Goal: Transaction & Acquisition: Purchase product/service

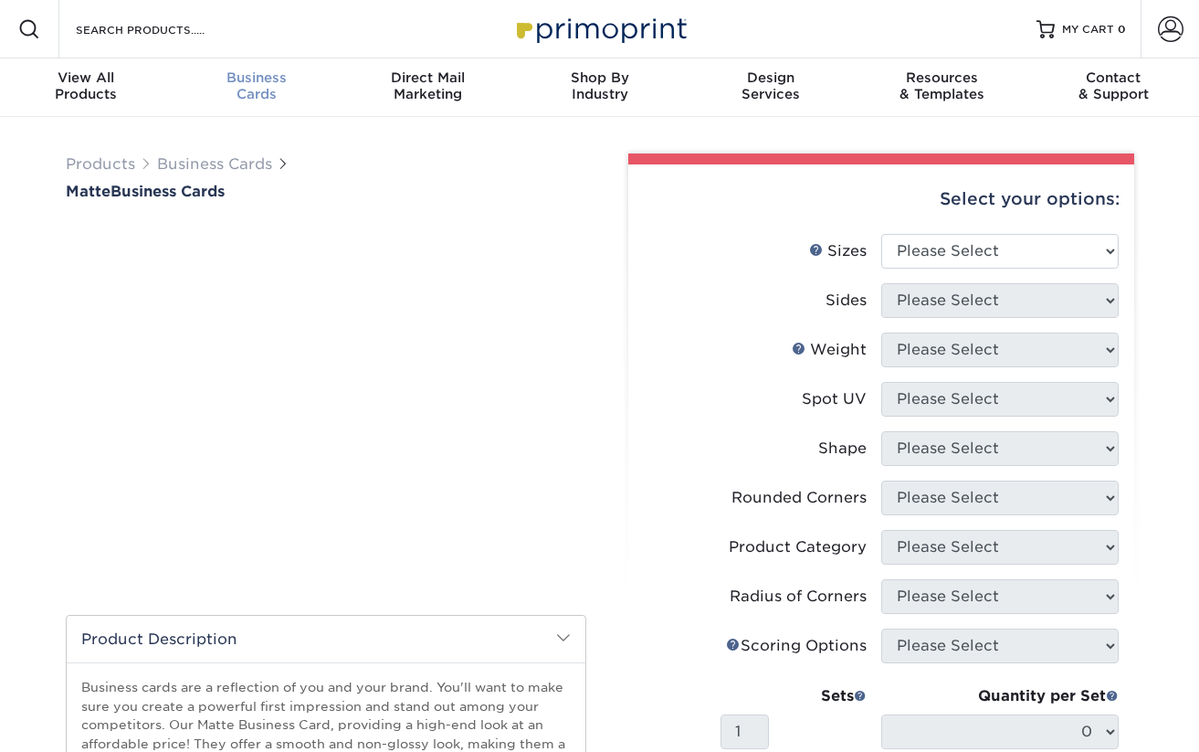
click at [263, 87] on div "Business Cards" at bounding box center [258, 85] width 172 height 33
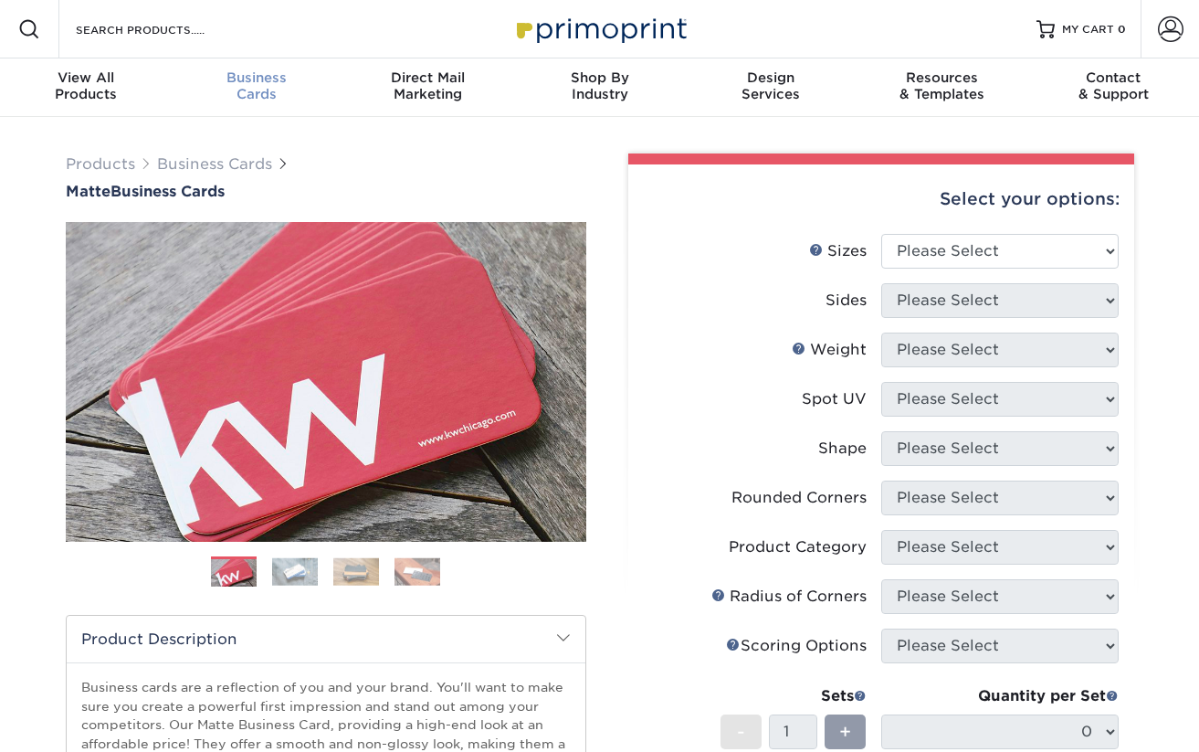
click at [260, 92] on div "Business Cards" at bounding box center [258, 85] width 172 height 33
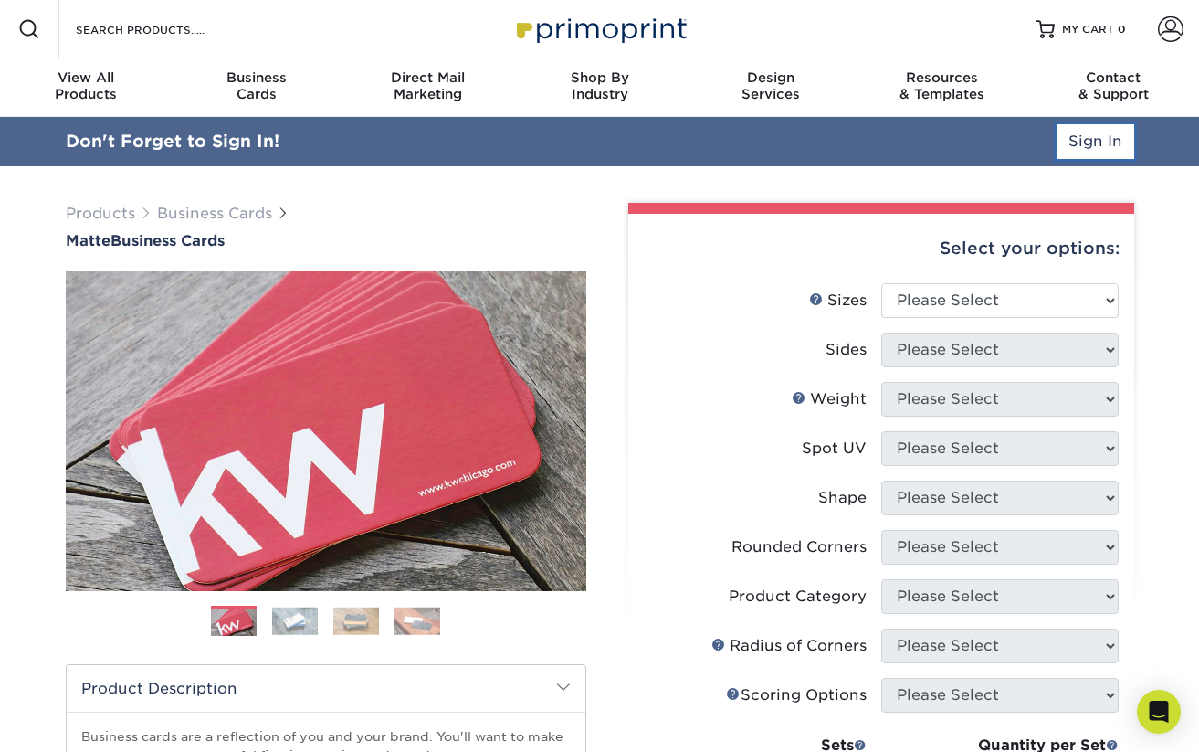
click at [1085, 136] on link "Sign In" at bounding box center [1096, 141] width 78 height 35
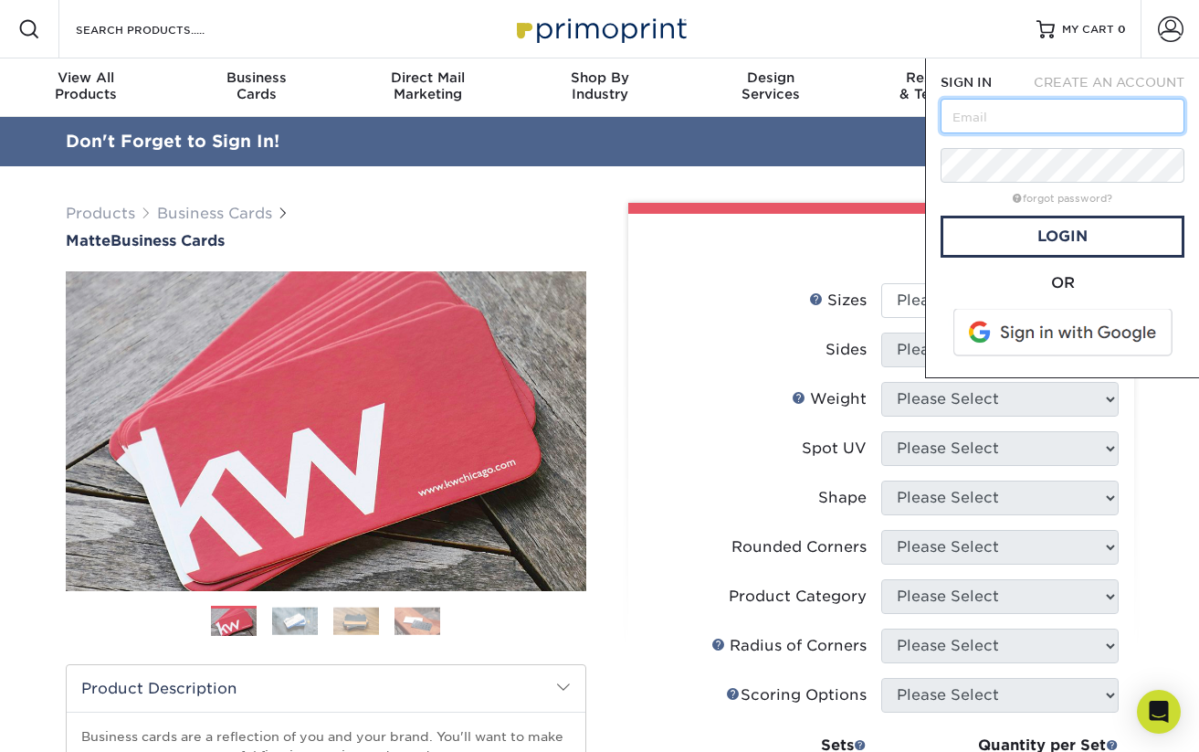
type input "michael.g.koontz@gmail.com"
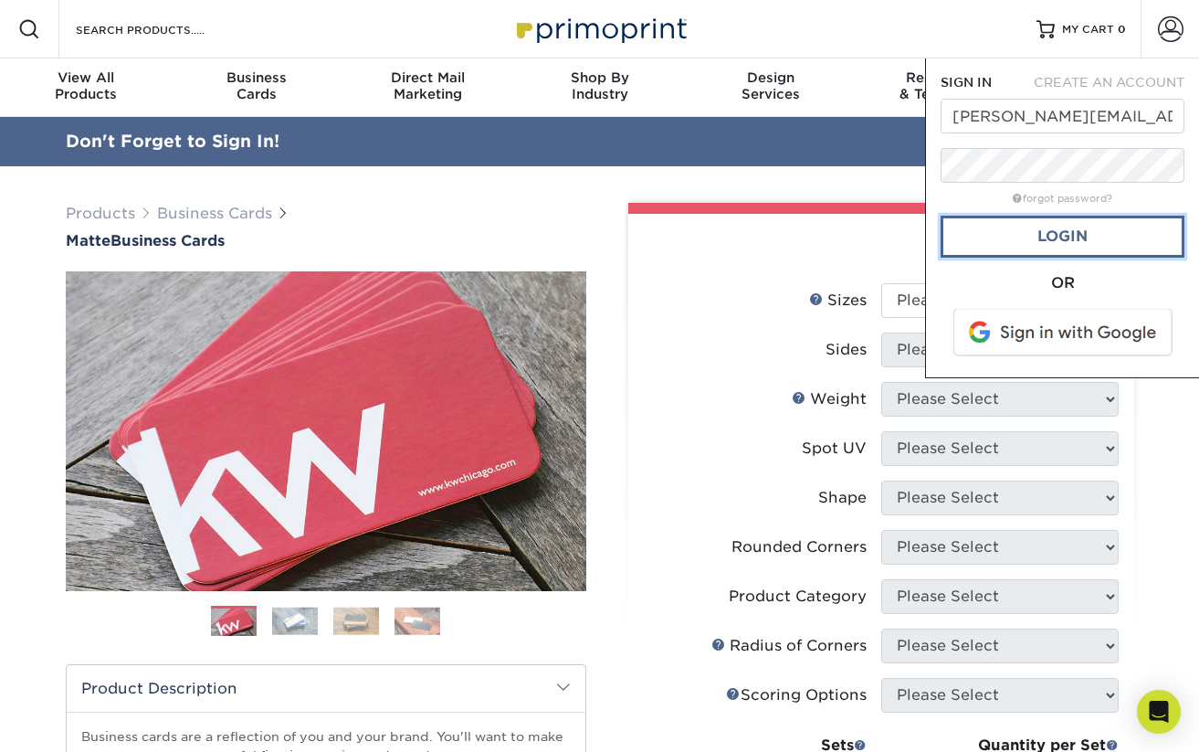
click at [1049, 245] on link "Login" at bounding box center [1063, 237] width 244 height 42
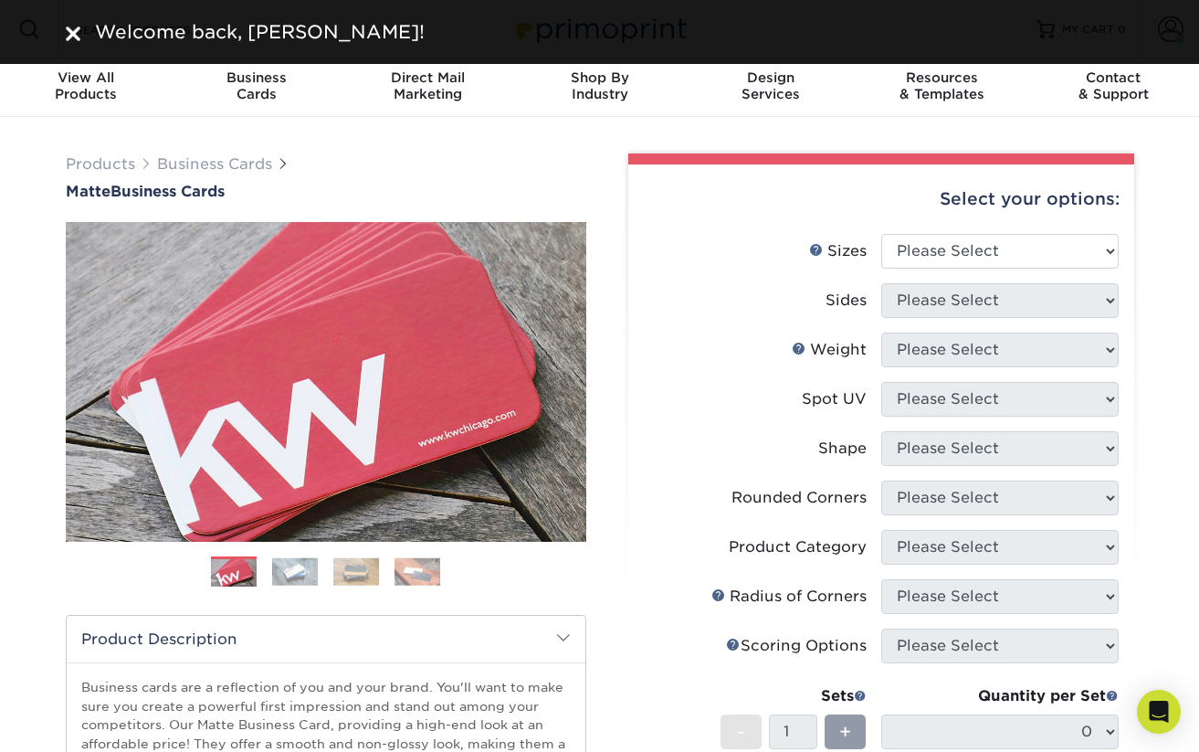
click at [59, 36] on div "Welcome back, Michael!" at bounding box center [600, 31] width 1096 height 27
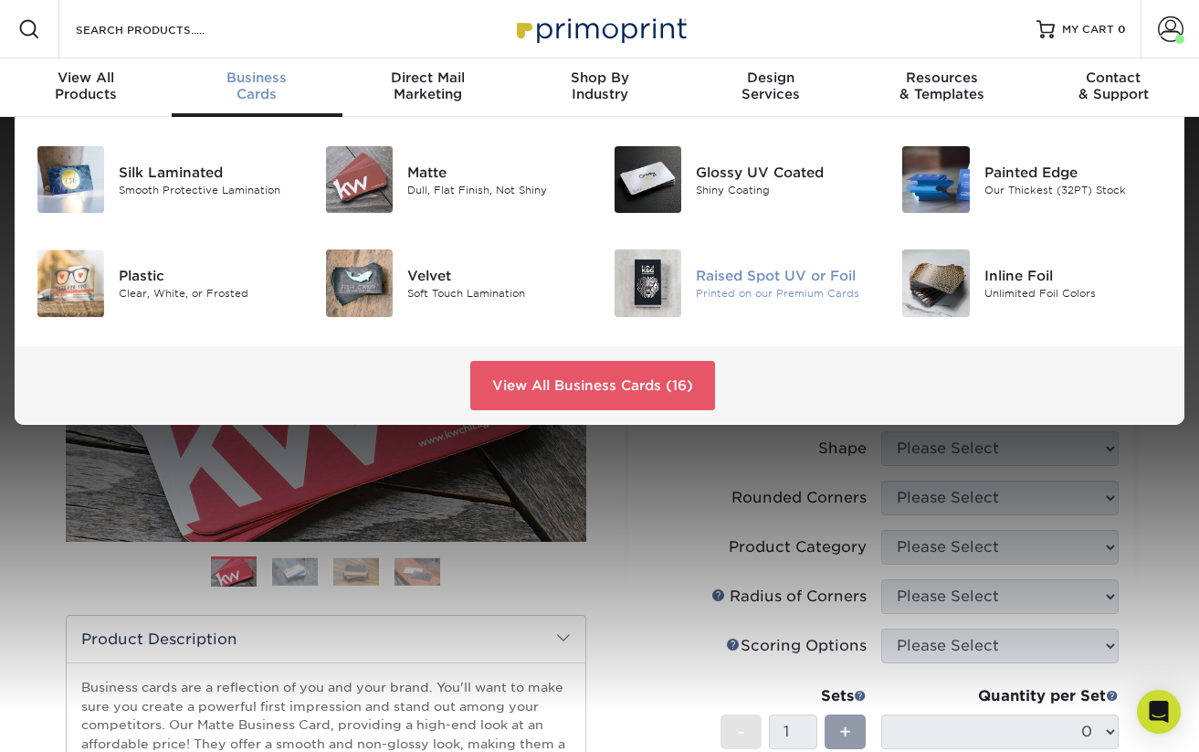
click at [753, 276] on div "Raised Spot UV or Foil" at bounding box center [785, 276] width 179 height 20
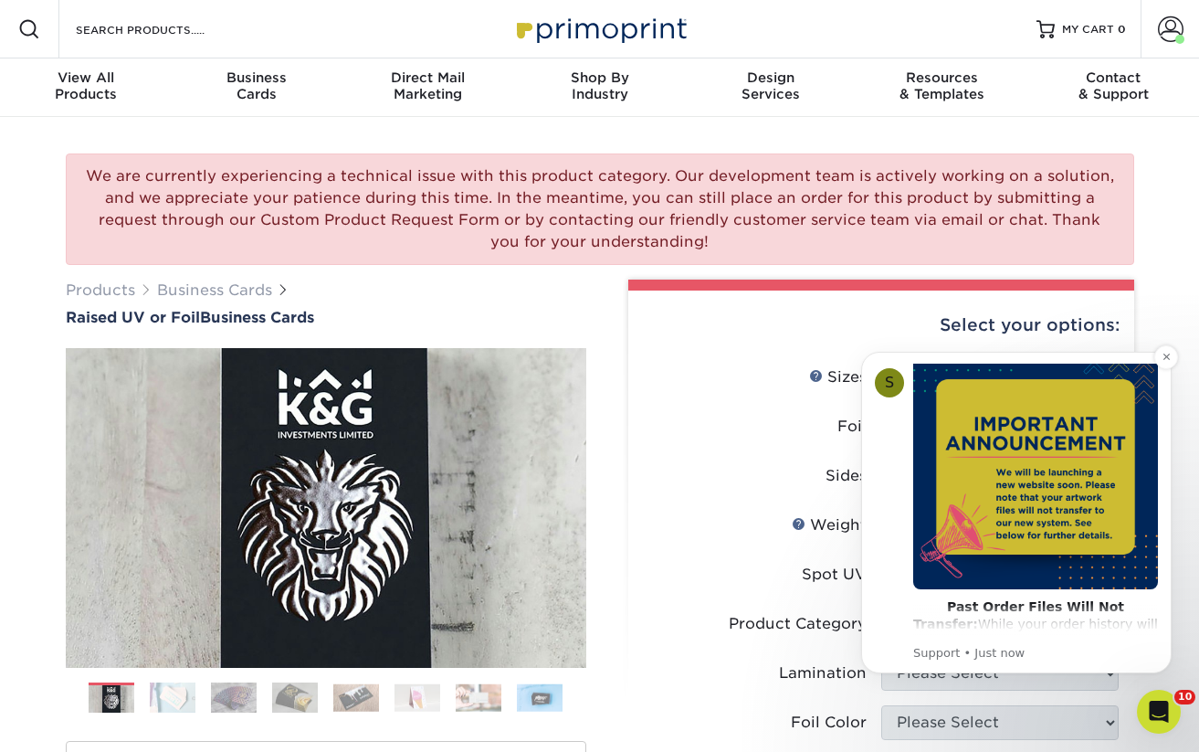
scroll to position [109, 0]
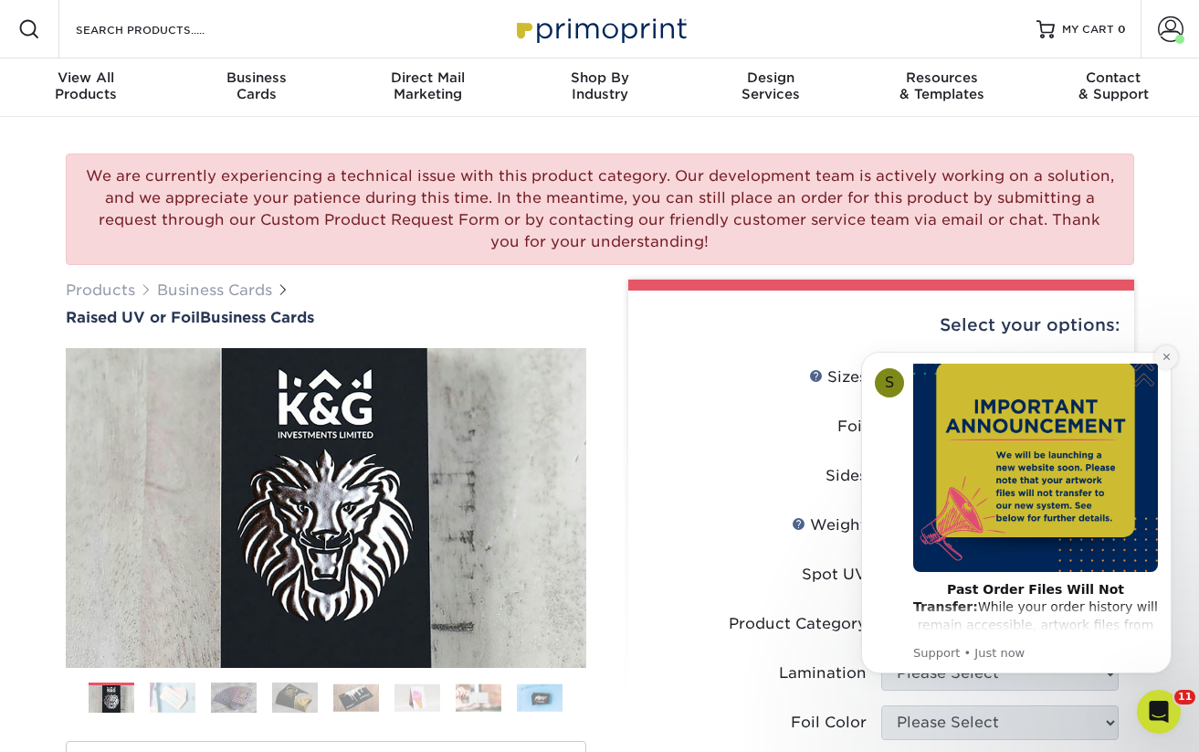
click at [1163, 357] on icon "Dismiss notification" at bounding box center [1167, 357] width 10 height 10
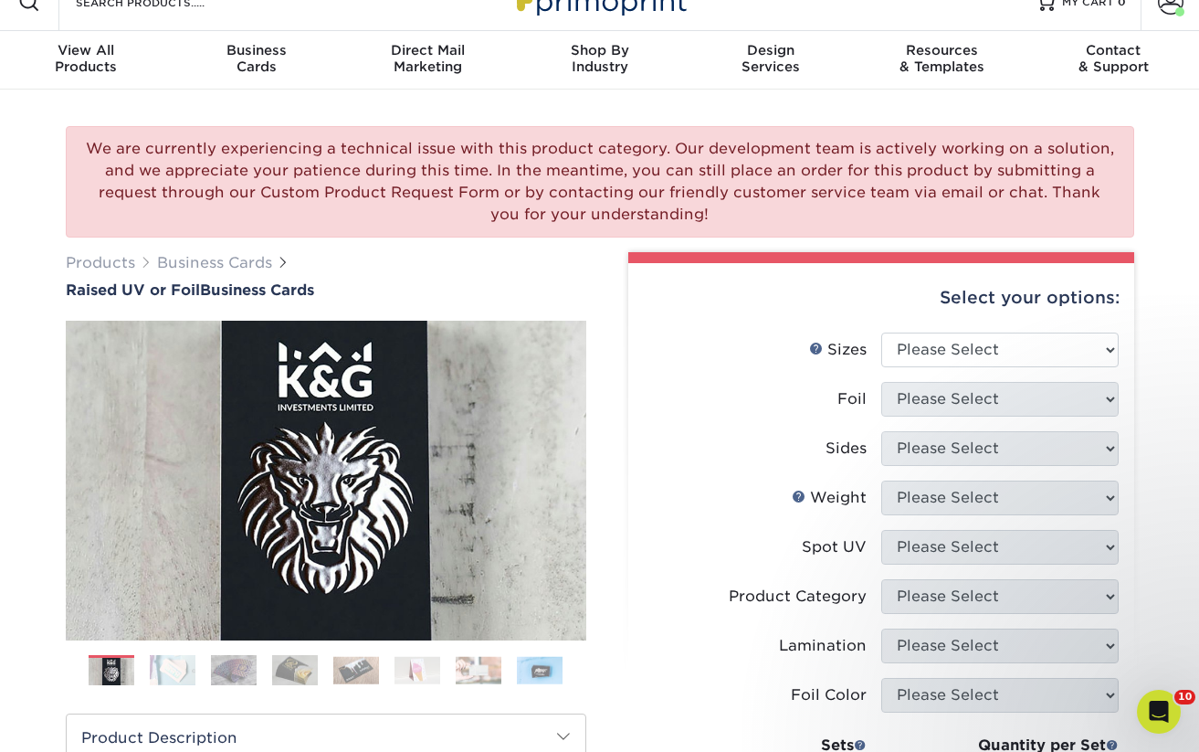
scroll to position [34, 0]
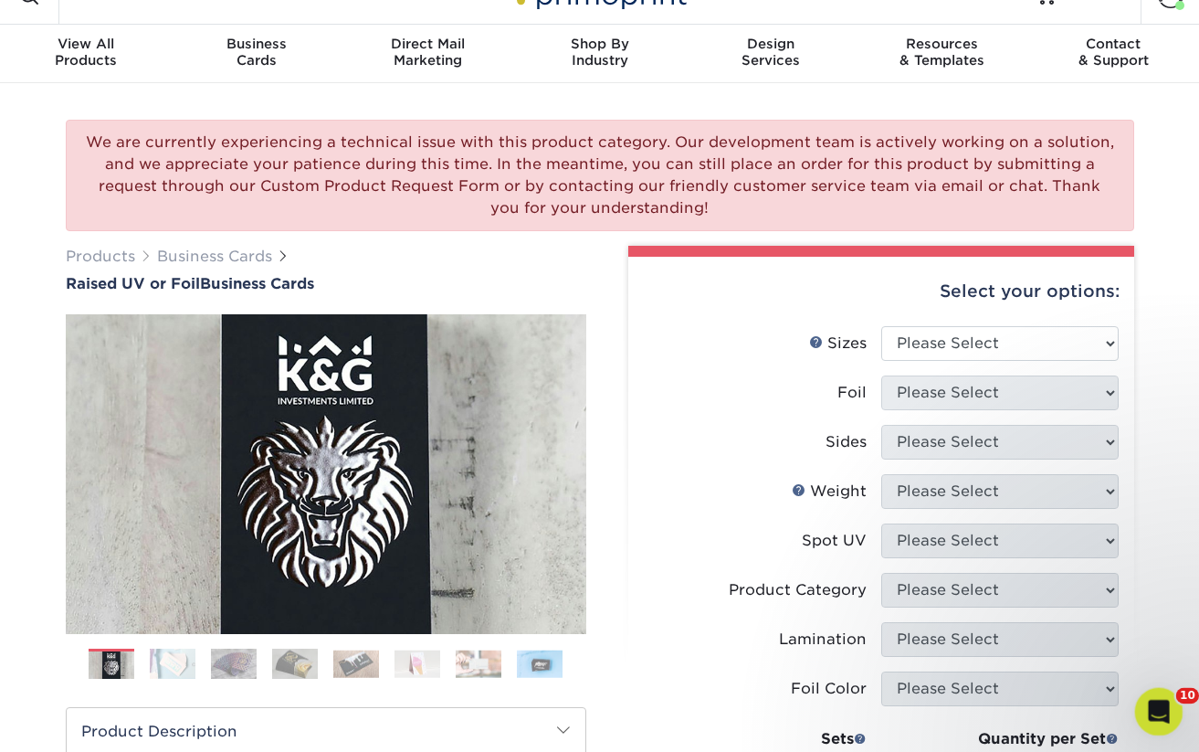
click at [1152, 699] on icon "Open Intercom Messenger" at bounding box center [1157, 709] width 30 height 30
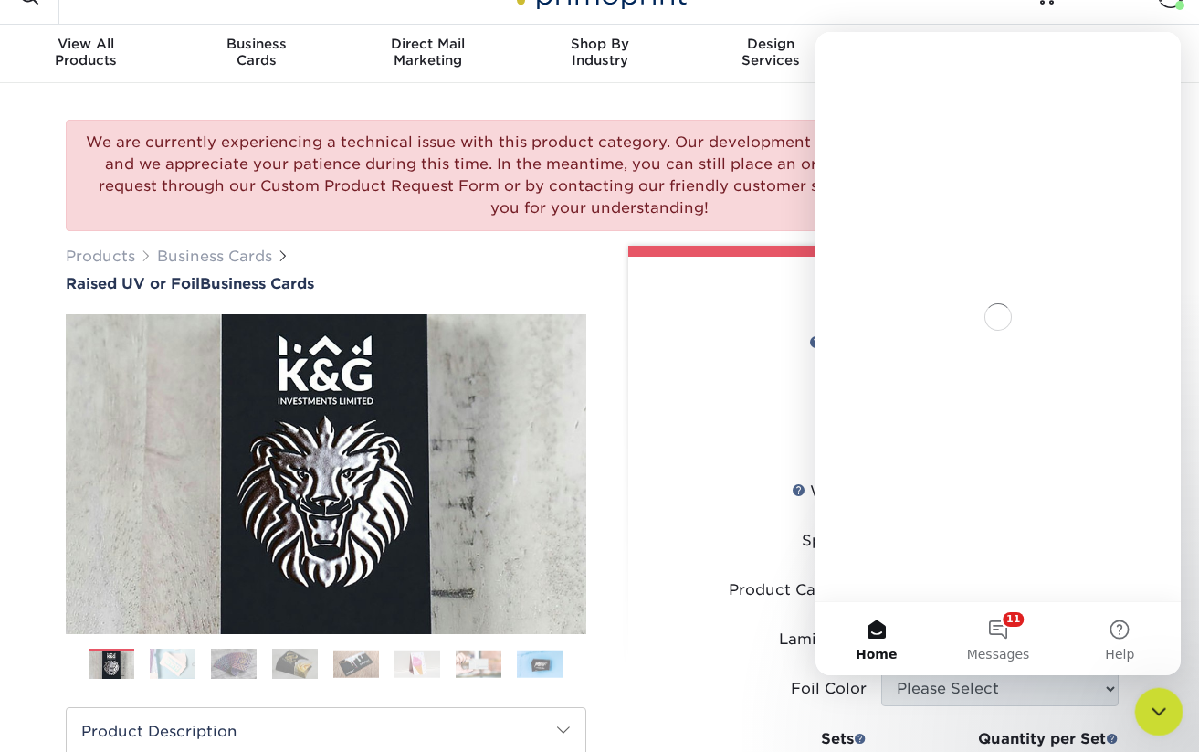
scroll to position [0, 0]
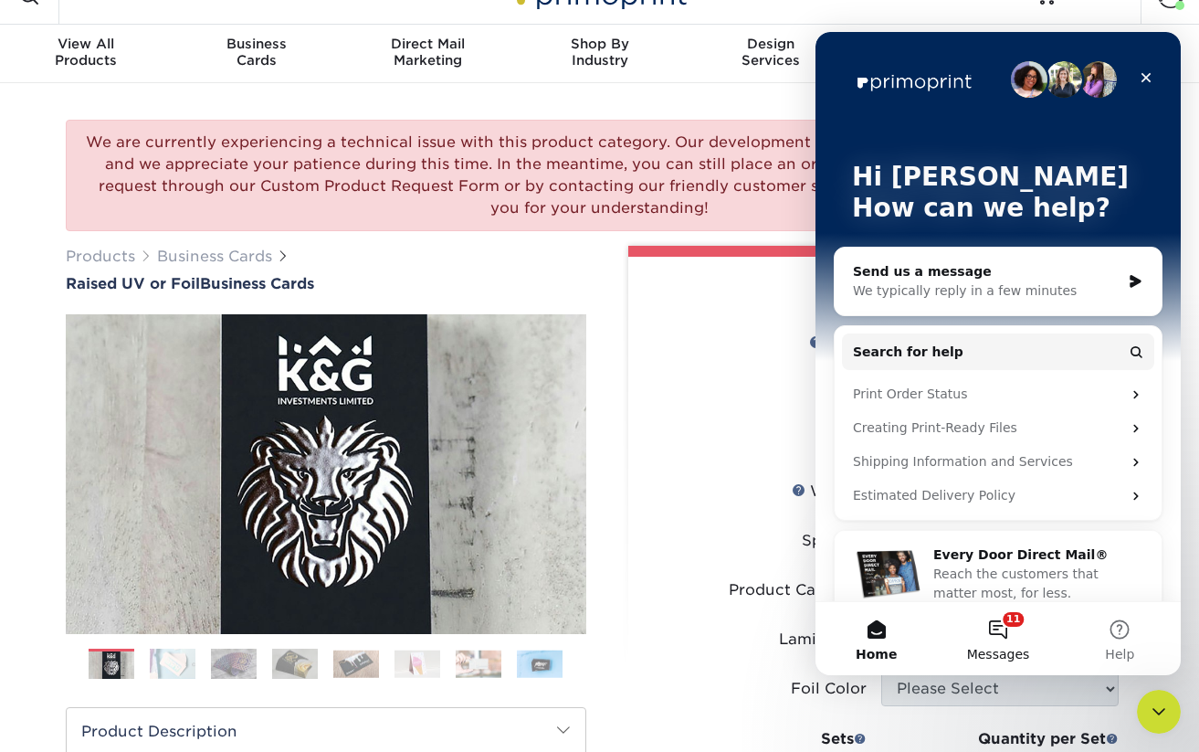
click at [1001, 622] on button "11 Messages" at bounding box center [997, 638] width 121 height 73
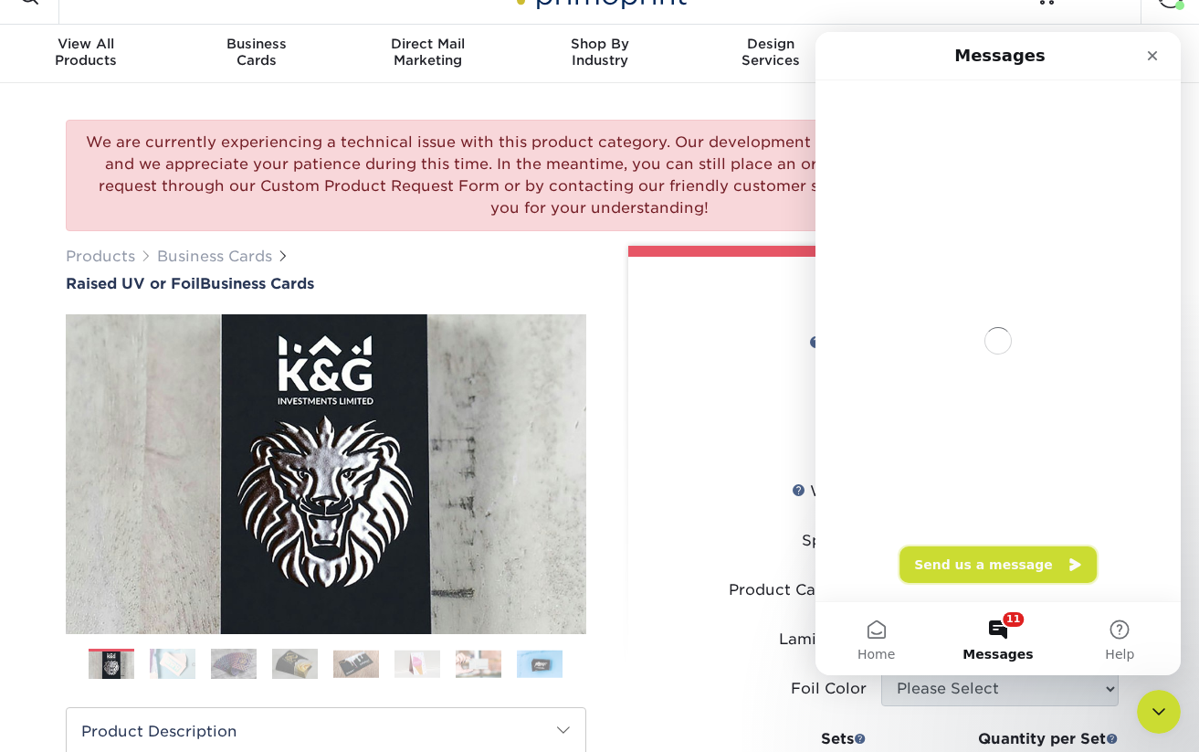
click at [1024, 563] on button "Send us a message" at bounding box center [998, 564] width 197 height 37
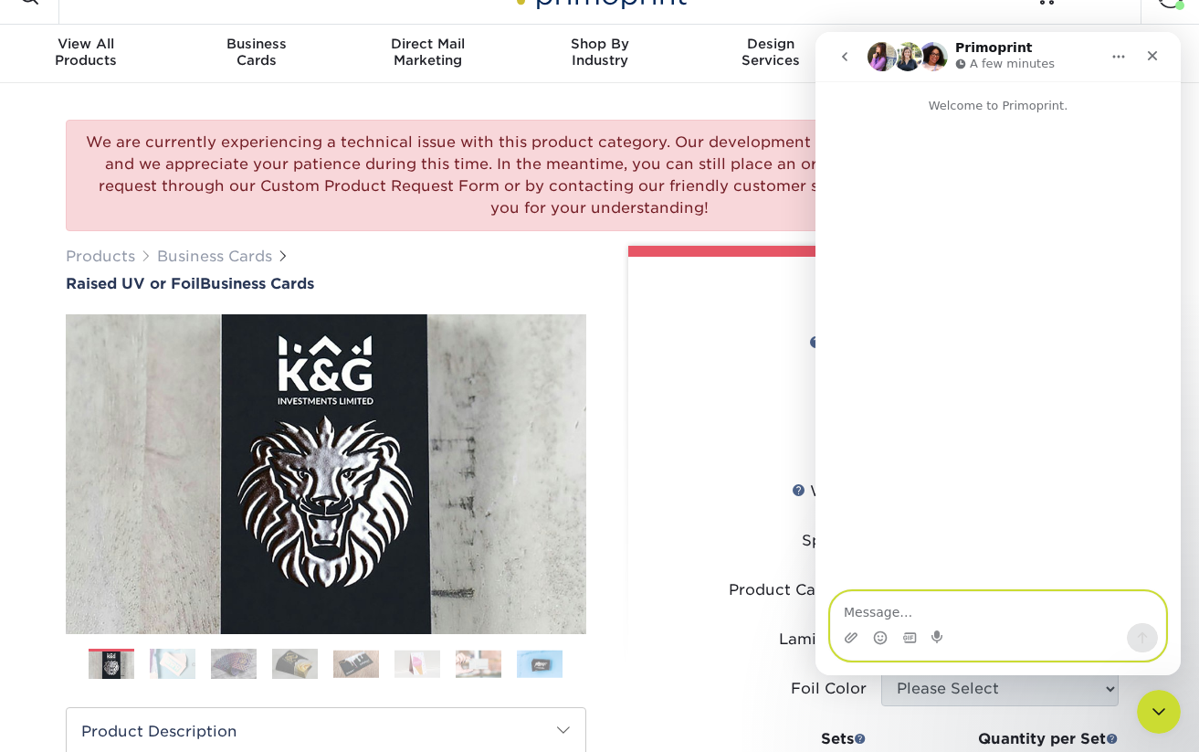
click at [947, 612] on textarea "Message…" at bounding box center [998, 607] width 334 height 31
paste textarea "https://www.primoprint.com/velvet-raised-spot-uv-foil-business-cards"
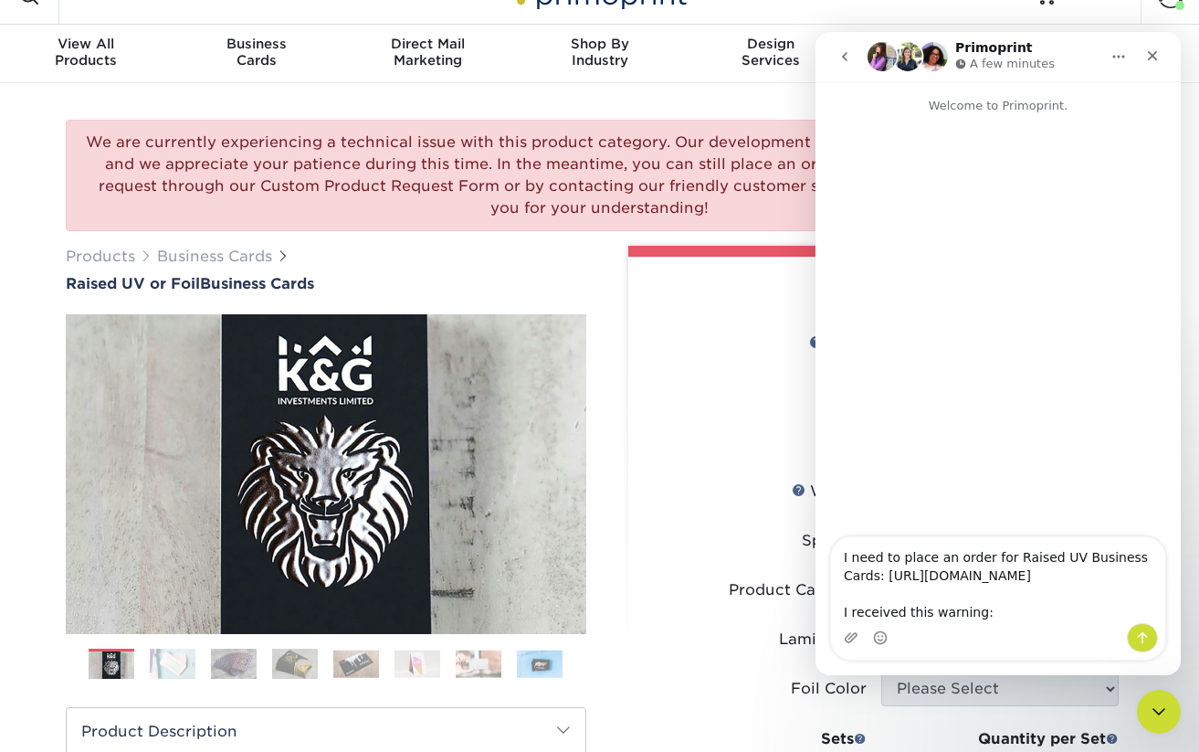
drag, startPoint x: 712, startPoint y: 202, endPoint x: 94, endPoint y: 147, distance: 620.7
click at [94, 147] on div "We are currently experiencing a technical issue with this product category. Our…" at bounding box center [600, 175] width 1068 height 111
copy div "We are currently experiencing a technical issue with this product category. Our…"
click at [1029, 621] on textarea "I need to place an order for Raised UV Business Cards: https://www.primoprint.c…" at bounding box center [998, 580] width 334 height 86
paste textarea "We are currently experiencing a technical issue with this product category. Our…"
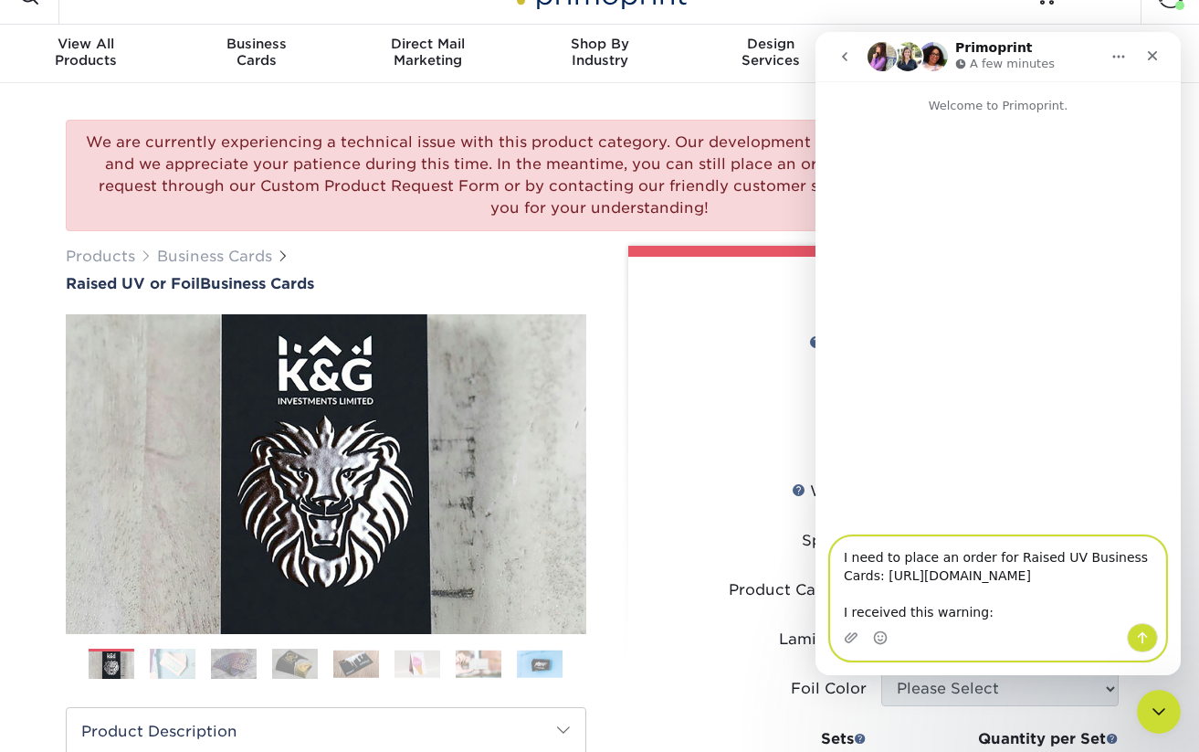
type textarea "I need to place an order for Raised UV Business Cards: https://www.primoprint.c…"
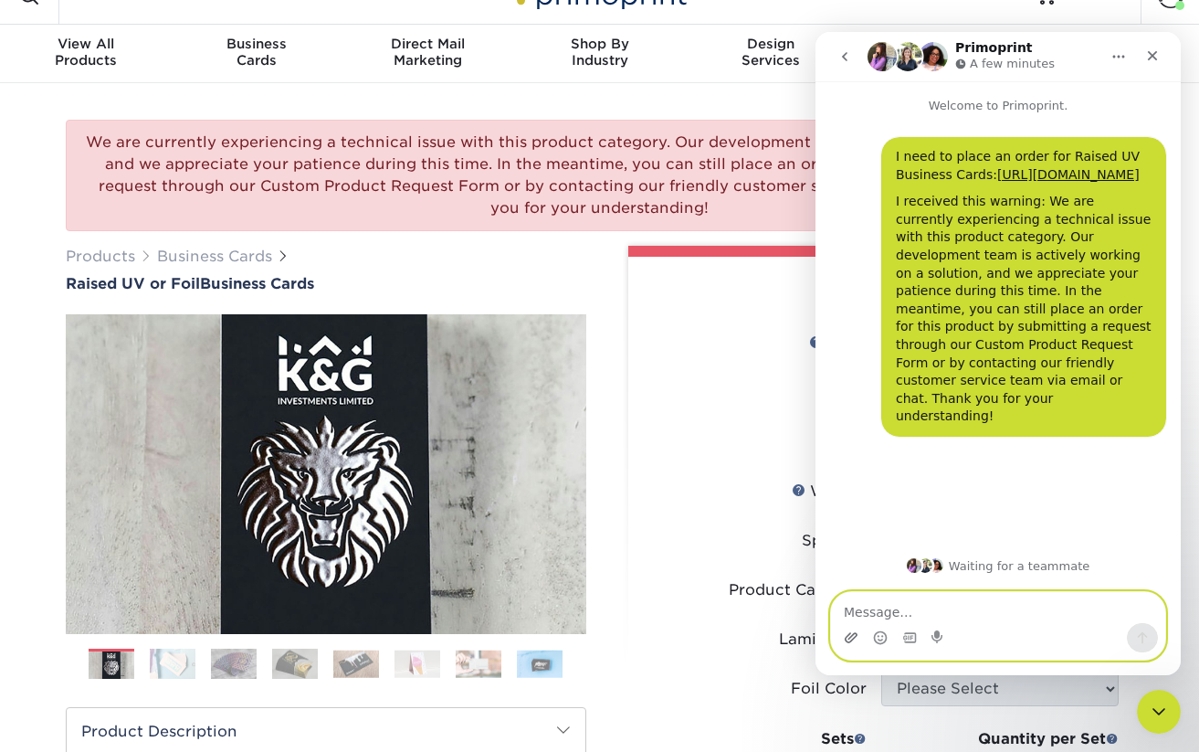
click at [848, 636] on icon "Upload attachment" at bounding box center [851, 637] width 15 height 15
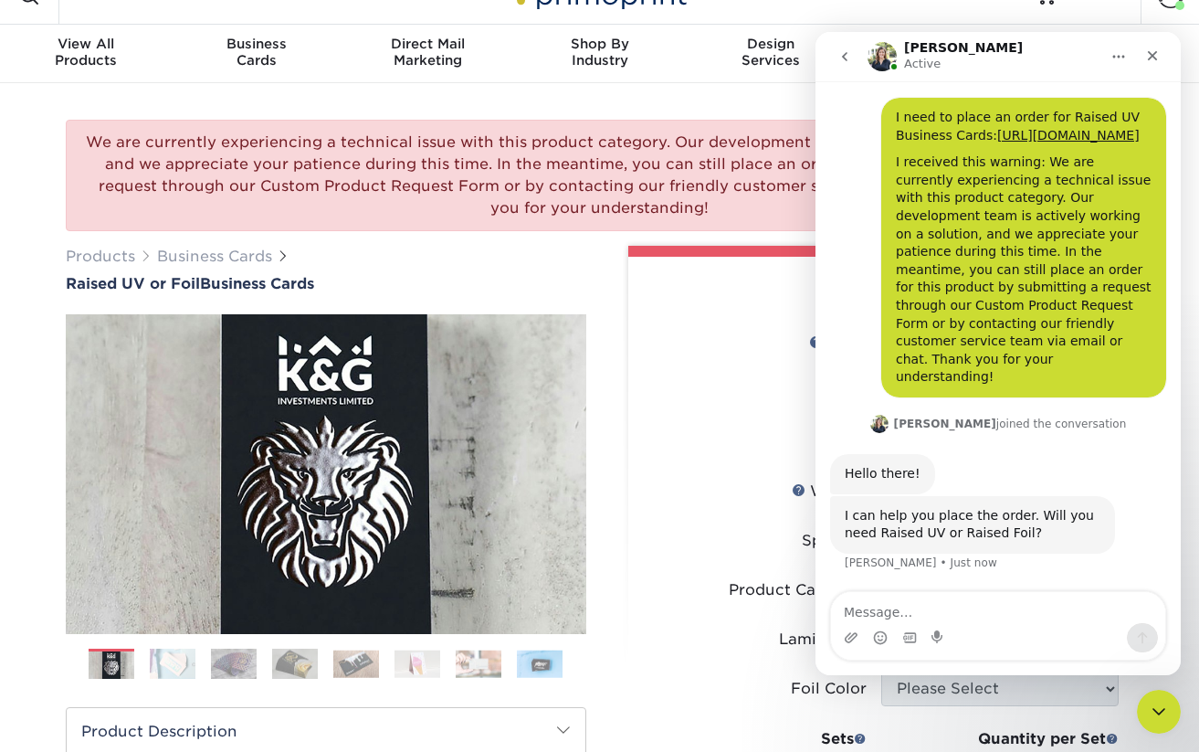
scroll to position [38, 0]
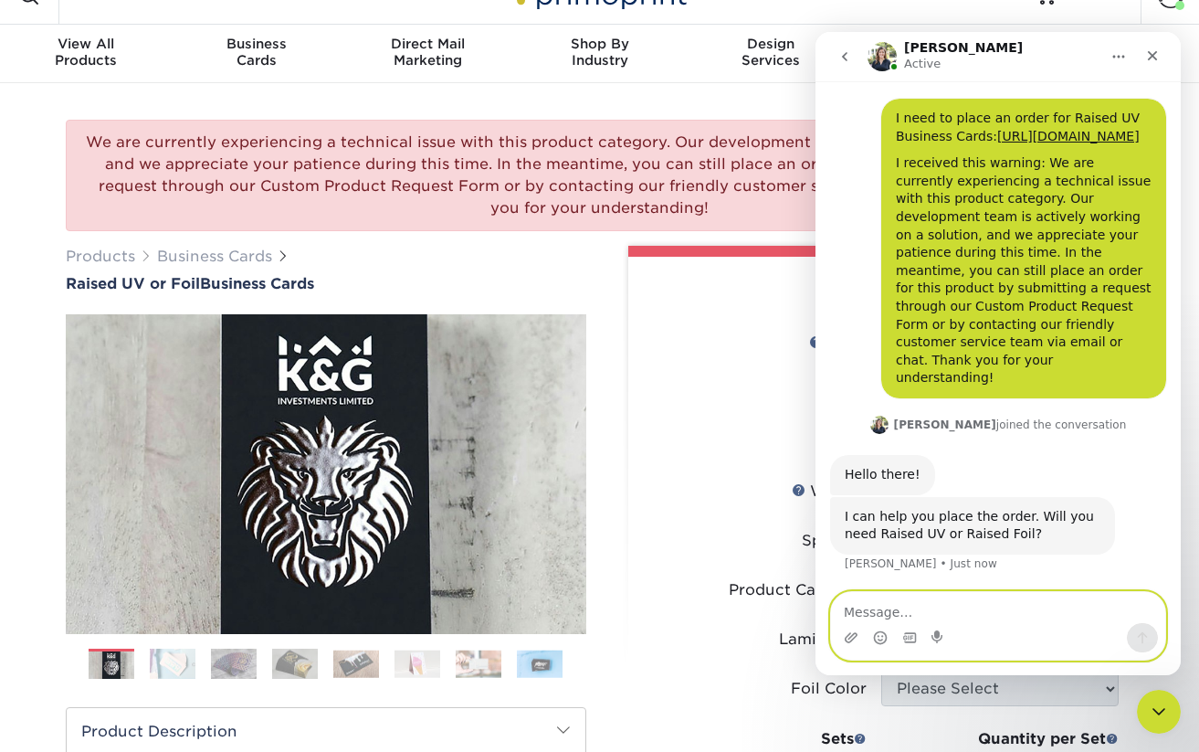
click at [969, 616] on textarea "Message…" at bounding box center [998, 607] width 334 height 31
type textarea "UV"
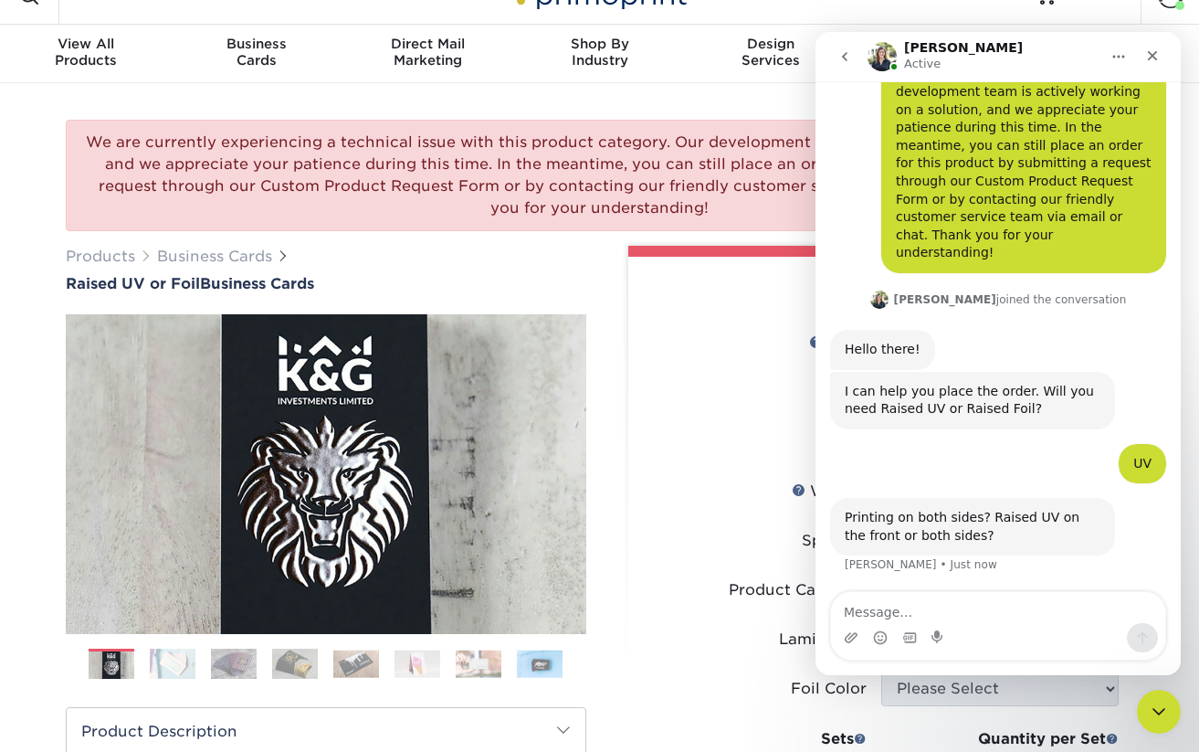
scroll to position [165, 0]
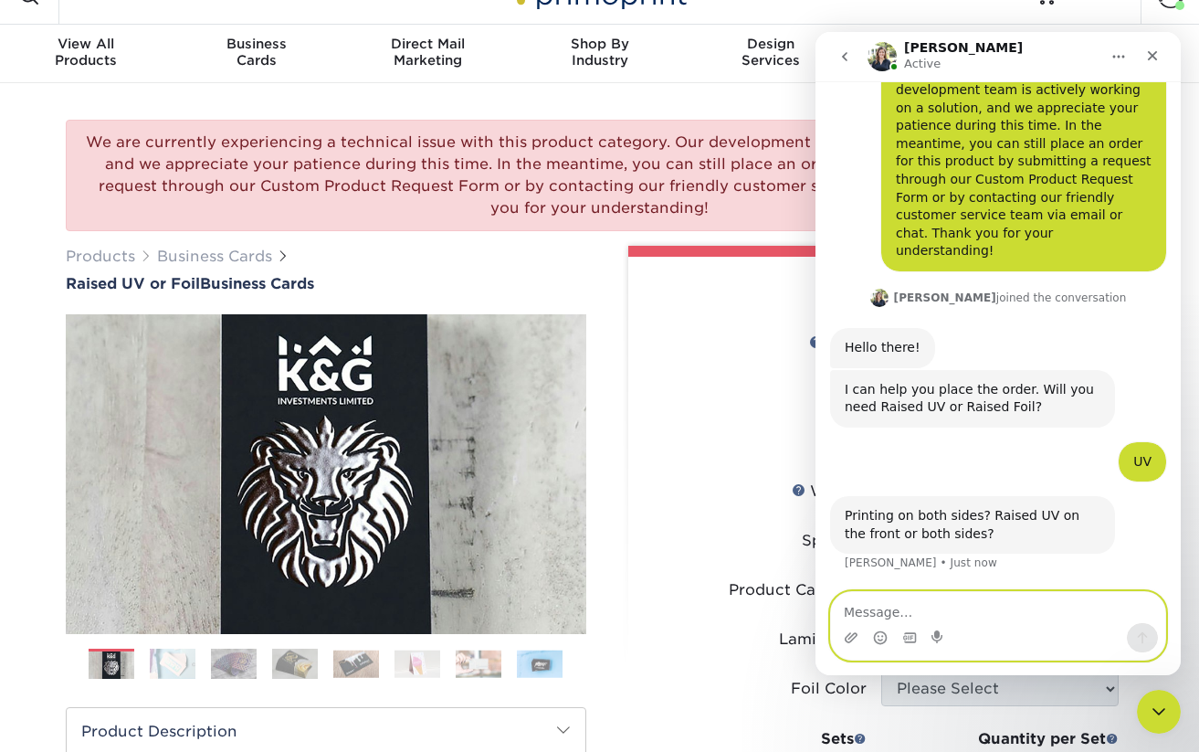
click at [942, 614] on textarea "Message…" at bounding box center [998, 607] width 334 height 31
type textarea "Both sides. Raised UV on front only. standard size"
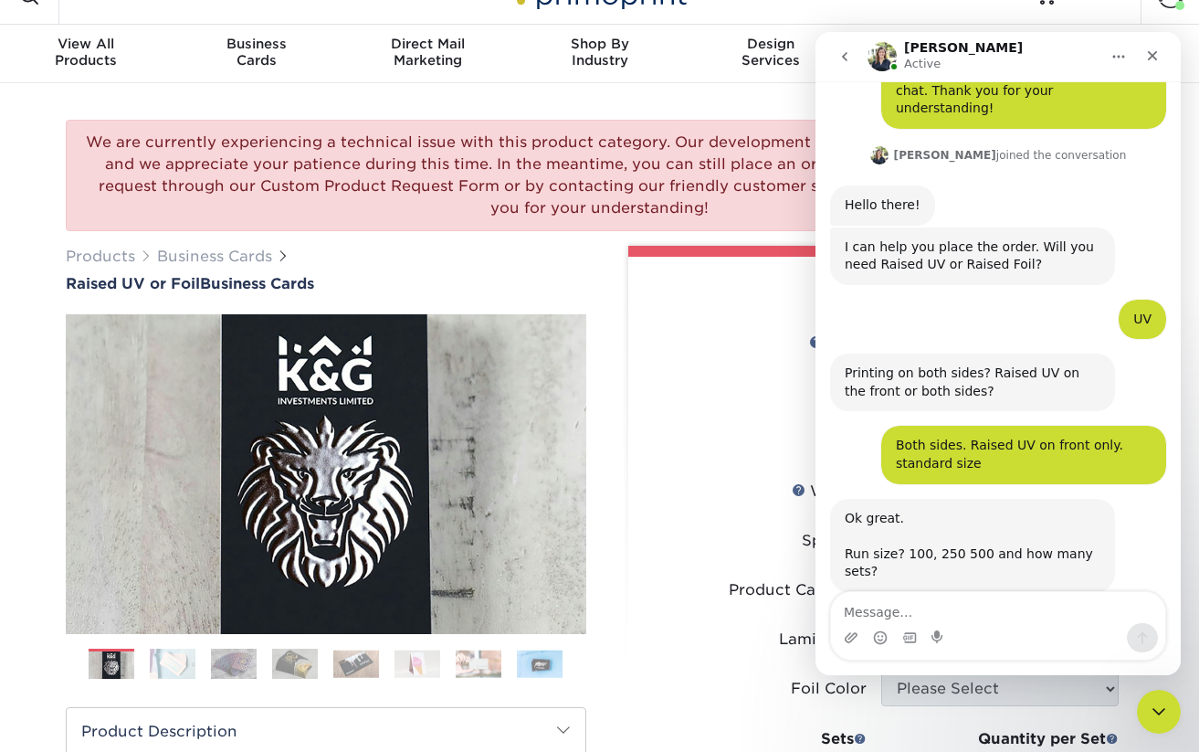
scroll to position [346, 0]
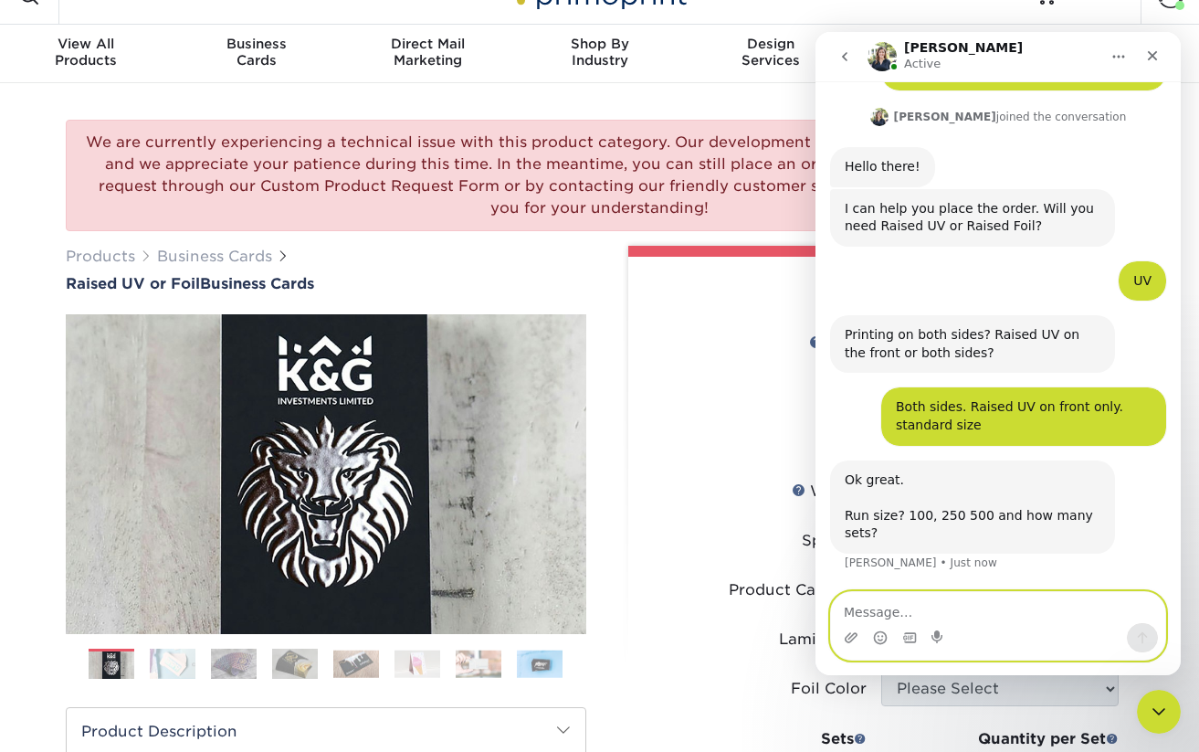
click at [911, 611] on textarea "Message…" at bounding box center [998, 607] width 334 height 31
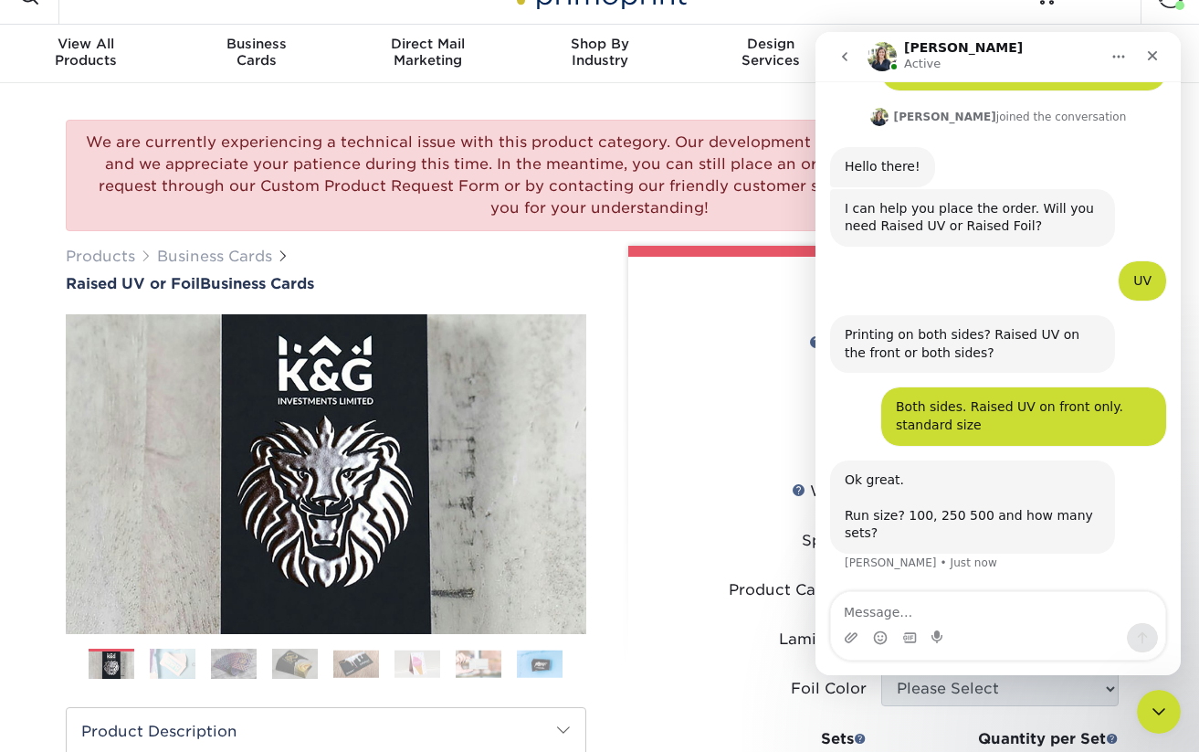
click at [739, 565] on li "Spot UV Please Select" at bounding box center [881, 547] width 475 height 49
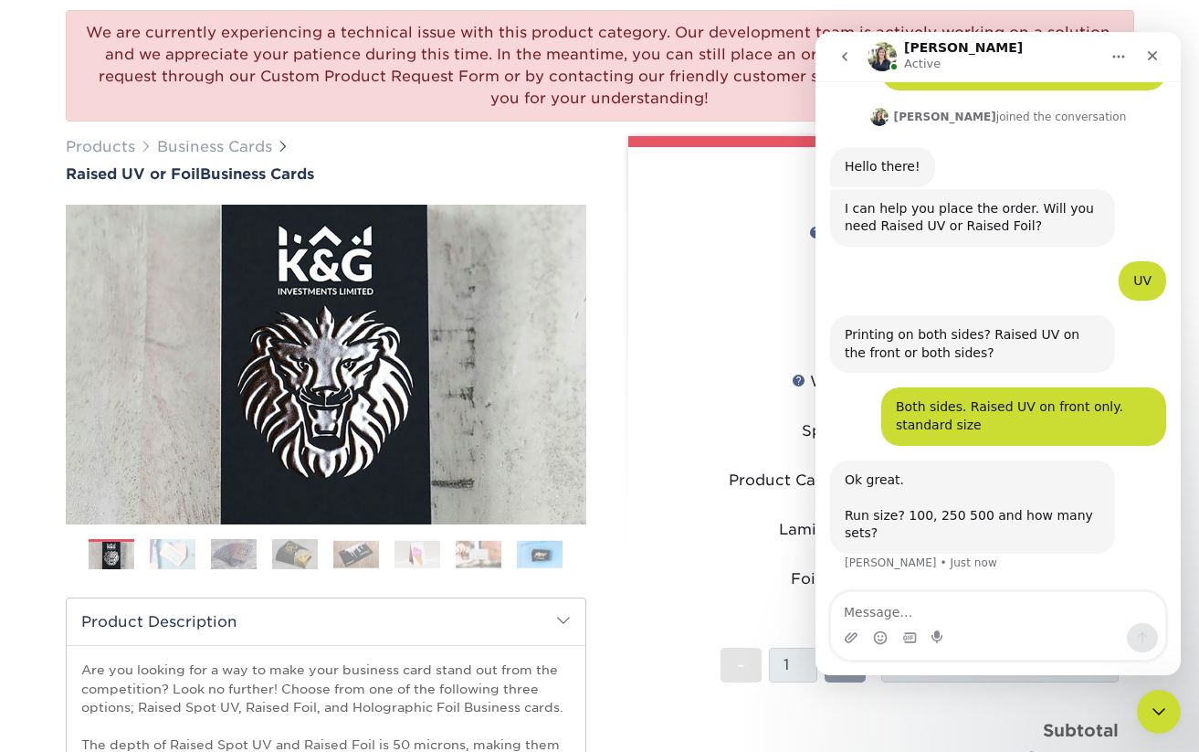
scroll to position [145, 0]
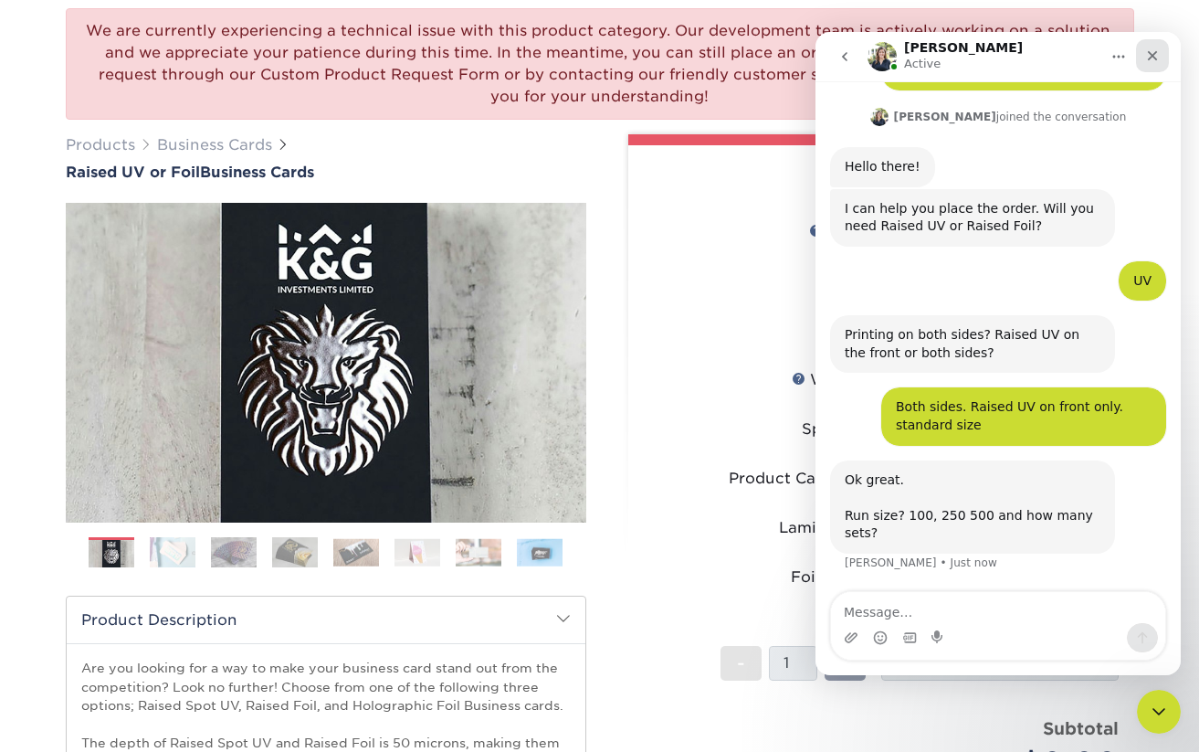
click at [1147, 58] on icon "Close" at bounding box center [1152, 55] width 15 height 15
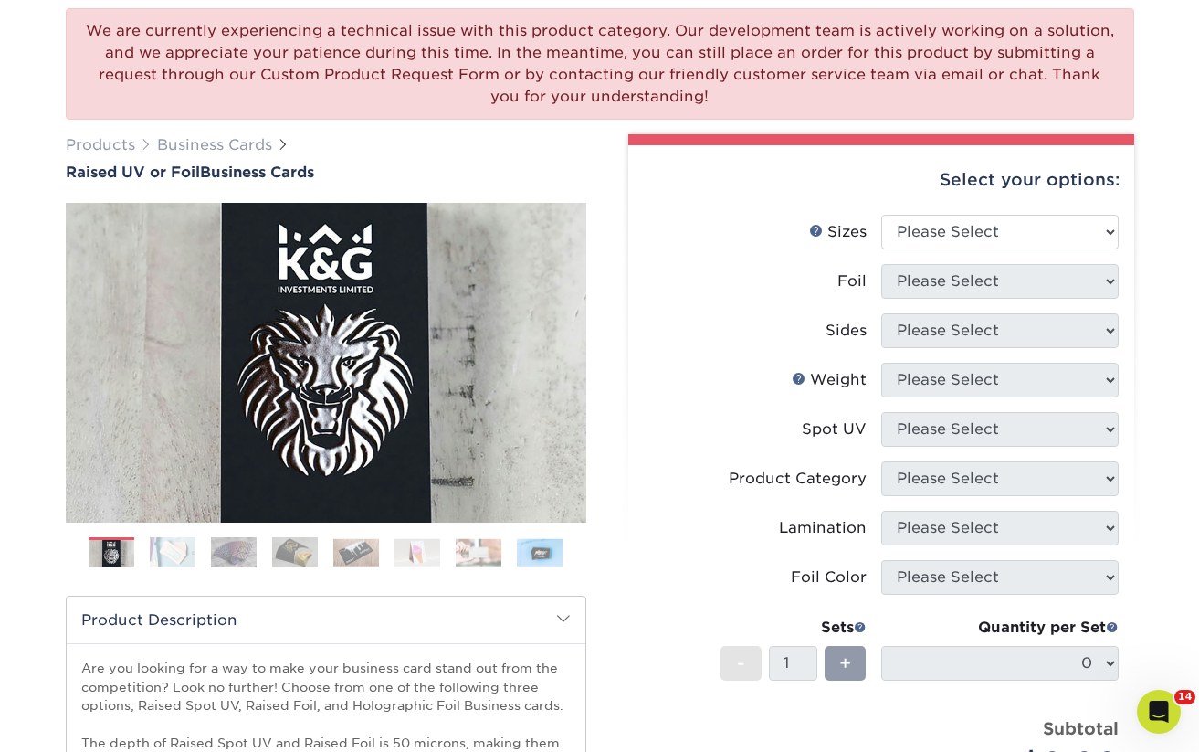
scroll to position [346, 0]
click at [973, 235] on select "Please Select 2" x 3.5" - Standard" at bounding box center [999, 232] width 237 height 35
select select "2.00x3.50"
click at [881, 215] on select "Please Select 2" x 3.5" - Standard" at bounding box center [999, 232] width 237 height 35
click at [965, 274] on select "Please Select" at bounding box center [999, 281] width 237 height 35
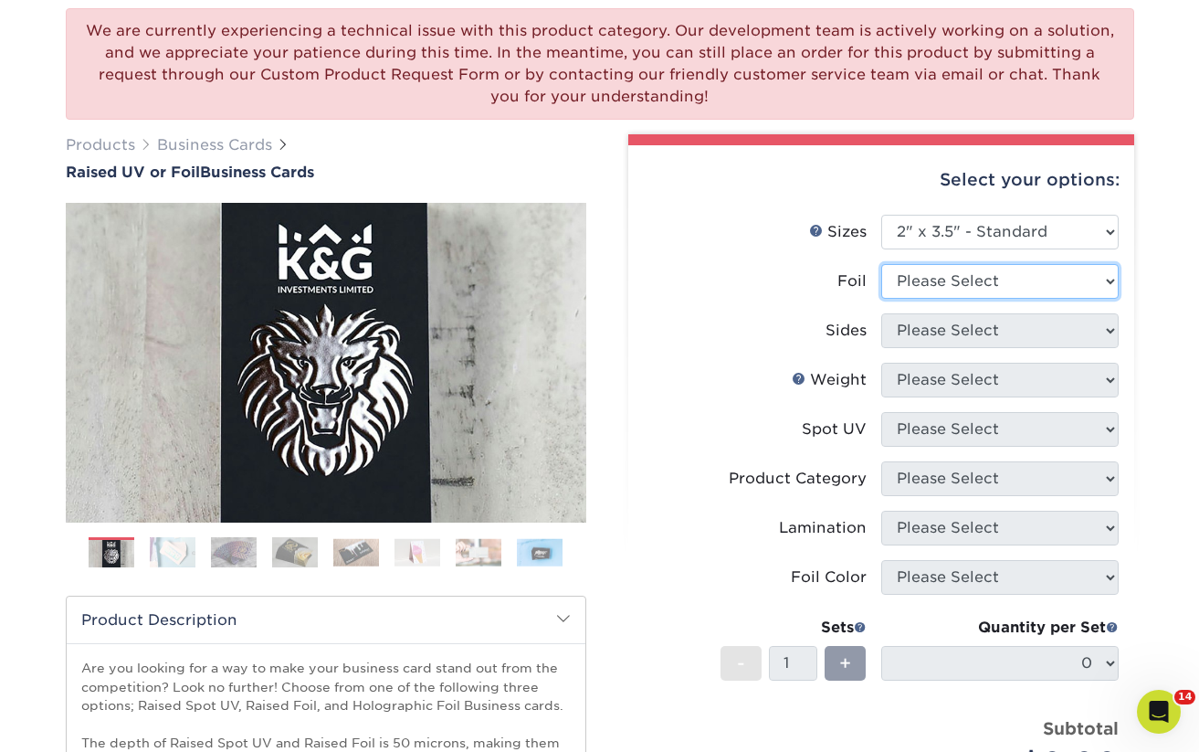
select select "0"
click at [881, 264] on select "Please Select No Yes" at bounding box center [999, 281] width 237 height 35
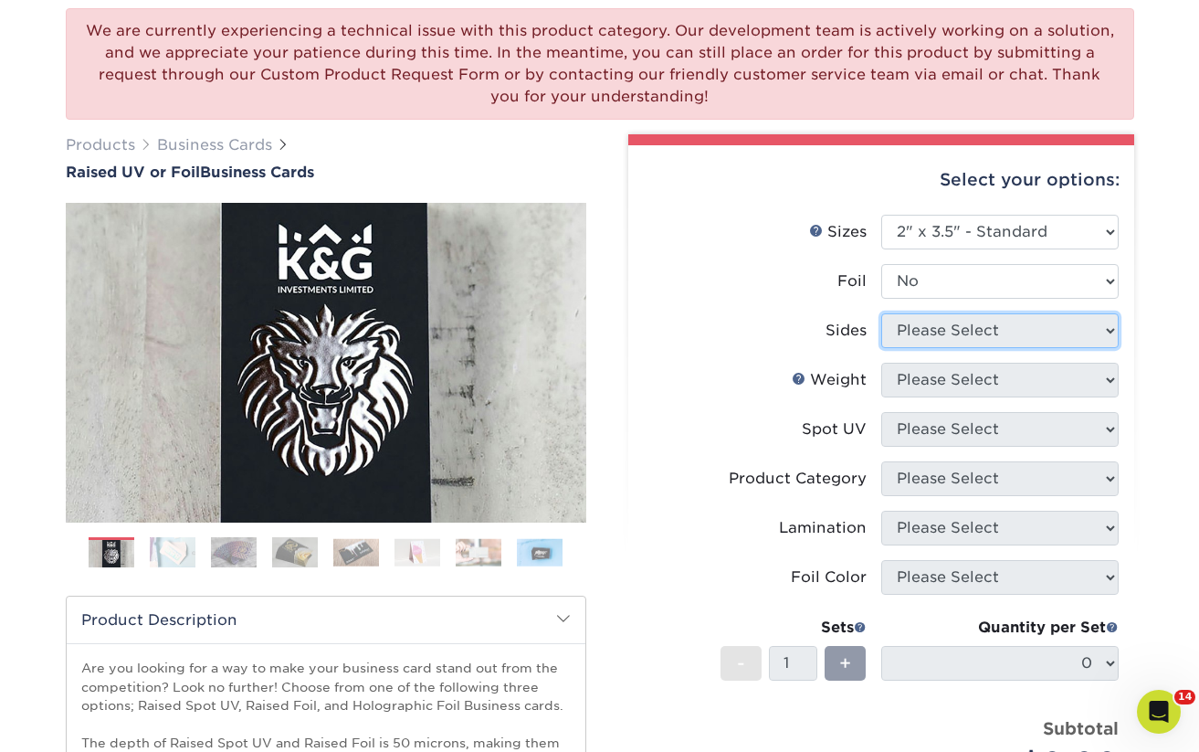
click at [937, 331] on select "Please Select Print Both Sides Print Both Sides - Foil Both Sides Print Both Si…" at bounding box center [999, 330] width 237 height 35
select select "13abbda7-1d64-4f25-8bb2-c179b224825d"
click at [881, 313] on select "Please Select Print Both Sides Print Front Only" at bounding box center [999, 330] width 237 height 35
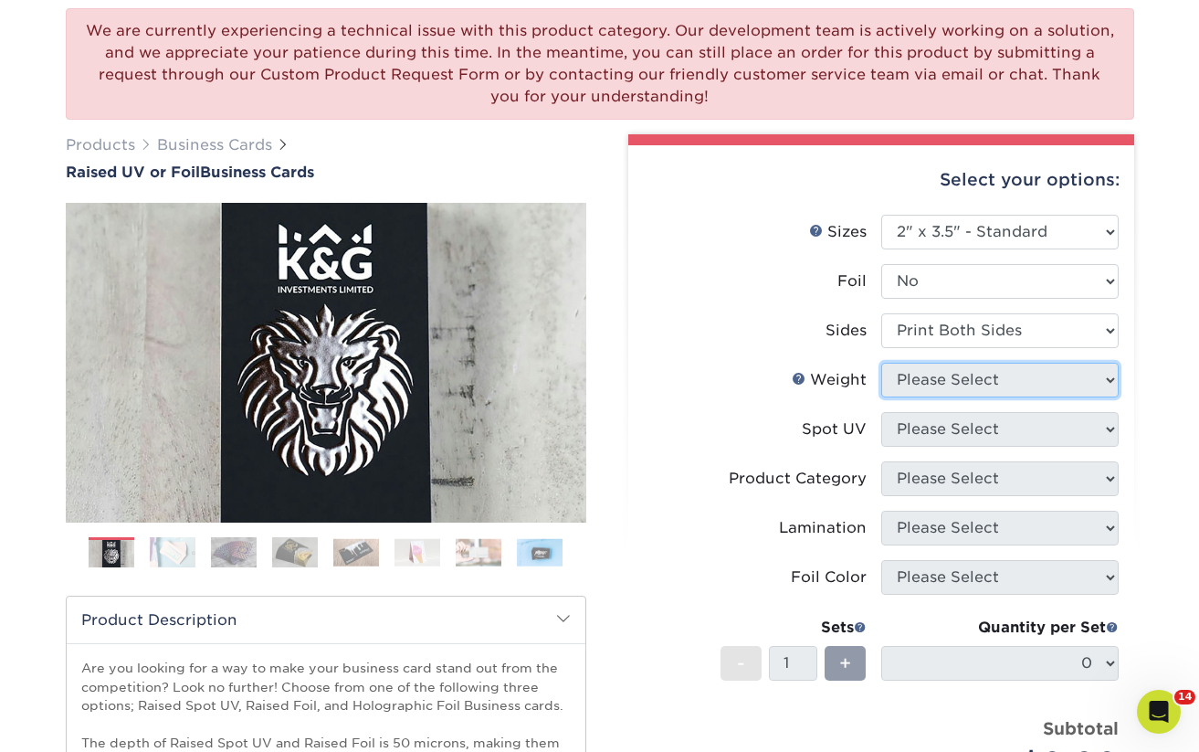
click at [914, 374] on select "Please Select 16PT" at bounding box center [999, 380] width 237 height 35
select select "16PT"
click at [881, 363] on select "Please Select 16PT" at bounding box center [999, 380] width 237 height 35
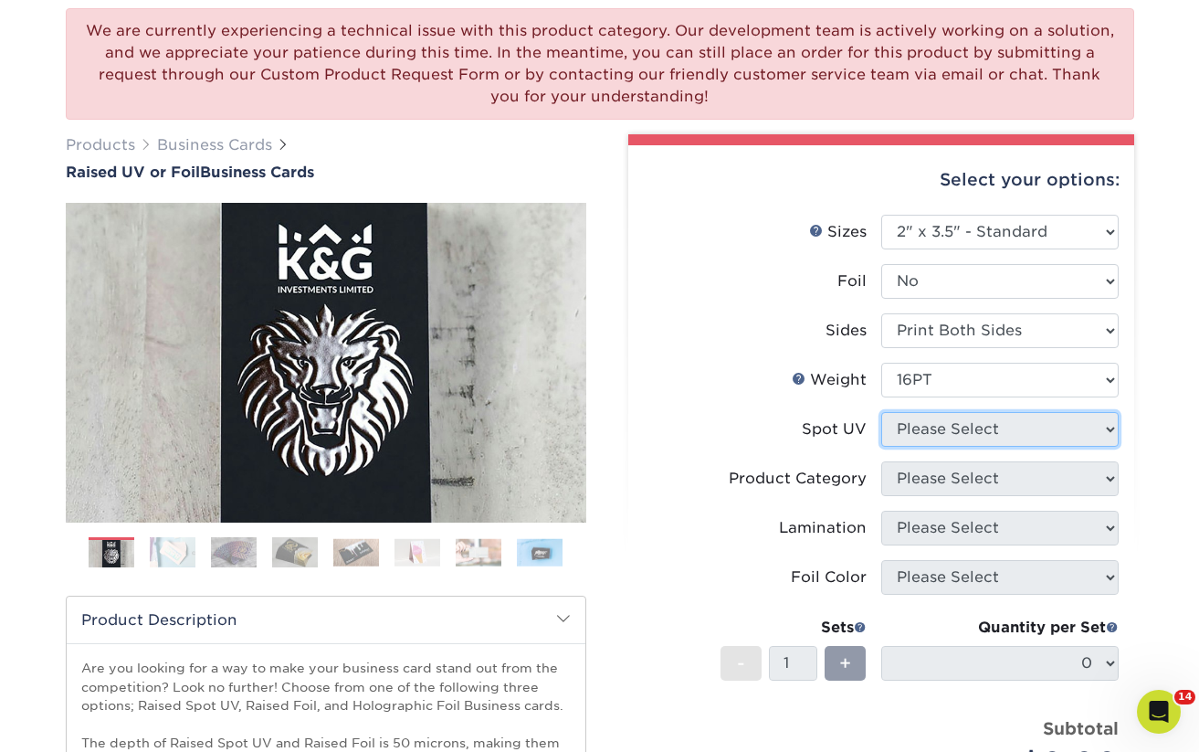
click at [916, 420] on select "Please Select No Spot UV Front Only" at bounding box center [999, 429] width 237 height 35
select select "1"
click at [881, 412] on select "Please Select No Spot UV Front Only" at bounding box center [999, 429] width 237 height 35
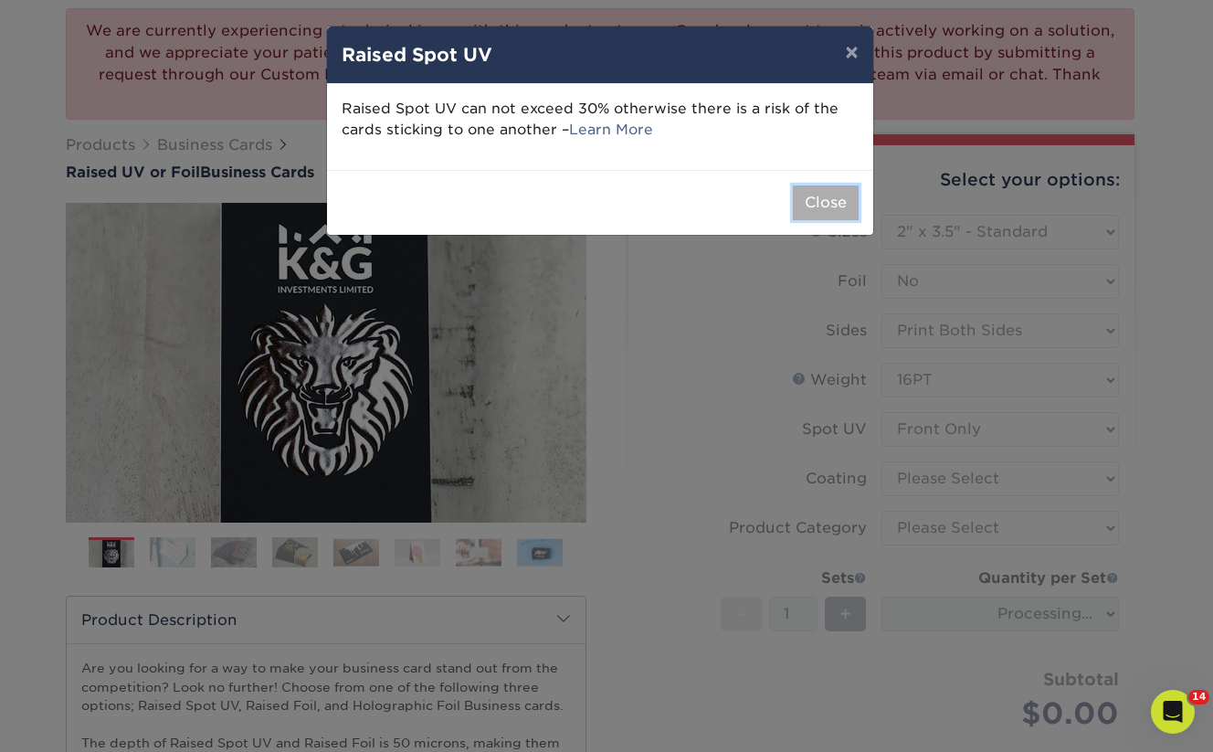
click at [839, 205] on button "Close" at bounding box center [826, 202] width 66 height 35
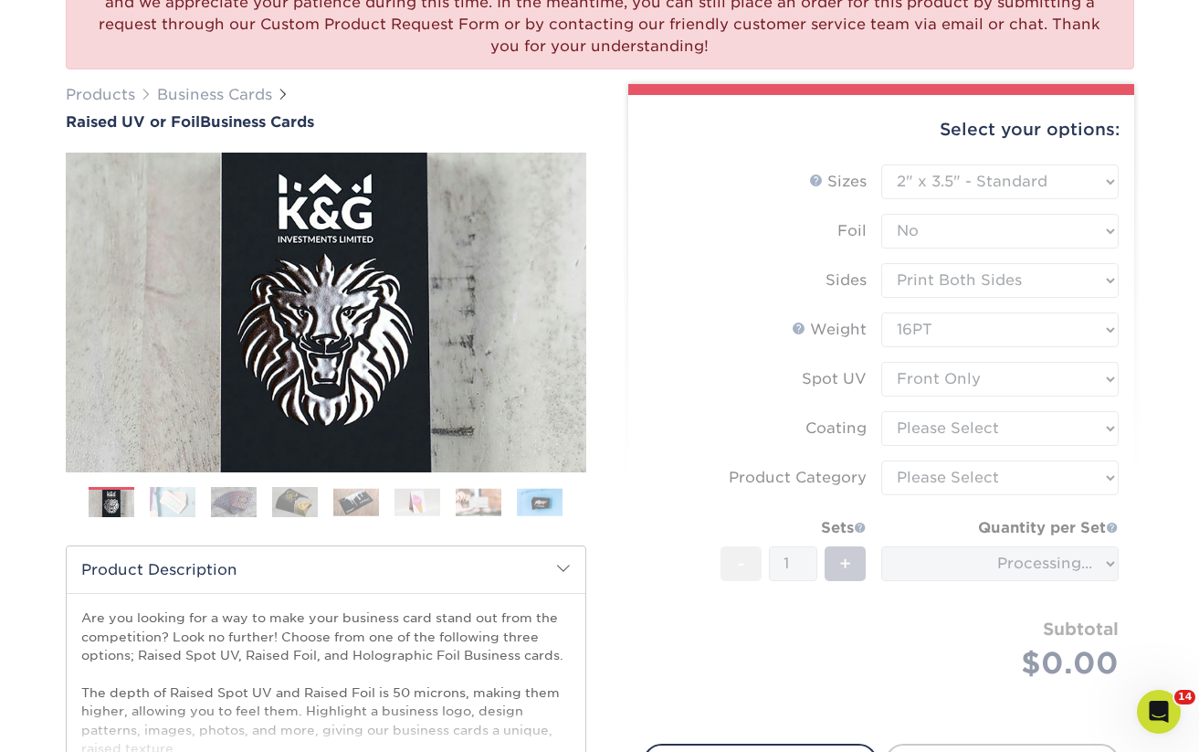
scroll to position [211, 0]
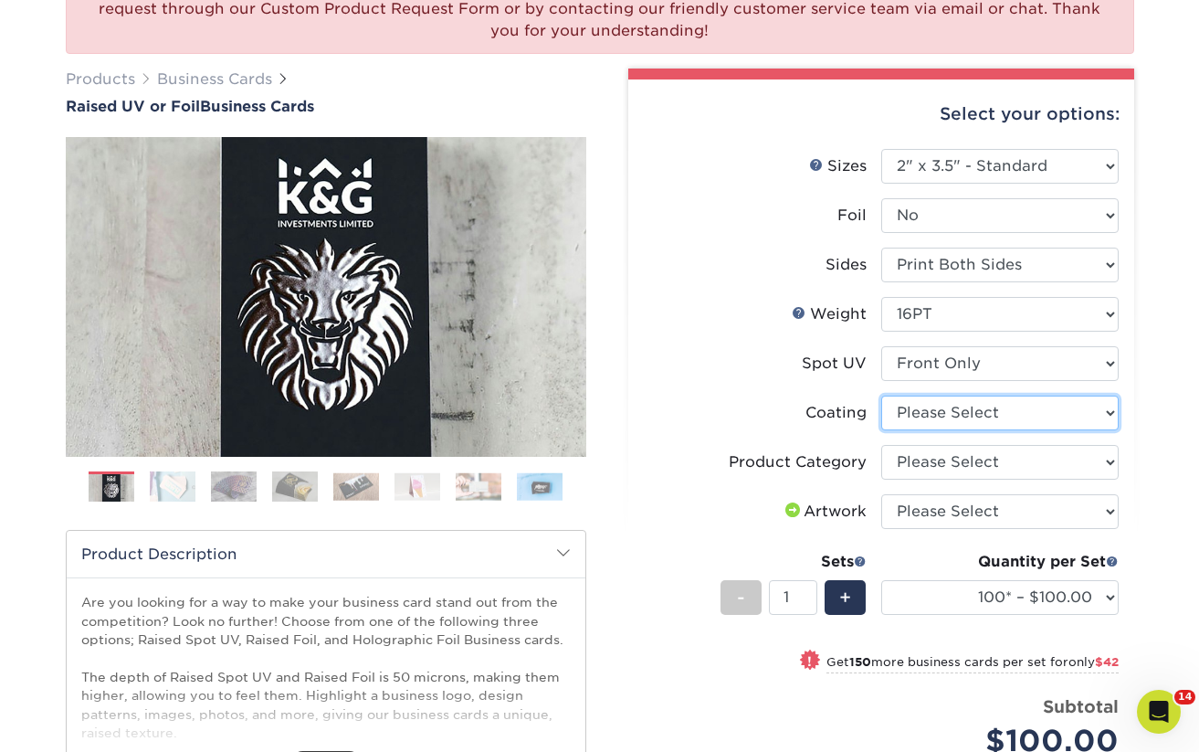
click at [934, 417] on select at bounding box center [999, 412] width 237 height 35
select select "3e7618de-abca-4bda-9f97-8b9129e913d8"
click at [881, 395] on select at bounding box center [999, 412] width 237 height 35
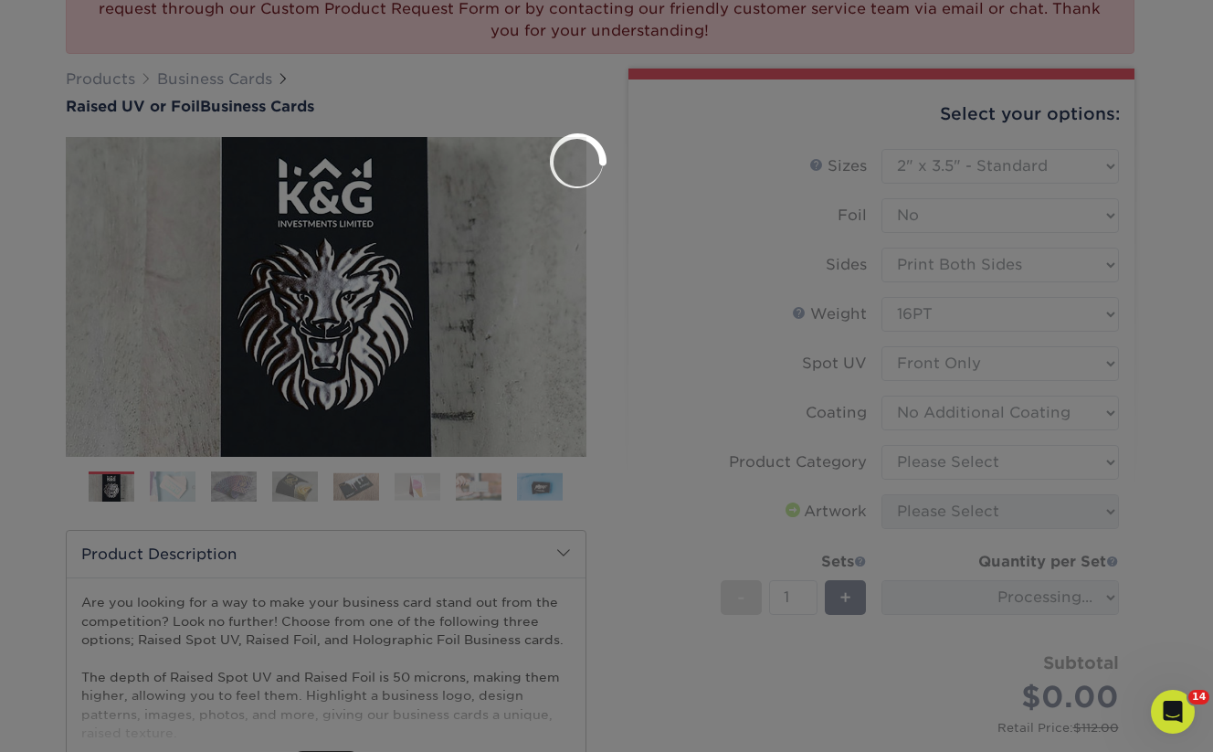
click at [922, 461] on div at bounding box center [606, 376] width 1213 height 752
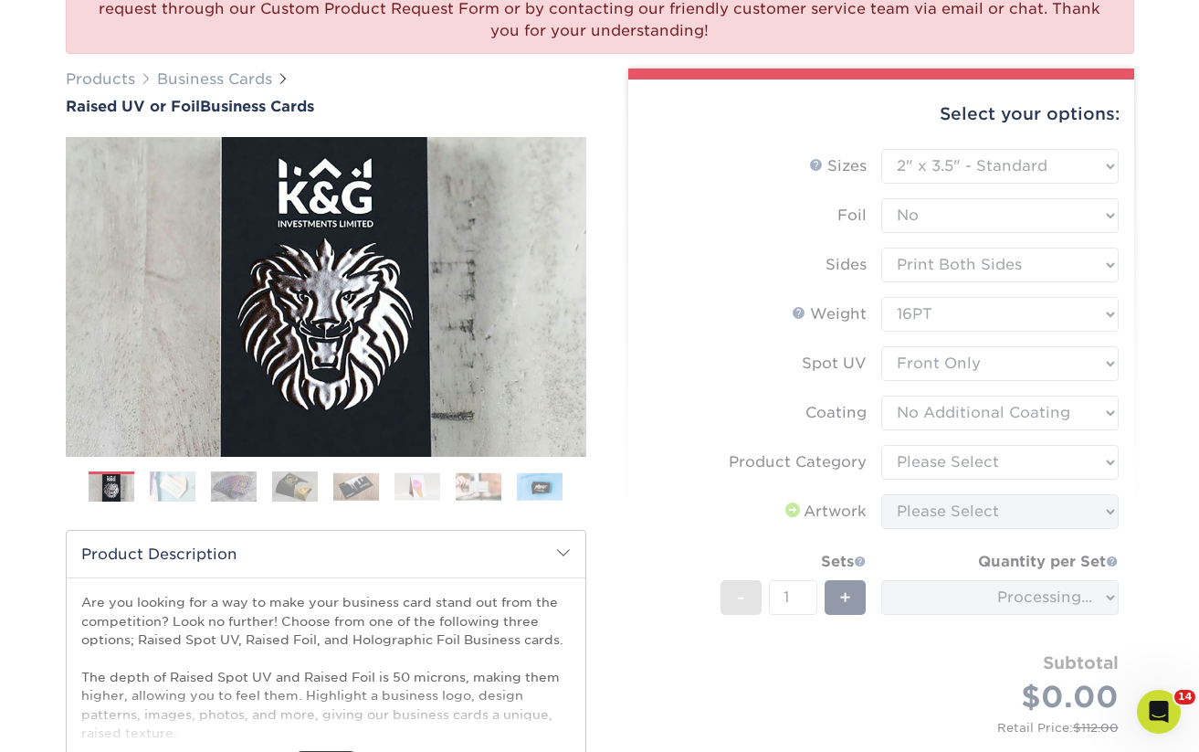
click at [945, 458] on form "Sizes Help Sizes Please Select 2" x 3.5" - Standard Foil Please Select" at bounding box center [881, 461] width 477 height 625
click at [966, 456] on form "Sizes Help Sizes Please Select 2" x 3.5" - Standard Foil Please Select" at bounding box center [881, 461] width 477 height 625
click at [968, 456] on form "Sizes Help Sizes Please Select 2" x 3.5" - Standard Foil Please Select" at bounding box center [881, 461] width 477 height 625
click at [938, 458] on form "Sizes Help Sizes Please Select 2" x 3.5" - Standard Foil Please Select" at bounding box center [881, 461] width 477 height 625
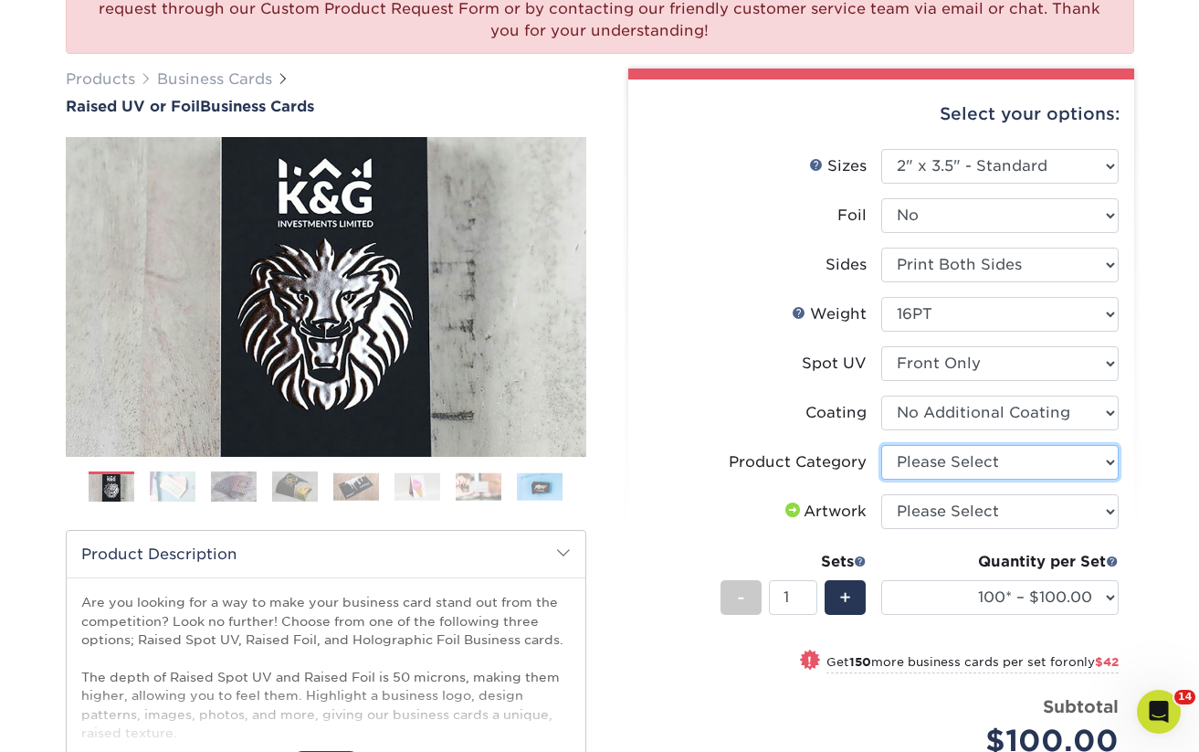
click at [986, 458] on select "Please Select Business Cards" at bounding box center [999, 462] width 237 height 35
select select "3b5148f1-0588-4f88-a218-97bcfdce65c1"
click at [881, 445] on select "Please Select Business Cards" at bounding box center [999, 462] width 237 height 35
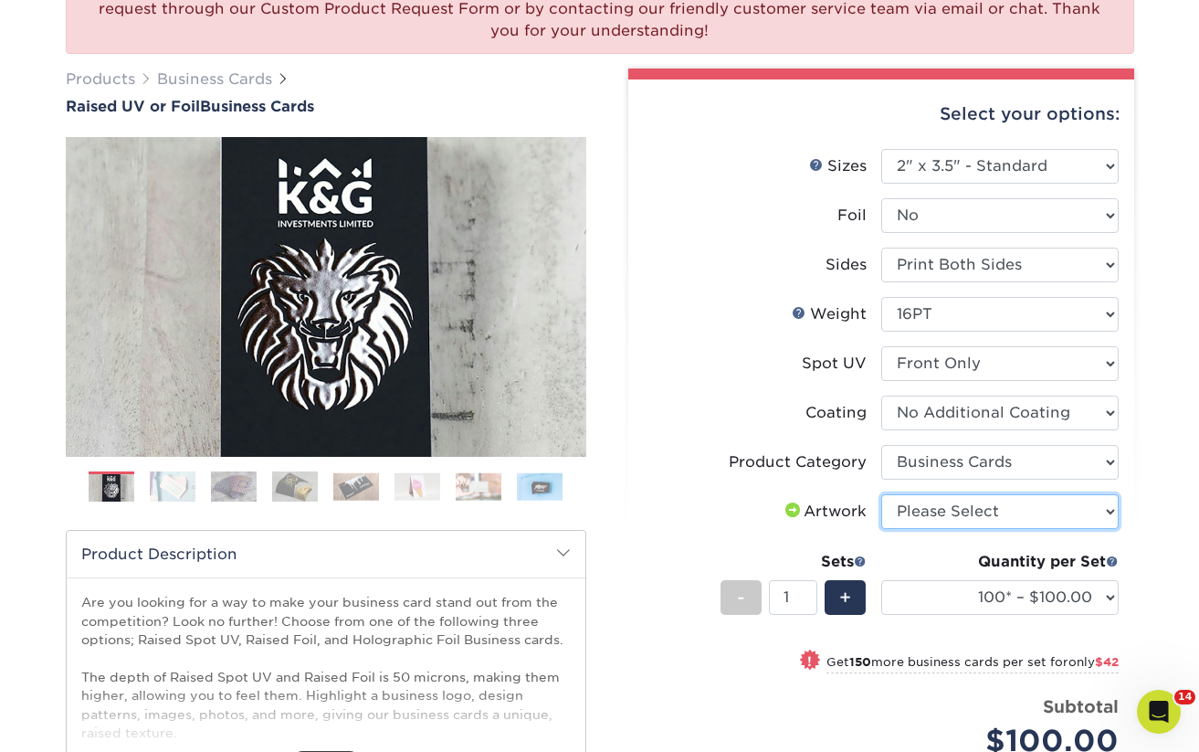
click at [948, 510] on select "Please Select I will upload files I need a design - $100" at bounding box center [999, 511] width 237 height 35
select select "upload"
click at [881, 494] on select "Please Select I will upload files I need a design - $100" at bounding box center [999, 511] width 237 height 35
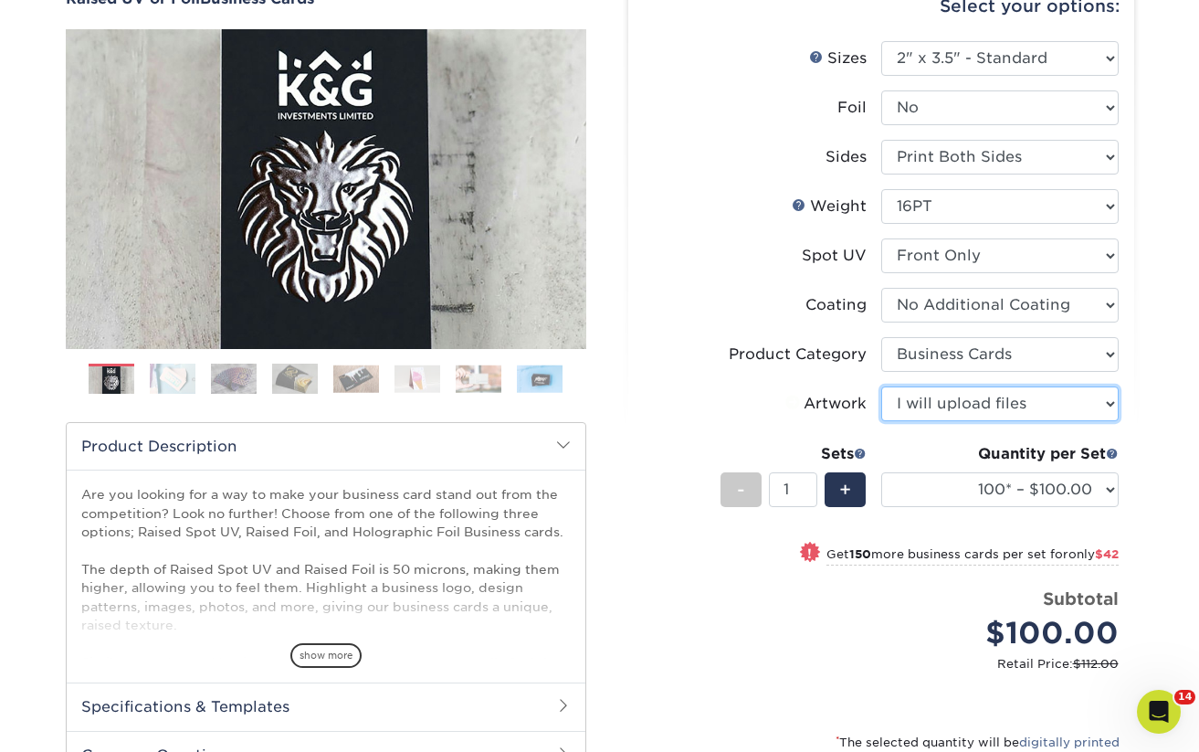
scroll to position [325, 0]
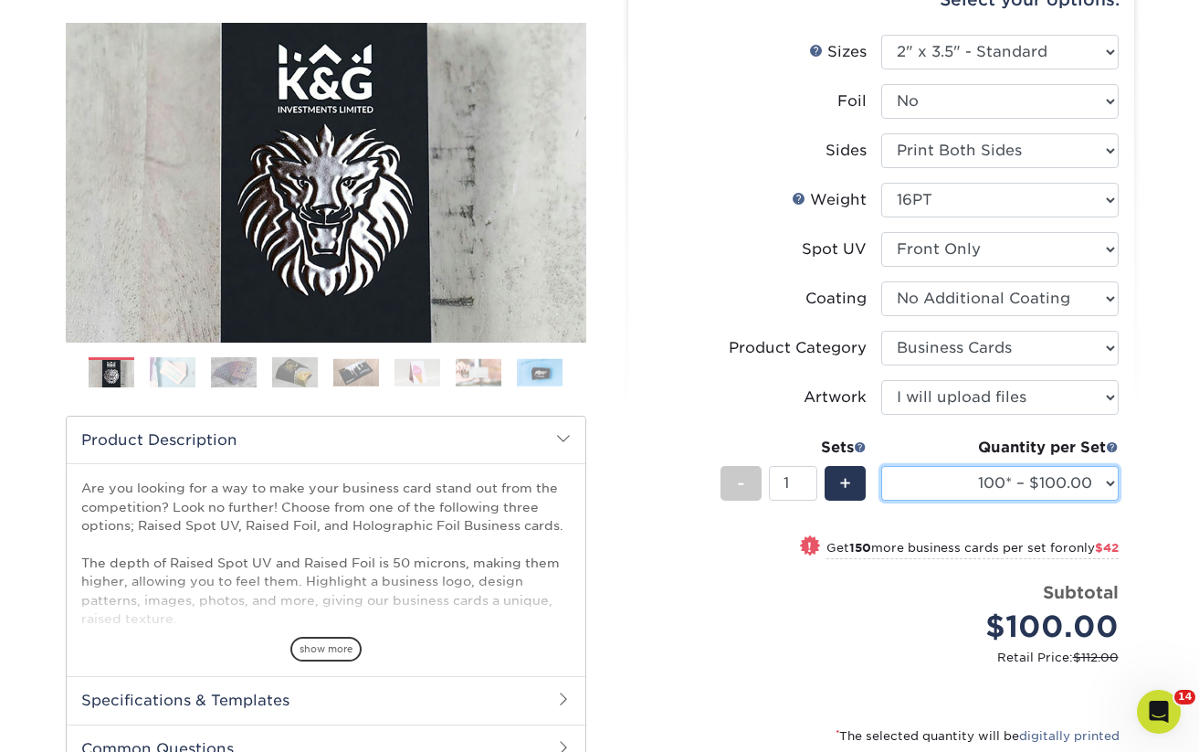
click at [984, 477] on select "100* – $100.00 250* – $142.00 500* – $192.00" at bounding box center [999, 483] width 237 height 35
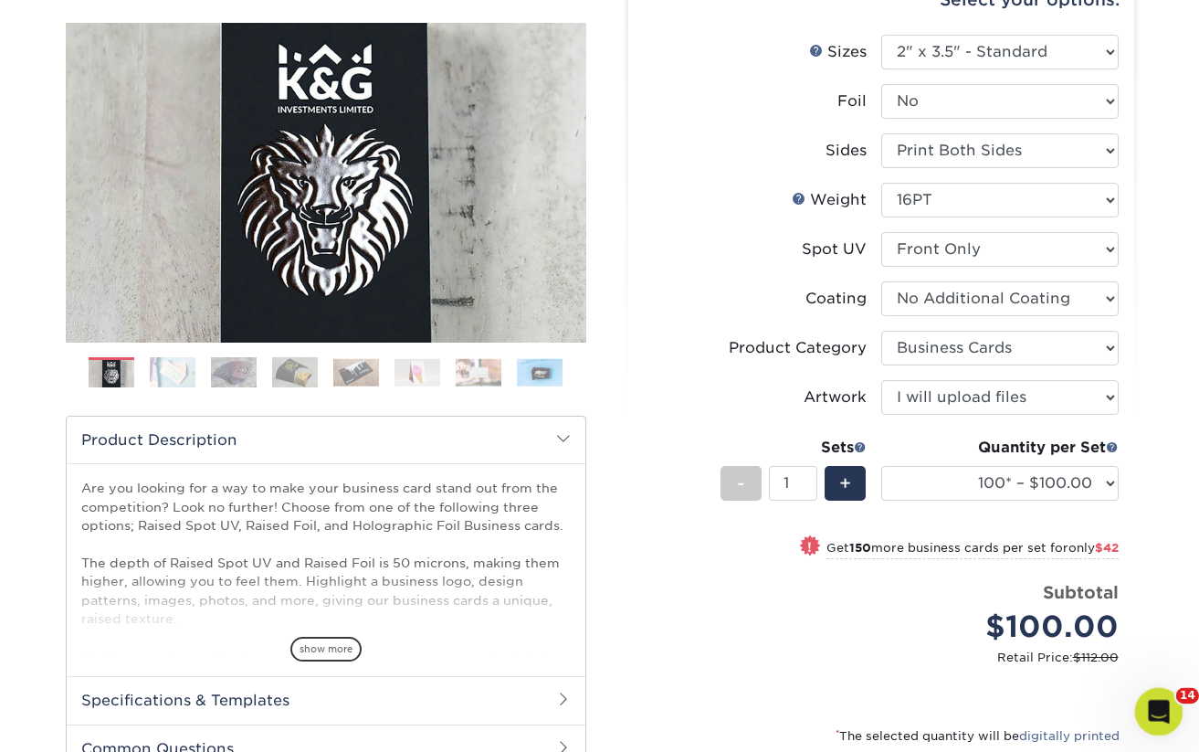
click at [1151, 708] on icon "Open Intercom Messenger" at bounding box center [1157, 709] width 30 height 30
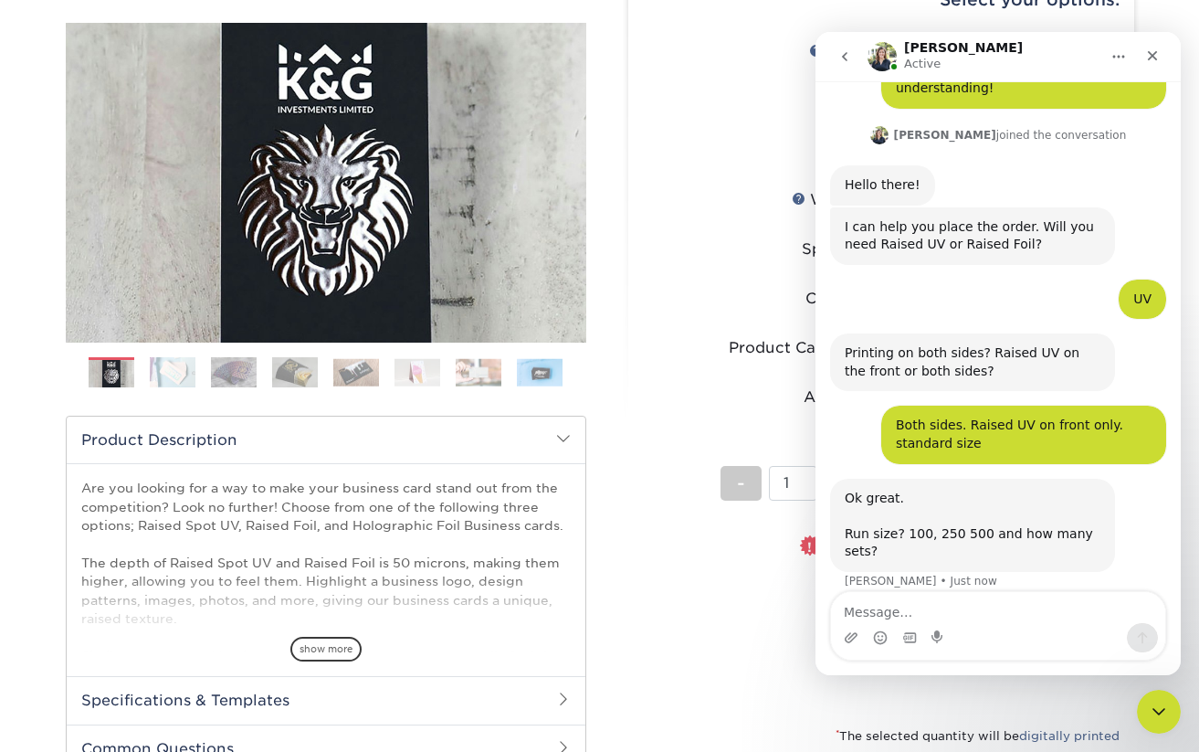
scroll to position [346, 0]
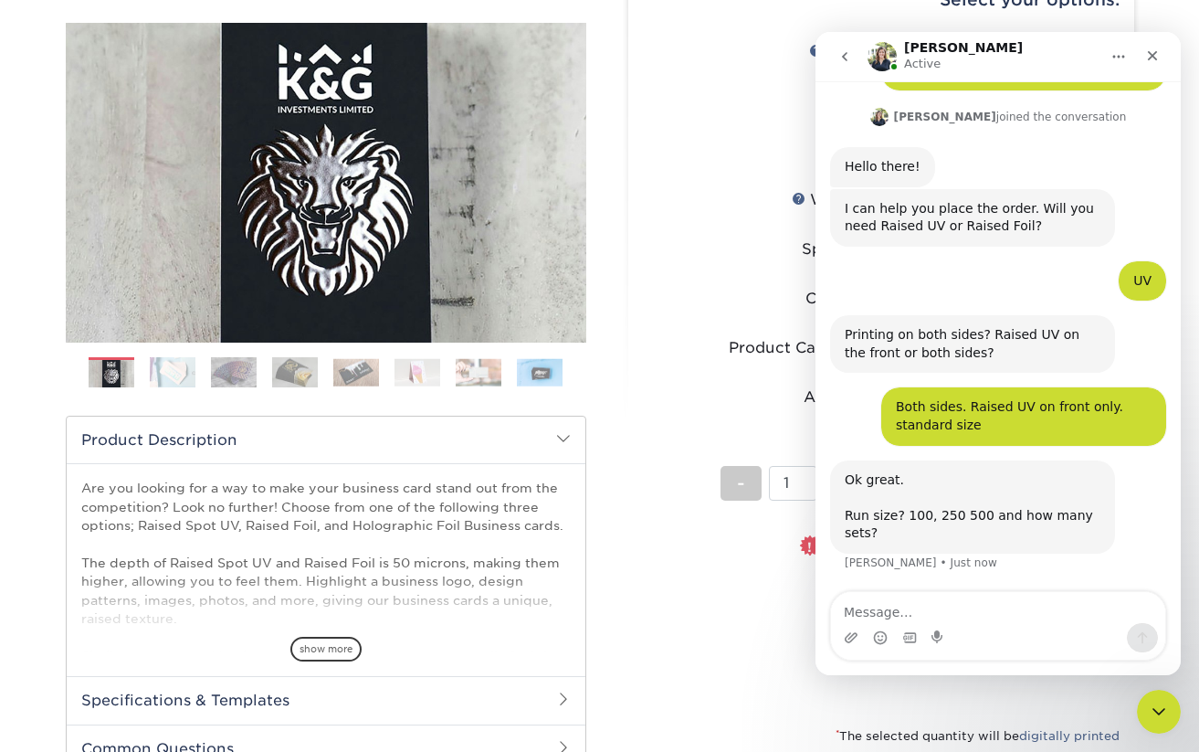
click at [961, 604] on textarea "Message…" at bounding box center [998, 607] width 334 height 31
type textarea "250"
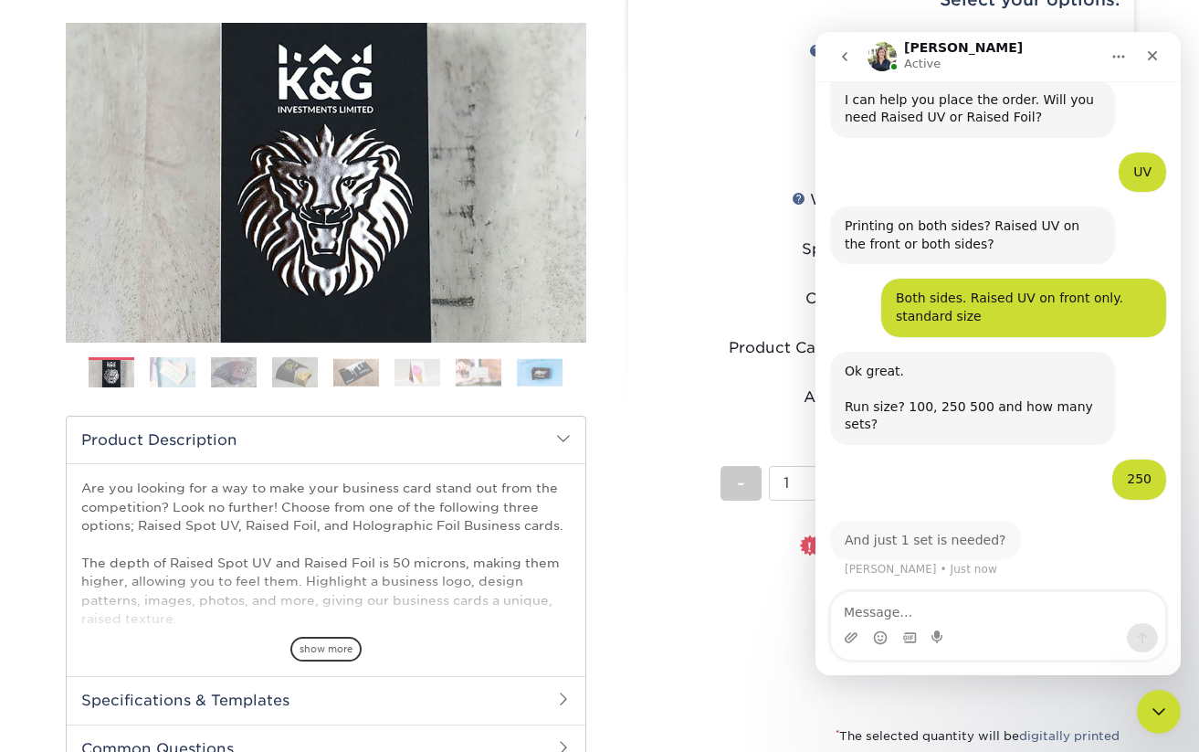
scroll to position [455, 0]
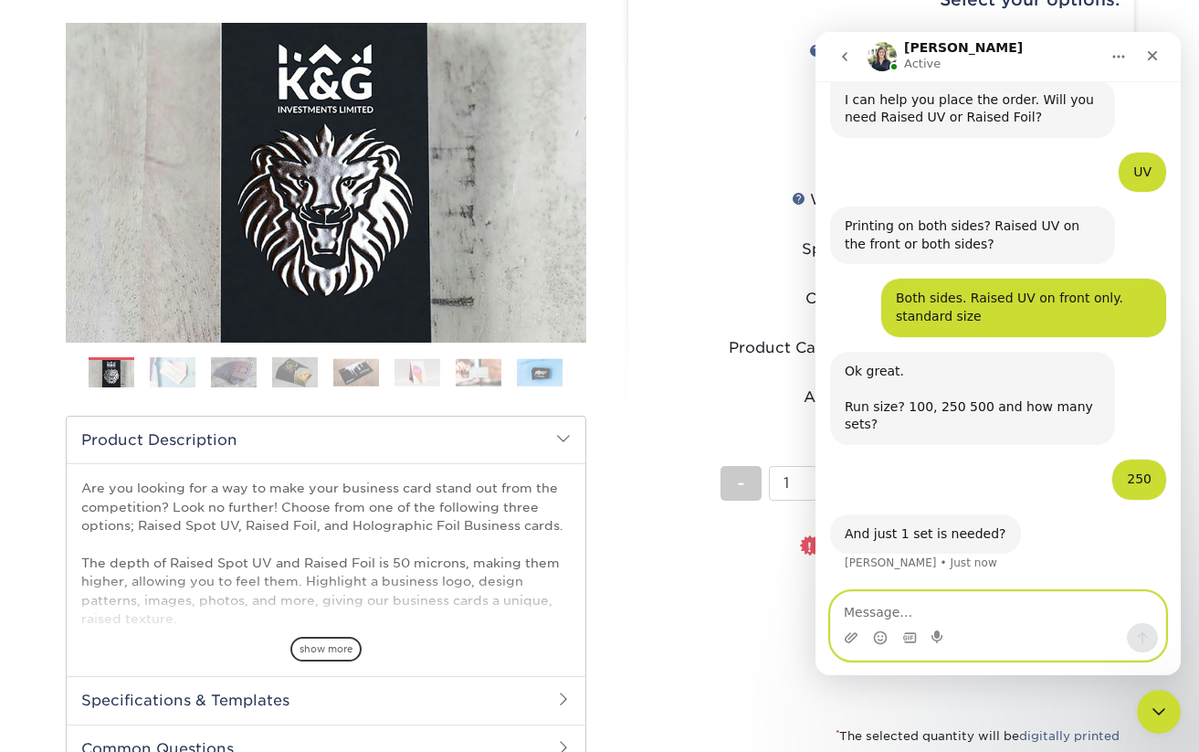
click at [921, 614] on textarea "Message…" at bounding box center [998, 607] width 334 height 31
type textarea "yes"
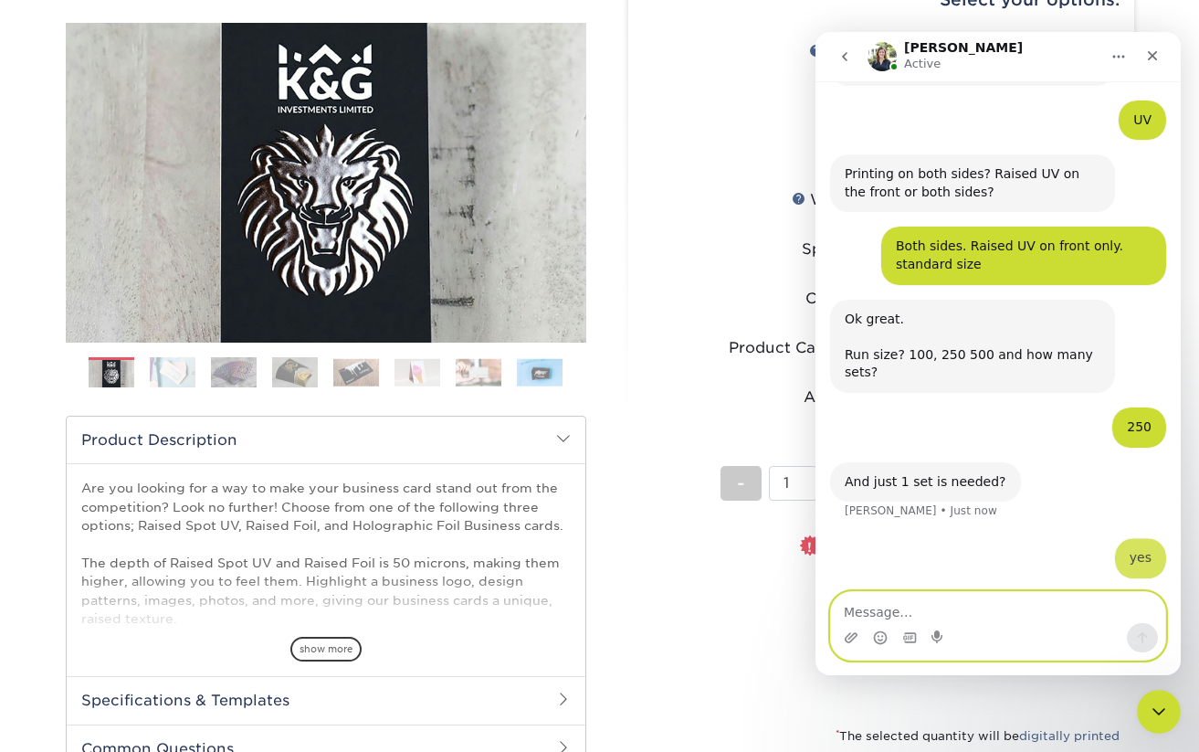
scroll to position [510, 0]
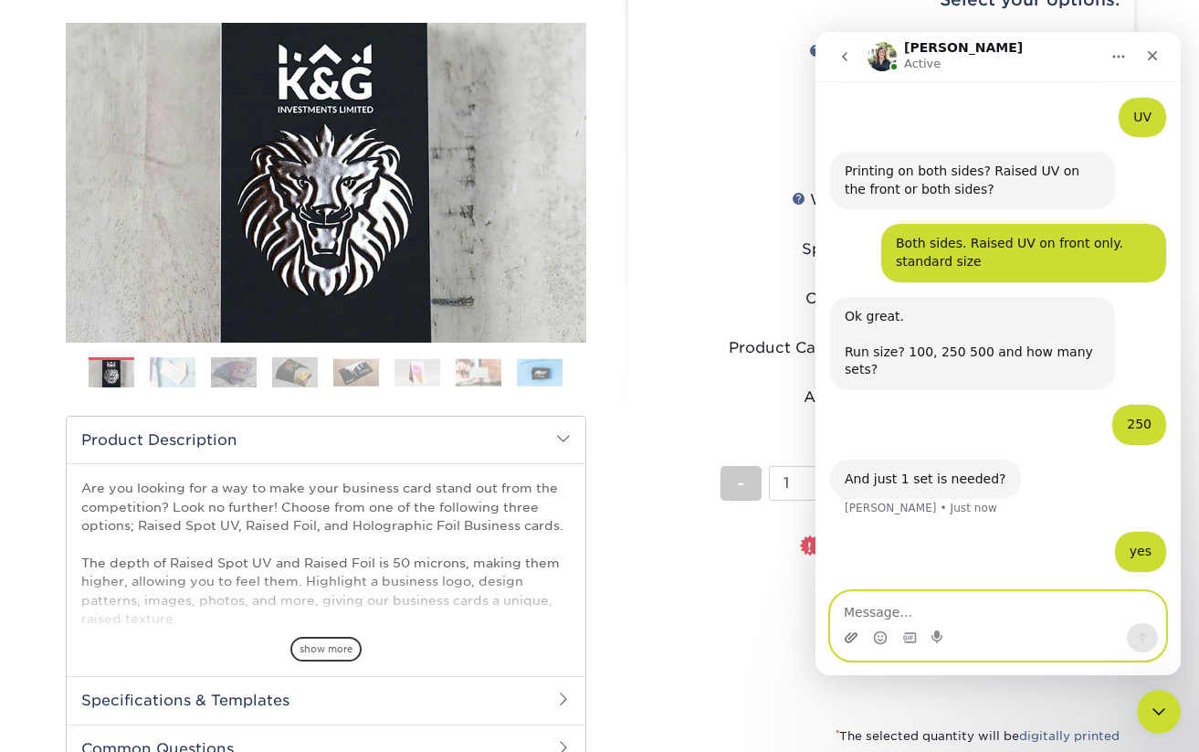
click at [852, 634] on icon "Upload attachment" at bounding box center [851, 637] width 13 height 10
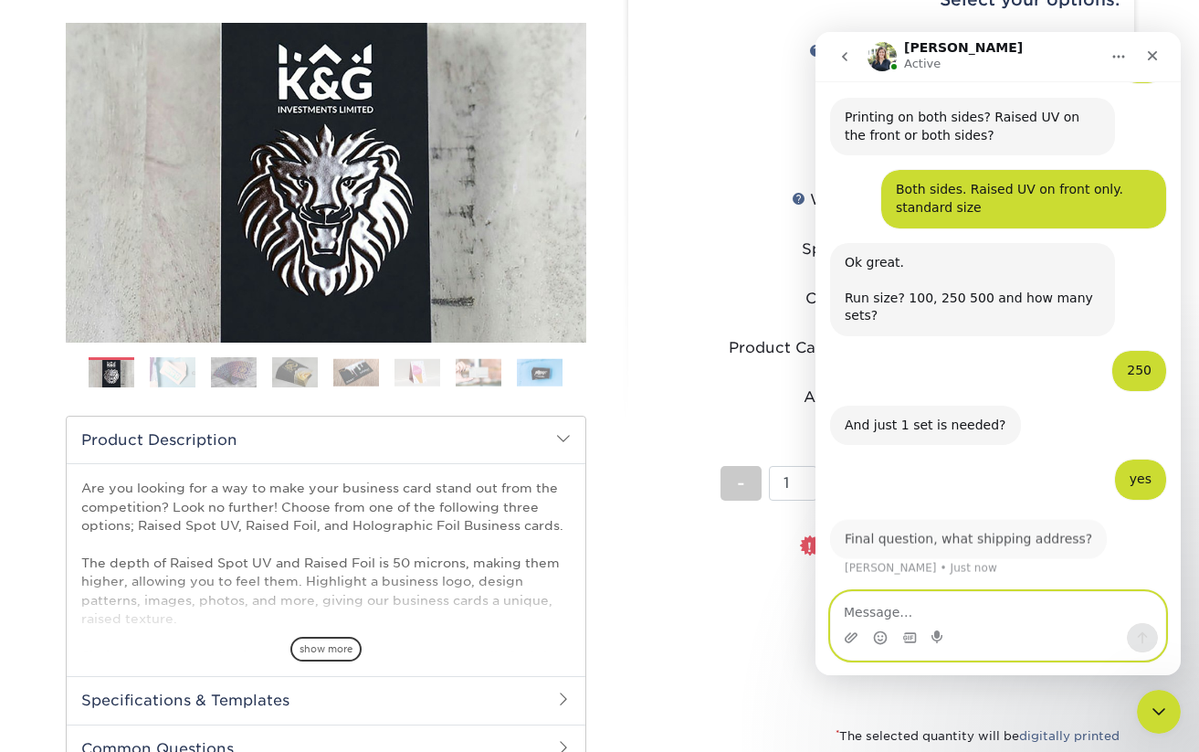
scroll to position [563, 0]
click at [973, 608] on textarea "Message…" at bounding box center [998, 607] width 334 height 31
type textarea "Reside (stored in my profile)"
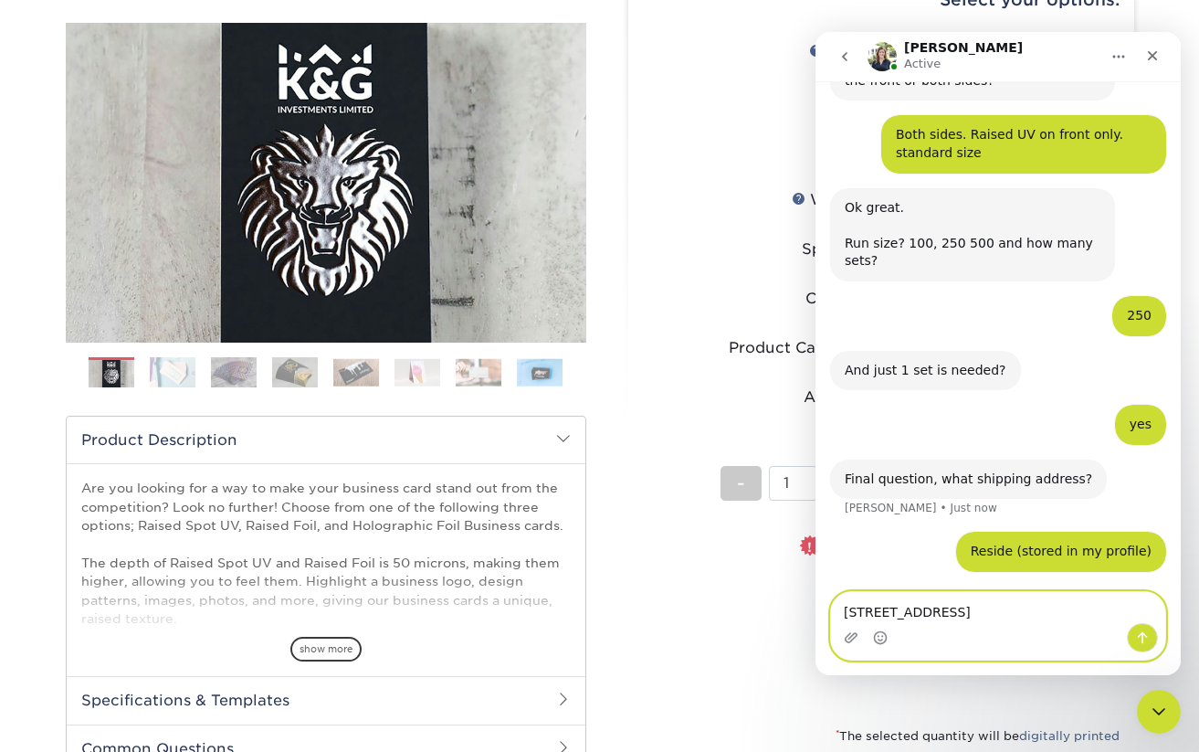
type textarea "[STREET_ADDRESS]"
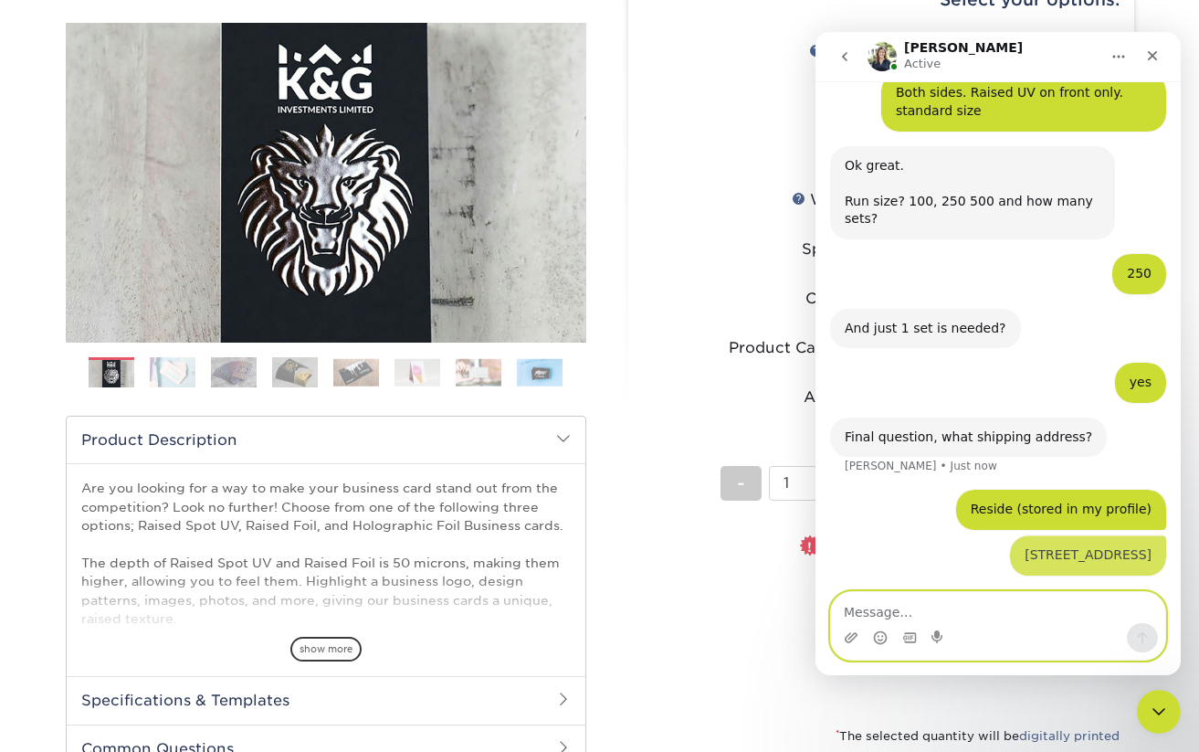
scroll to position [678, 0]
click at [850, 637] on icon "Upload attachment" at bounding box center [851, 637] width 15 height 15
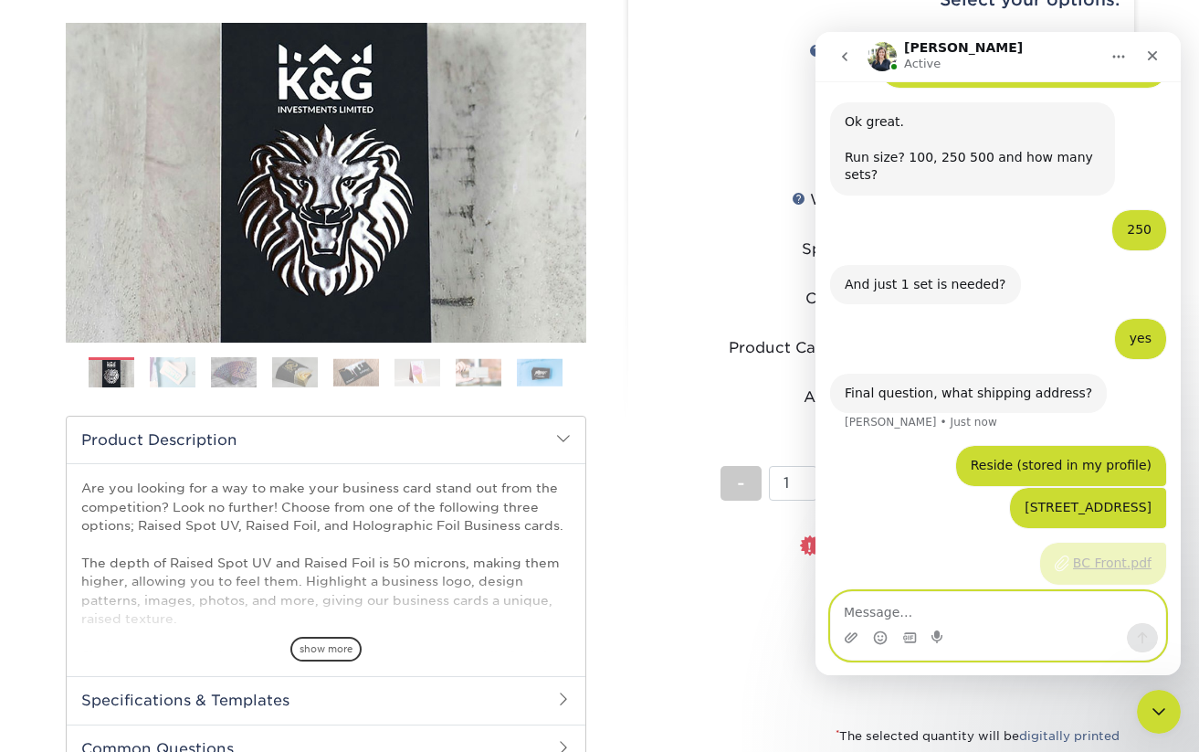
scroll to position [721, 0]
click at [851, 640] on icon "Upload attachment" at bounding box center [851, 637] width 13 height 10
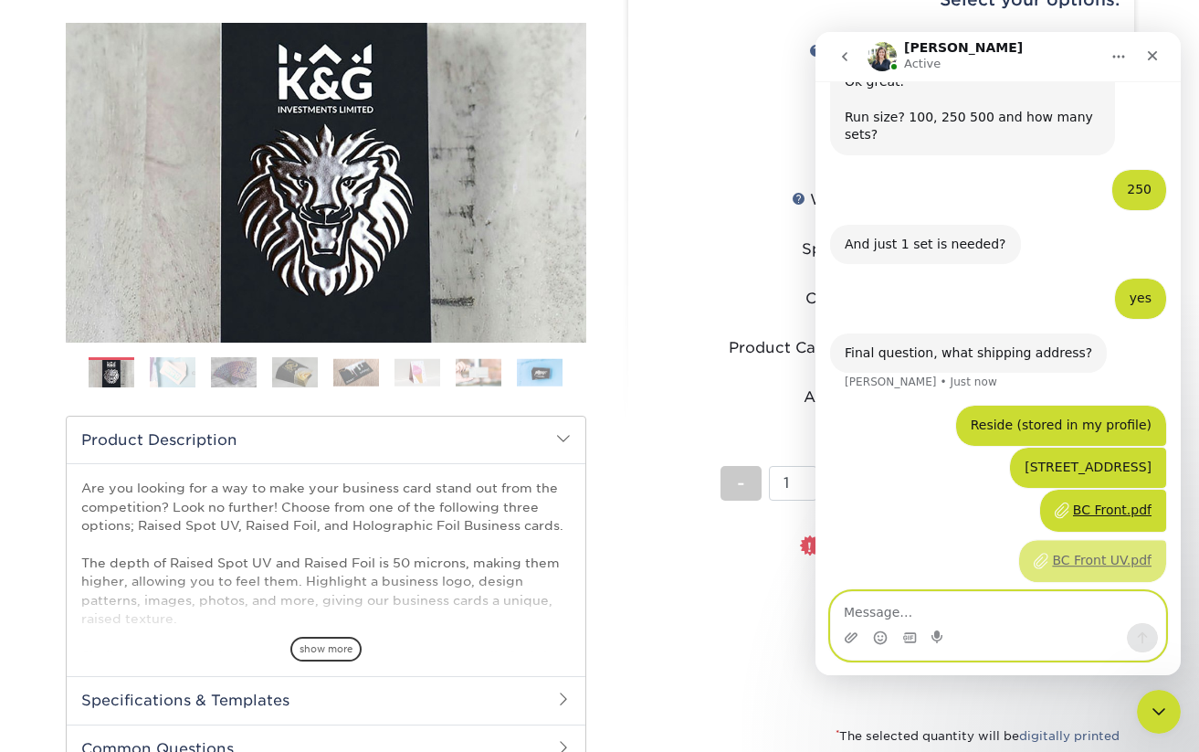
scroll to position [765, 0]
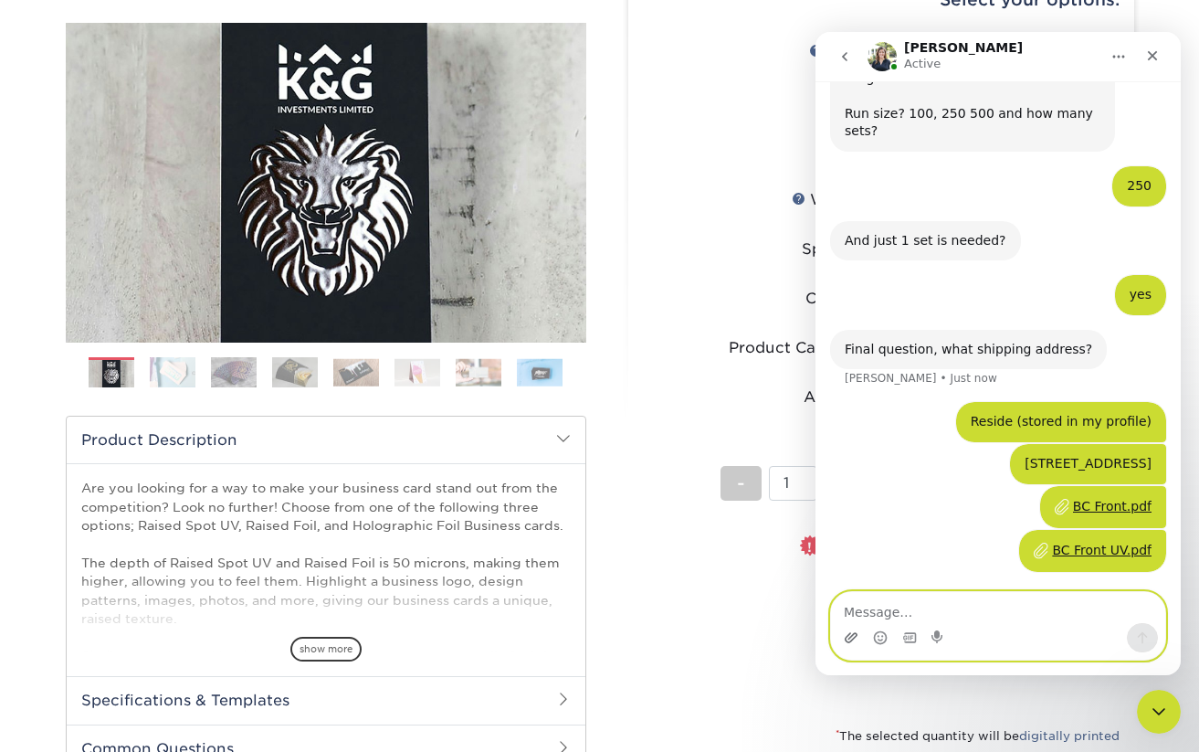
click at [851, 636] on icon "Upload attachment" at bounding box center [851, 637] width 13 height 10
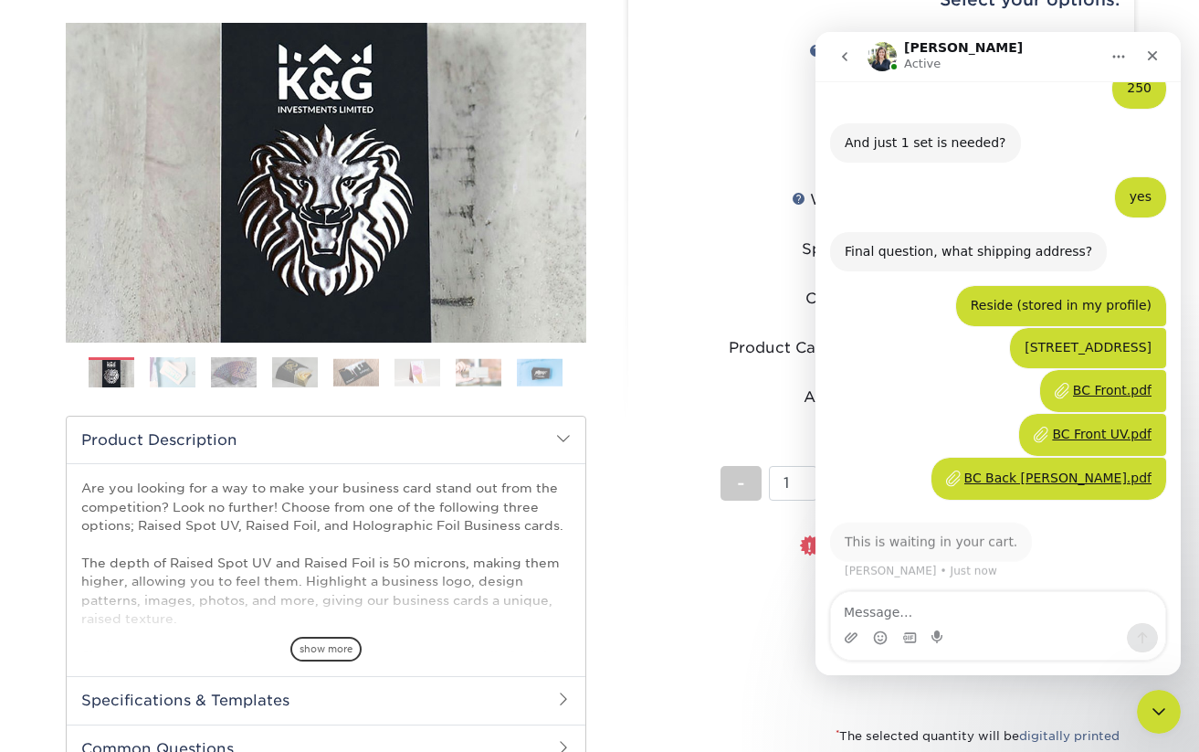
scroll to position [864, 0]
click at [1151, 57] on icon "Close" at bounding box center [1153, 56] width 10 height 10
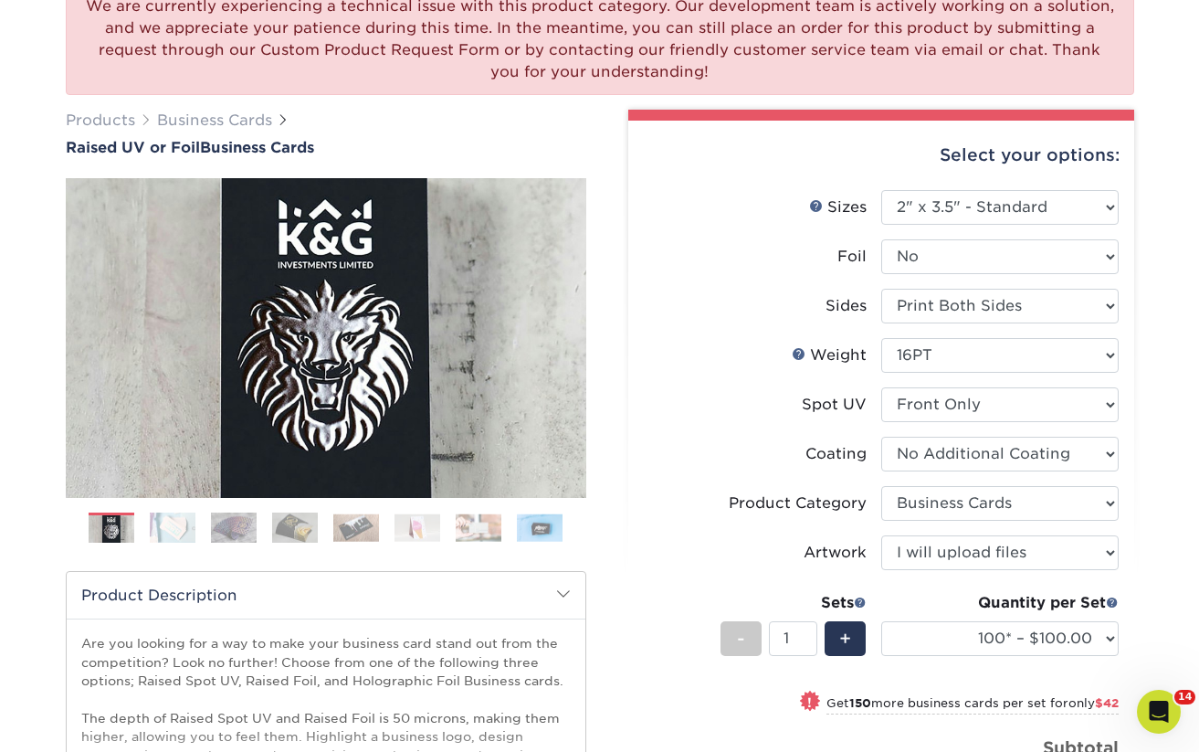
scroll to position [0, 0]
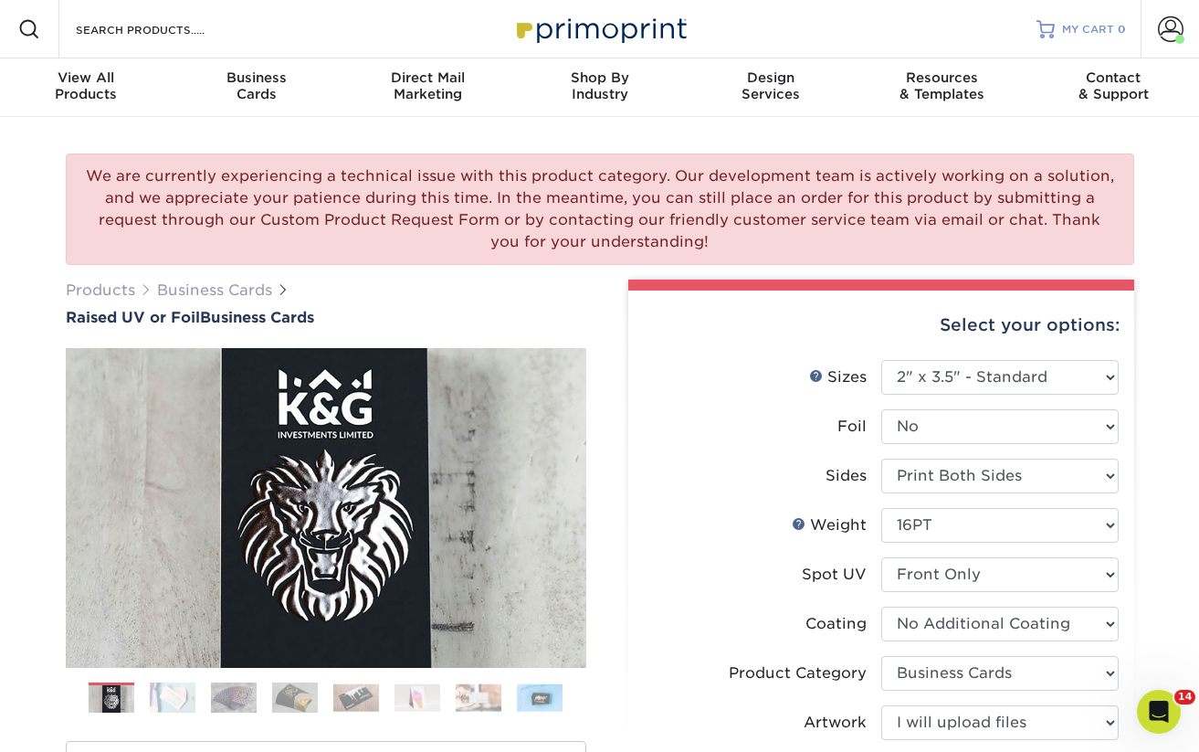
click at [1118, 26] on span "0" at bounding box center [1122, 29] width 8 height 13
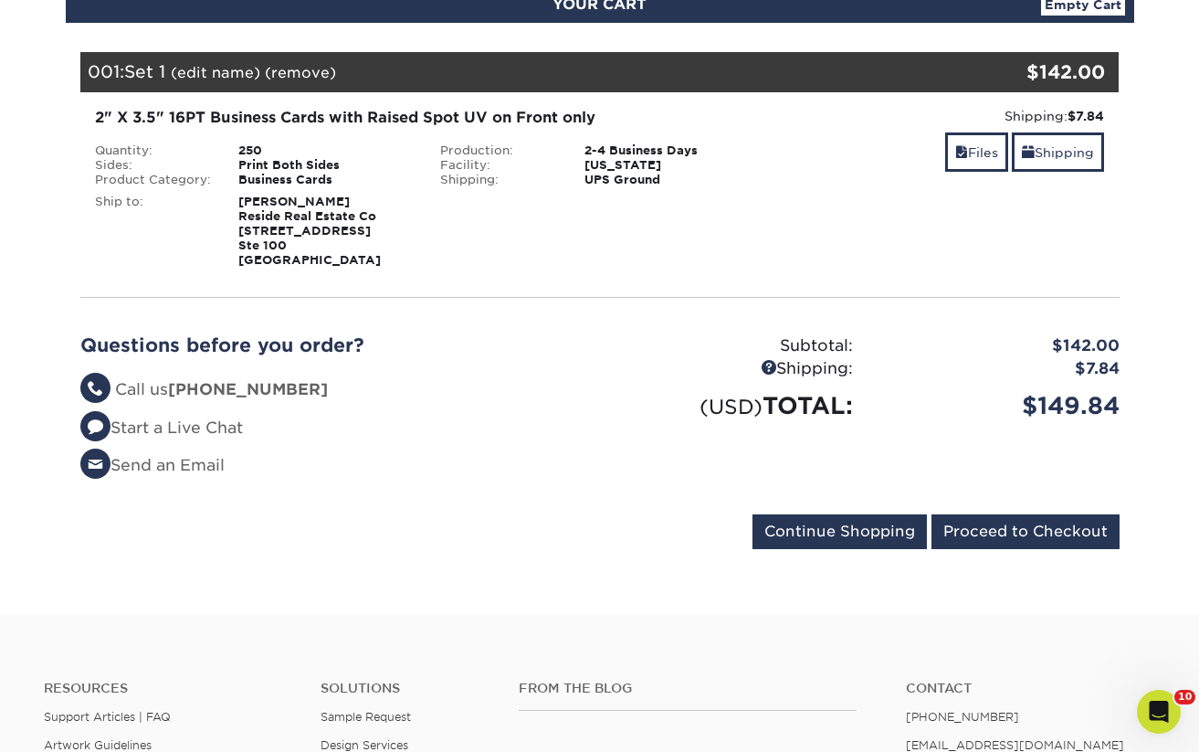
scroll to position [232, 0]
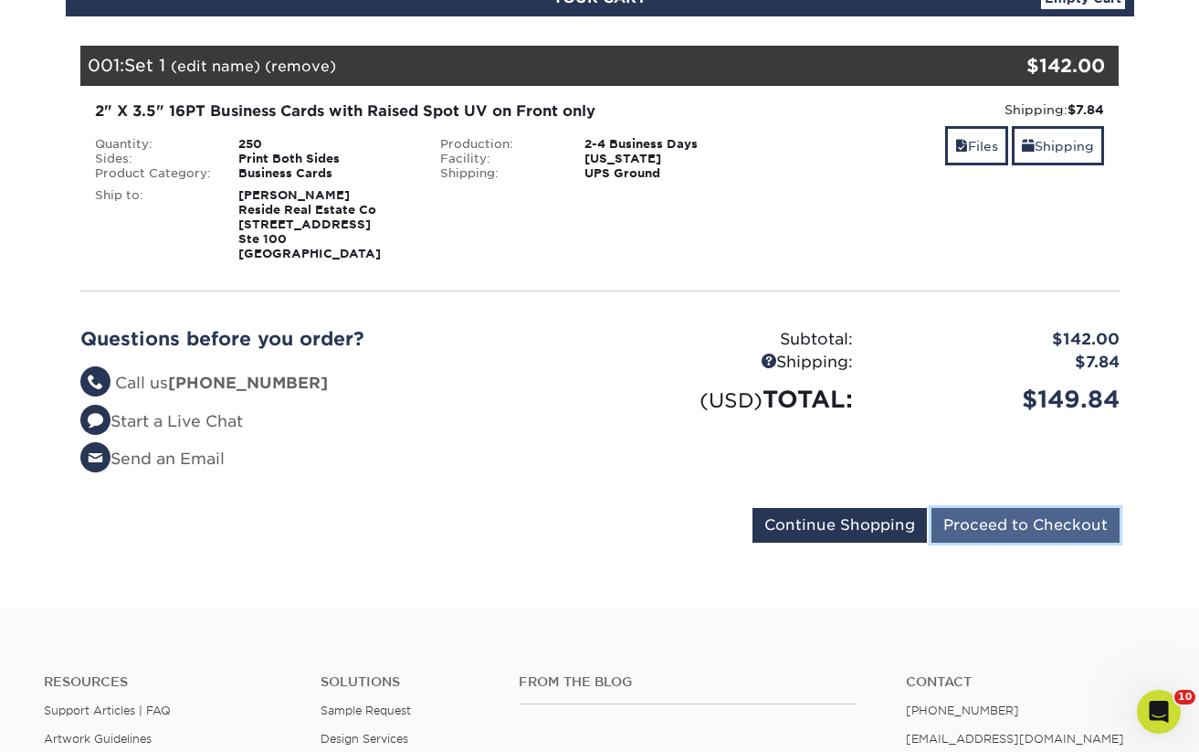
click at [1005, 514] on input "Proceed to Checkout" at bounding box center [1025, 525] width 188 height 35
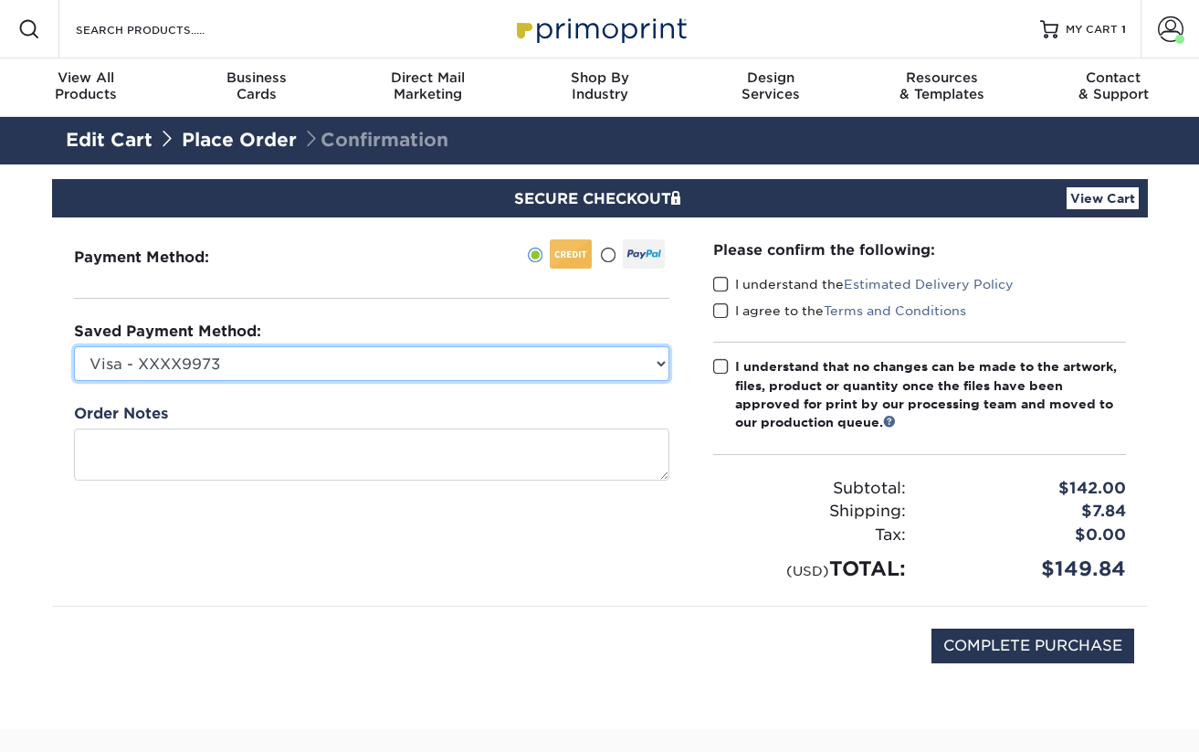
click at [521, 358] on select "Visa - XXXX9973 Visa - XXXX9197 Visa - XXXX4071 Discover - XXXX9360 Visa - XXXX…" at bounding box center [371, 363] width 595 height 35
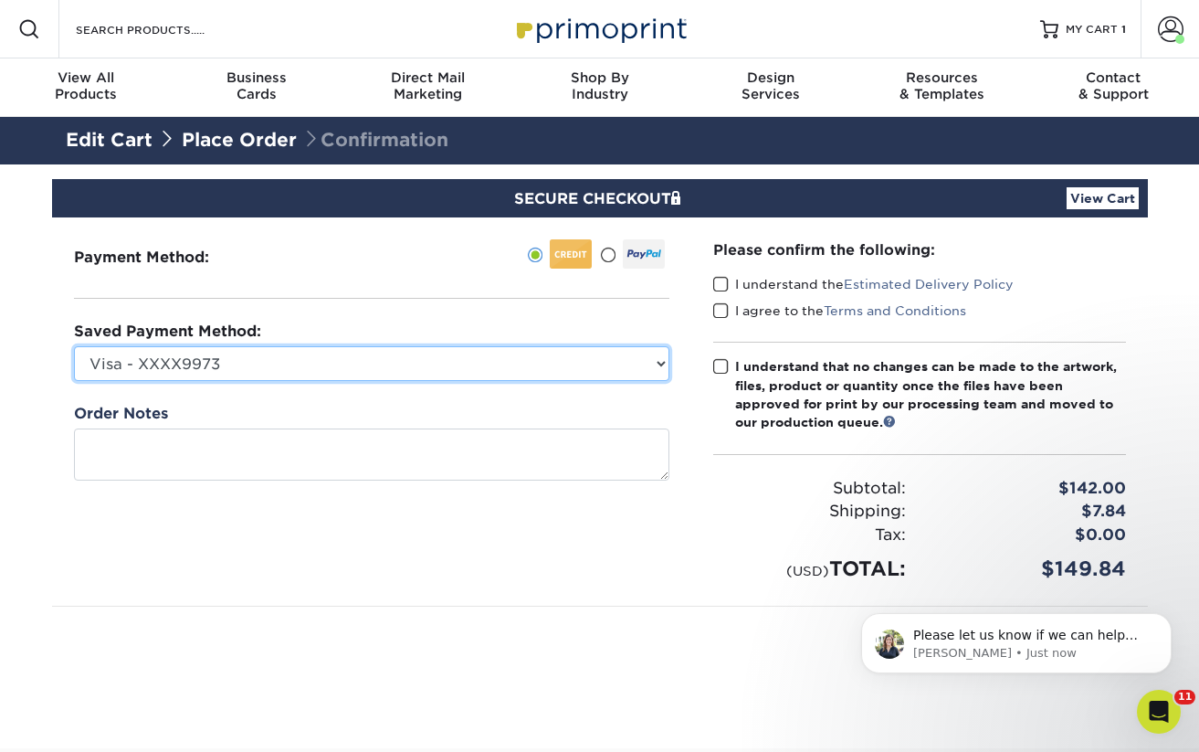
select select "73339"
click at [74, 346] on select "Visa - XXXX9973 Visa - XXXX9197 Visa - XXXX4071 Discover - XXXX9360 Visa - XXXX…" at bounding box center [371, 363] width 595 height 35
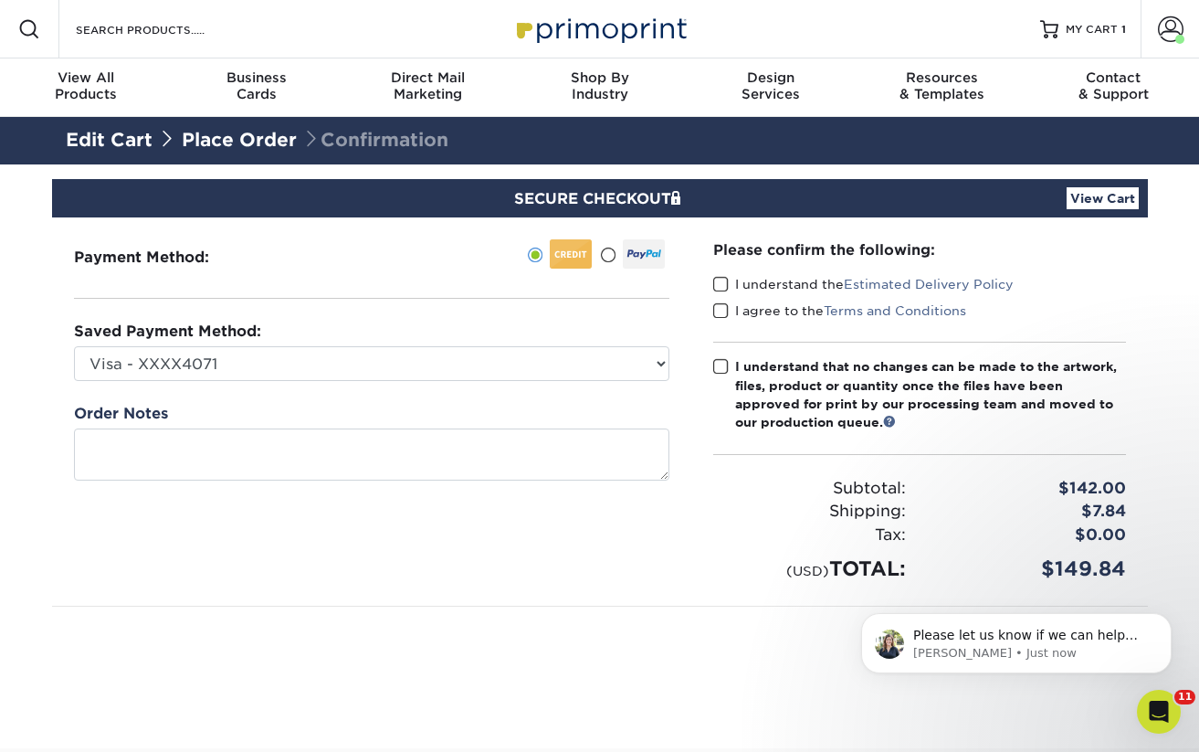
click at [719, 288] on span at bounding box center [721, 284] width 16 height 17
click at [0, 0] on input "I understand the Estimated Delivery Policy" at bounding box center [0, 0] width 0 height 0
click at [719, 310] on span at bounding box center [721, 310] width 16 height 17
click at [0, 0] on input "I agree to the Terms and Conditions" at bounding box center [0, 0] width 0 height 0
click at [727, 353] on div "Please confirm the following: I understand the Estimated Delivery Policy I agre…" at bounding box center [919, 411] width 413 height 344
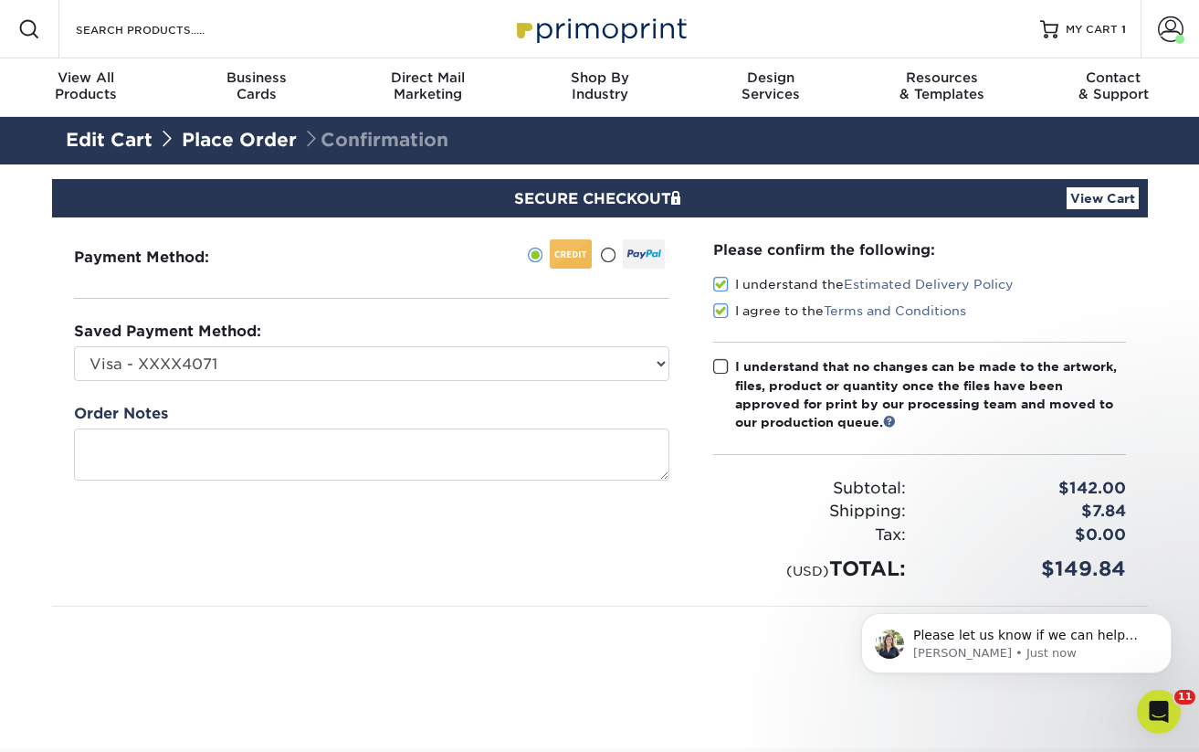
click at [1099, 206] on link "View Cart" at bounding box center [1103, 198] width 72 height 22
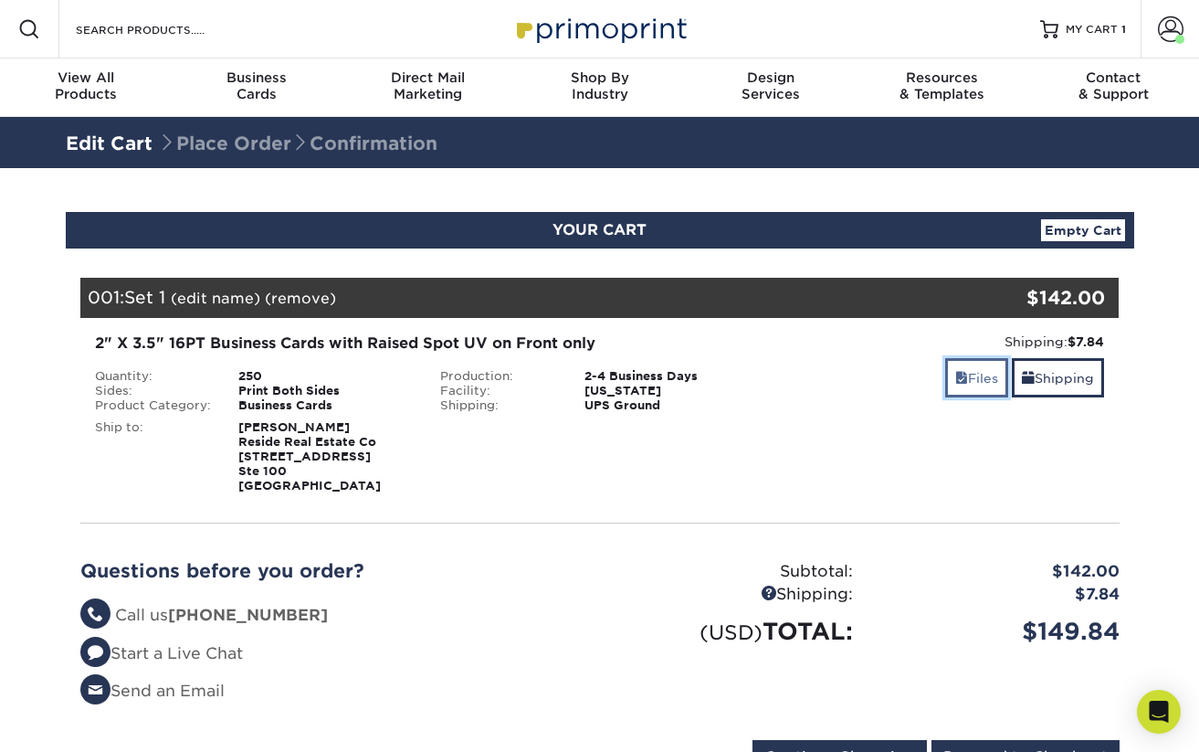
click at [979, 373] on link "Files" at bounding box center [976, 377] width 63 height 39
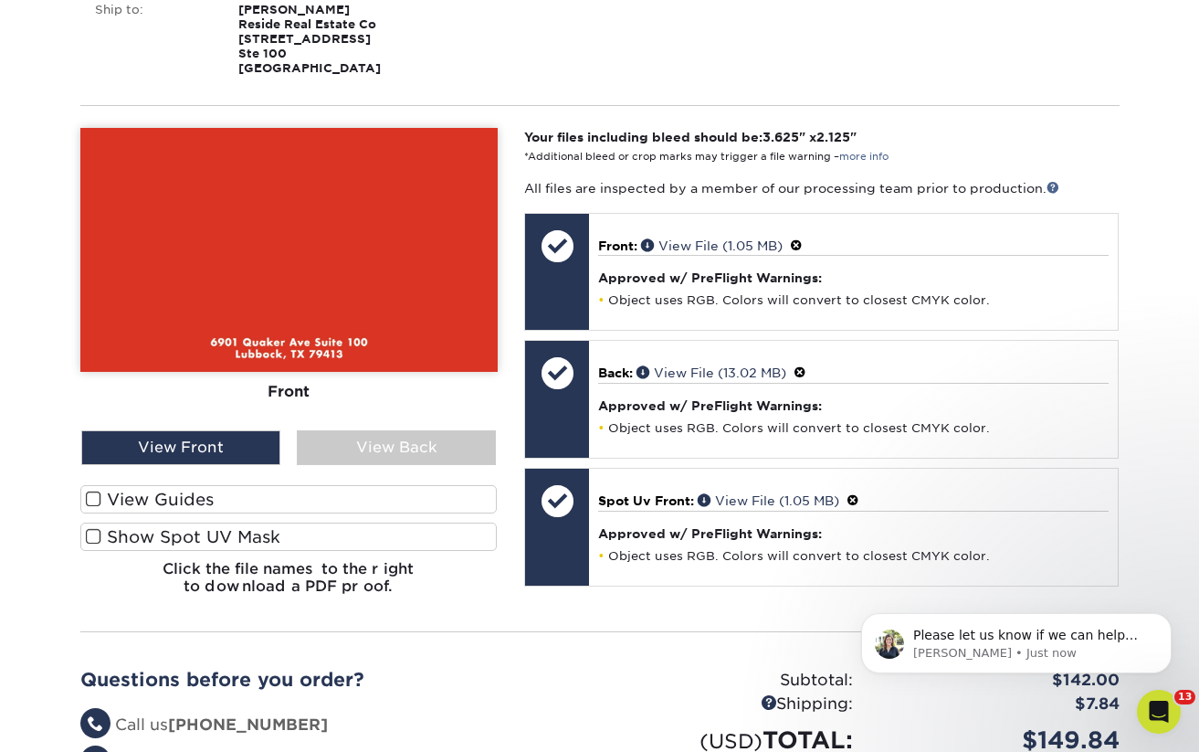
click at [115, 535] on label "Show Spot UV Mask" at bounding box center [288, 536] width 417 height 28
click at [0, 0] on input "Show Spot UV Mask" at bounding box center [0, 0] width 0 height 0
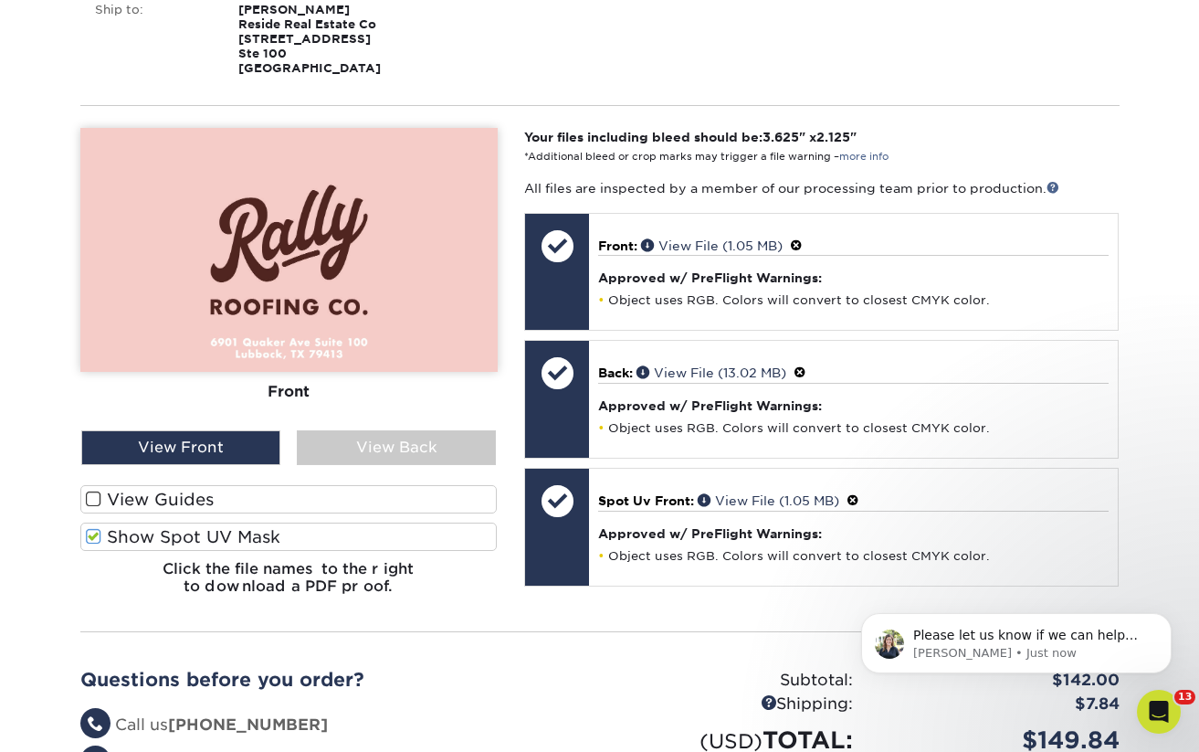
click at [94, 534] on span at bounding box center [94, 536] width 16 height 17
click at [0, 0] on input "Show Spot UV Mask" at bounding box center [0, 0] width 0 height 0
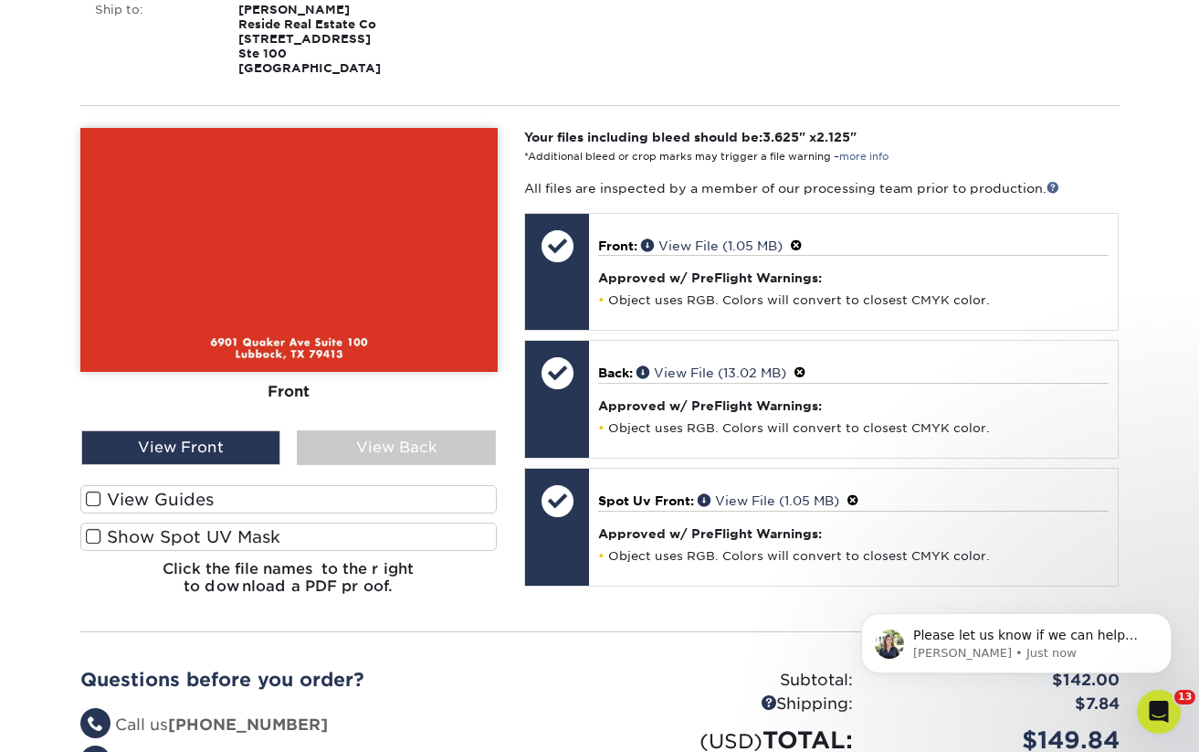
click at [94, 534] on span at bounding box center [94, 536] width 16 height 17
click at [0, 0] on input "Show Spot UV Mask" at bounding box center [0, 0] width 0 height 0
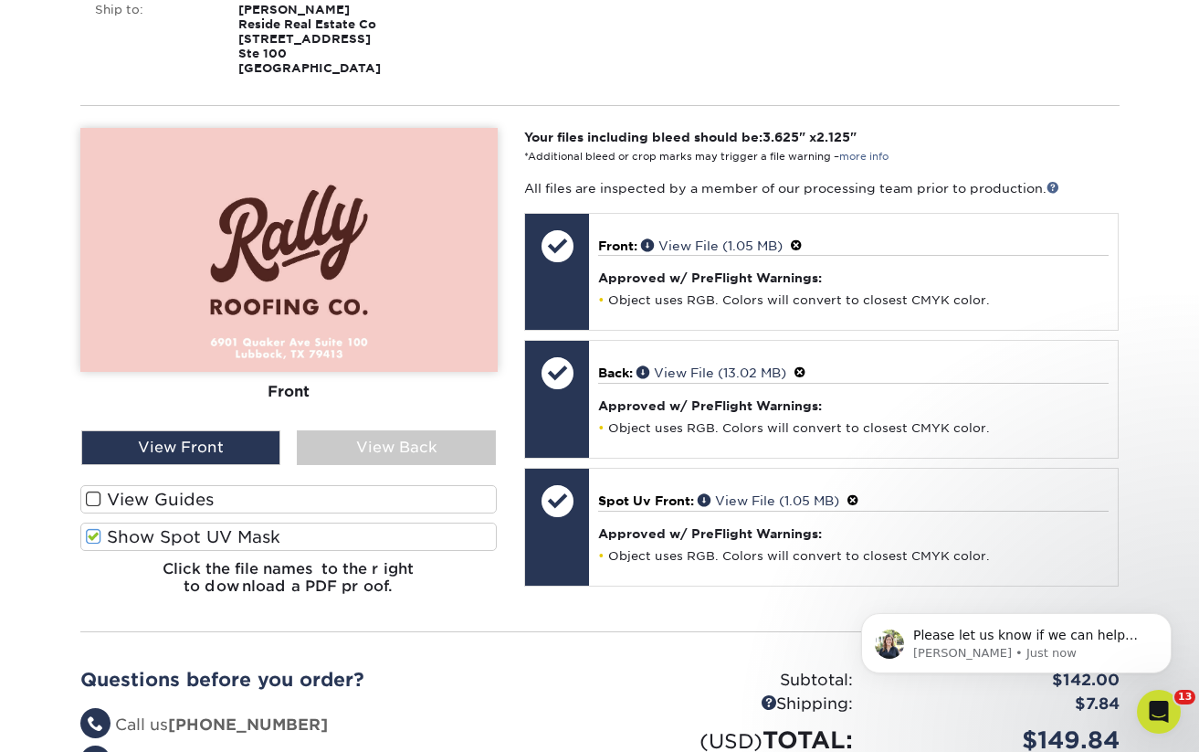
click at [94, 534] on span at bounding box center [94, 536] width 16 height 17
click at [0, 0] on input "Show Spot UV Mask" at bounding box center [0, 0] width 0 height 0
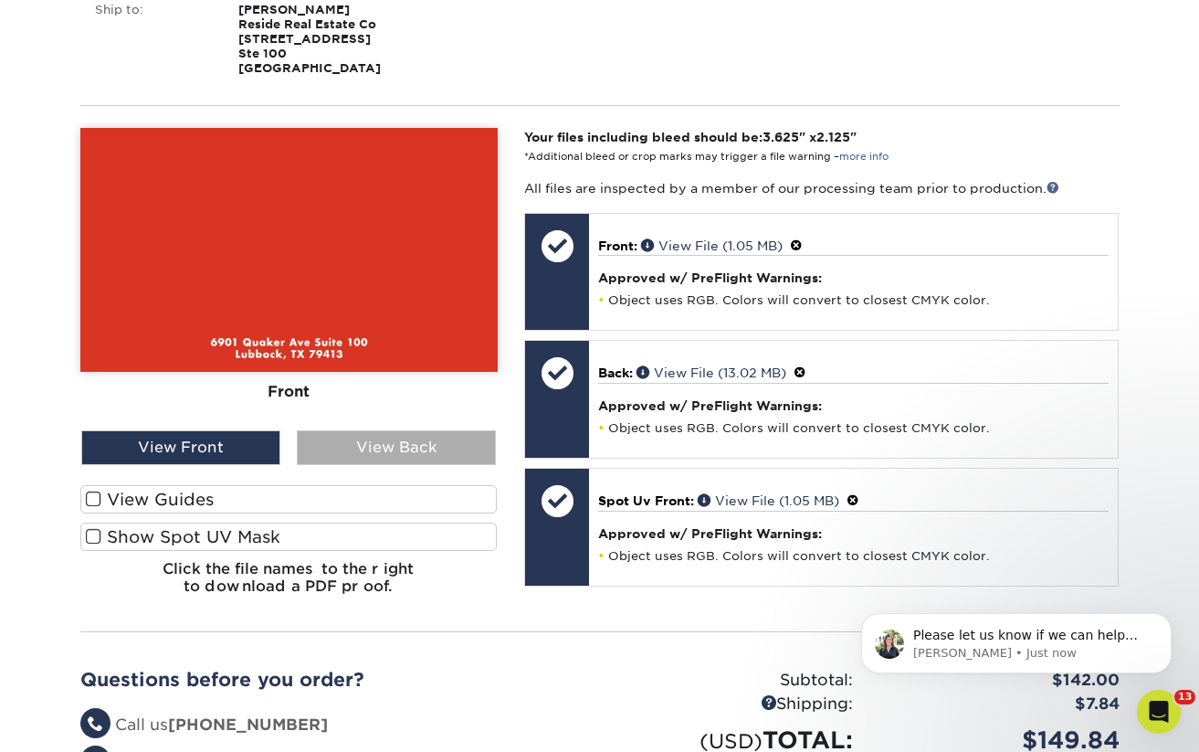
click at [377, 450] on div "View Back" at bounding box center [396, 447] width 199 height 35
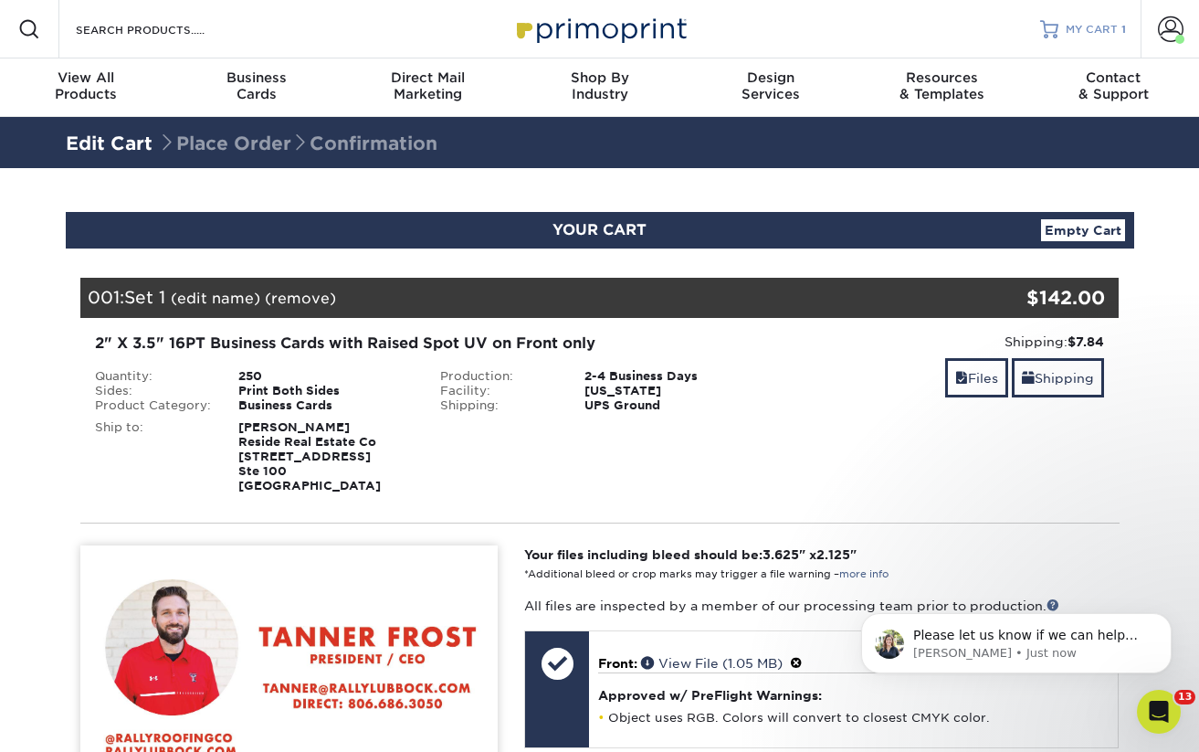
click at [1089, 27] on span "MY CART" at bounding box center [1092, 30] width 52 height 16
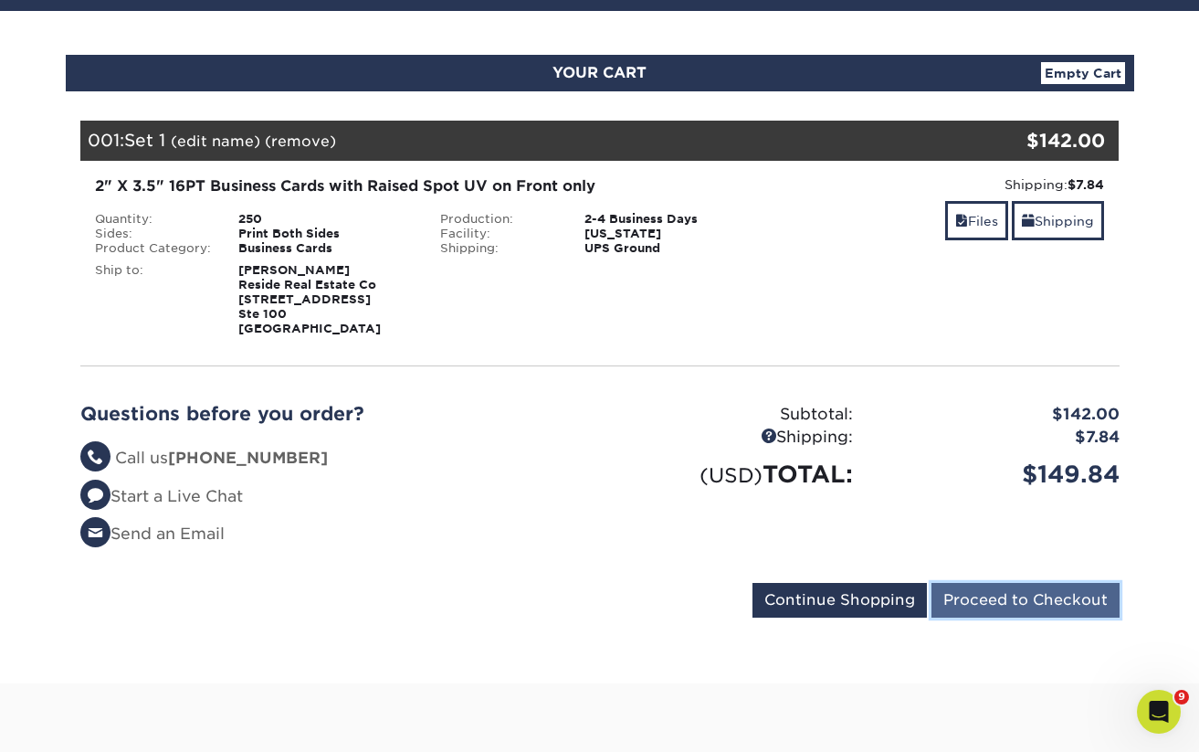
click at [975, 590] on input "Proceed to Checkout" at bounding box center [1025, 600] width 188 height 35
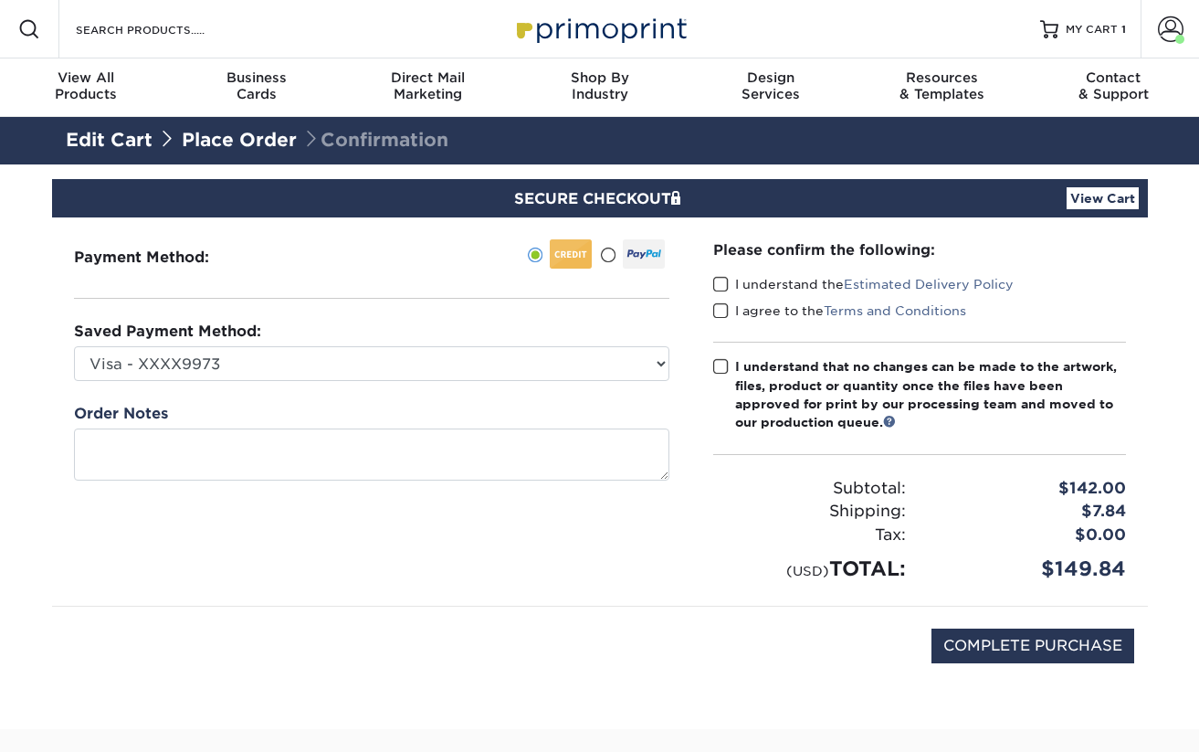
click at [265, 340] on div "Saved Payment Method: Visa - XXXX9973 Visa - XXXX9197 Visa - XXXX4071 Discover …" at bounding box center [371, 351] width 595 height 60
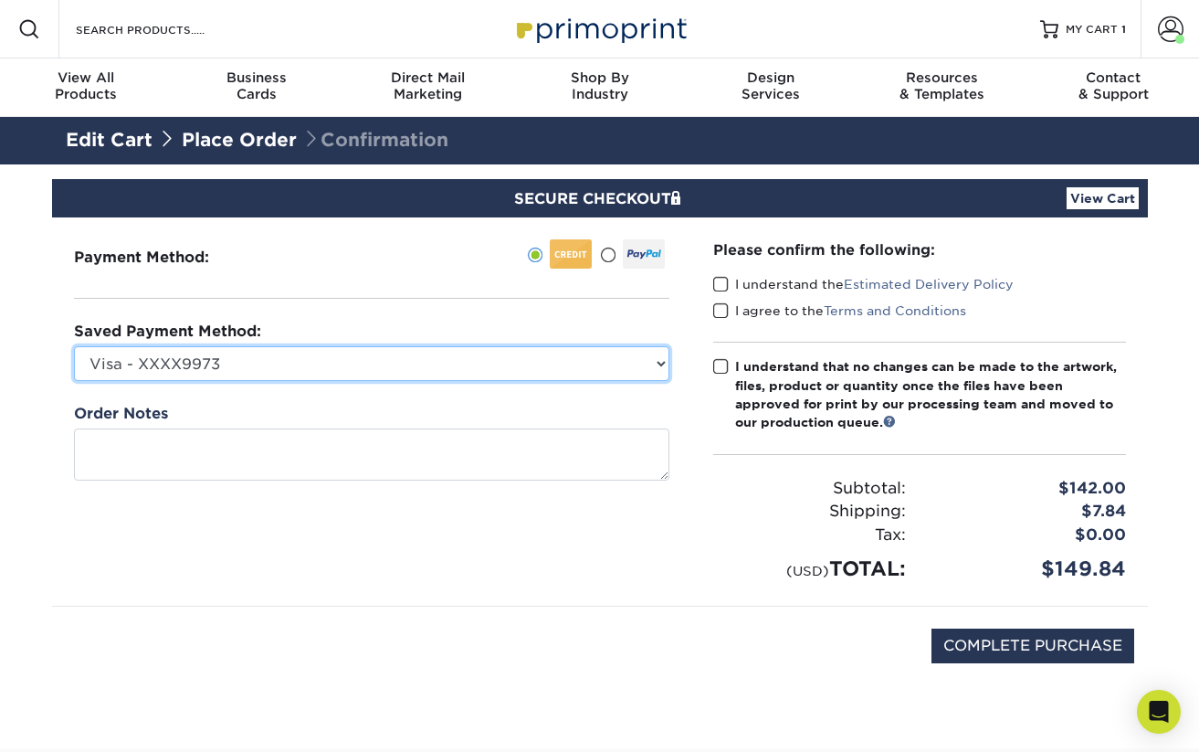
click at [255, 353] on select "Visa - XXXX9973 Visa - XXXX9197 Visa - XXXX4071 Discover - XXXX9360 Visa - XXXX…" at bounding box center [371, 363] width 595 height 35
select select "73339"
click at [74, 346] on select "Visa - XXXX9973 Visa - XXXX9197 Visa - XXXX4071 Discover - XXXX9360 Visa - XXXX…" at bounding box center [371, 363] width 595 height 35
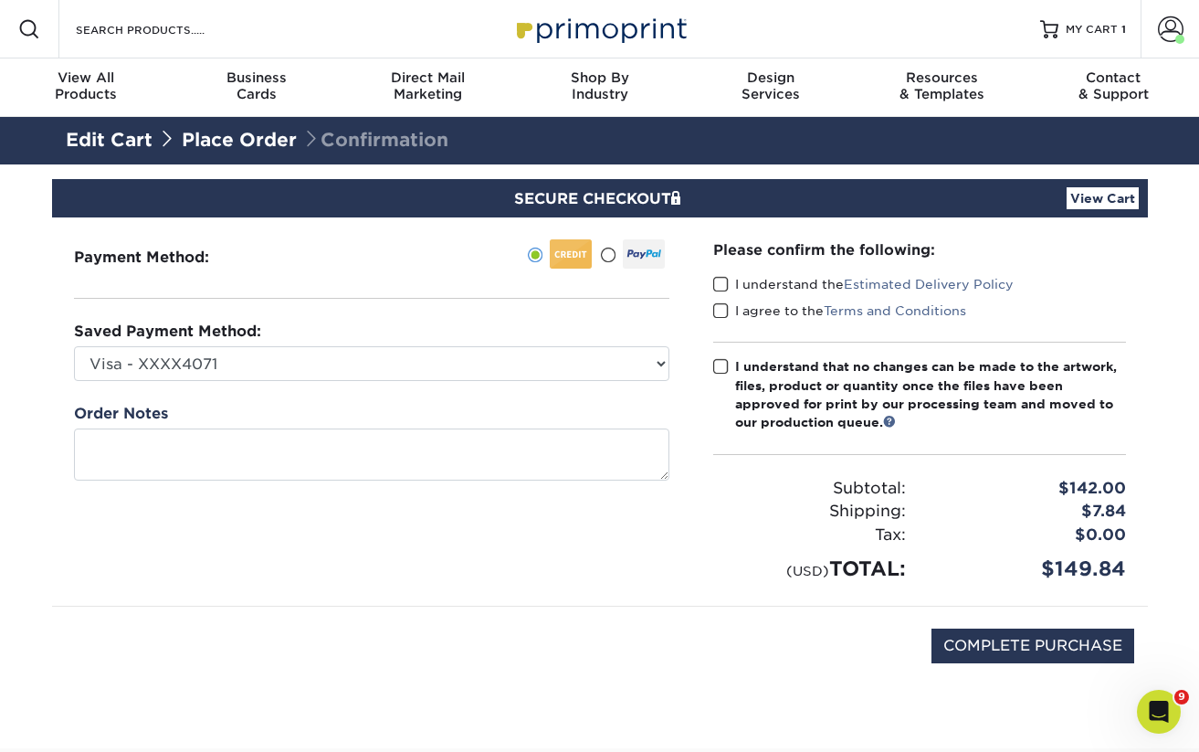
click at [729, 283] on label "I understand the Estimated Delivery Policy" at bounding box center [863, 284] width 300 height 18
click at [0, 0] on input "I understand the Estimated Delivery Policy" at bounding box center [0, 0] width 0 height 0
click at [722, 305] on span at bounding box center [721, 310] width 16 height 17
click at [0, 0] on input "I agree to the Terms and Conditions" at bounding box center [0, 0] width 0 height 0
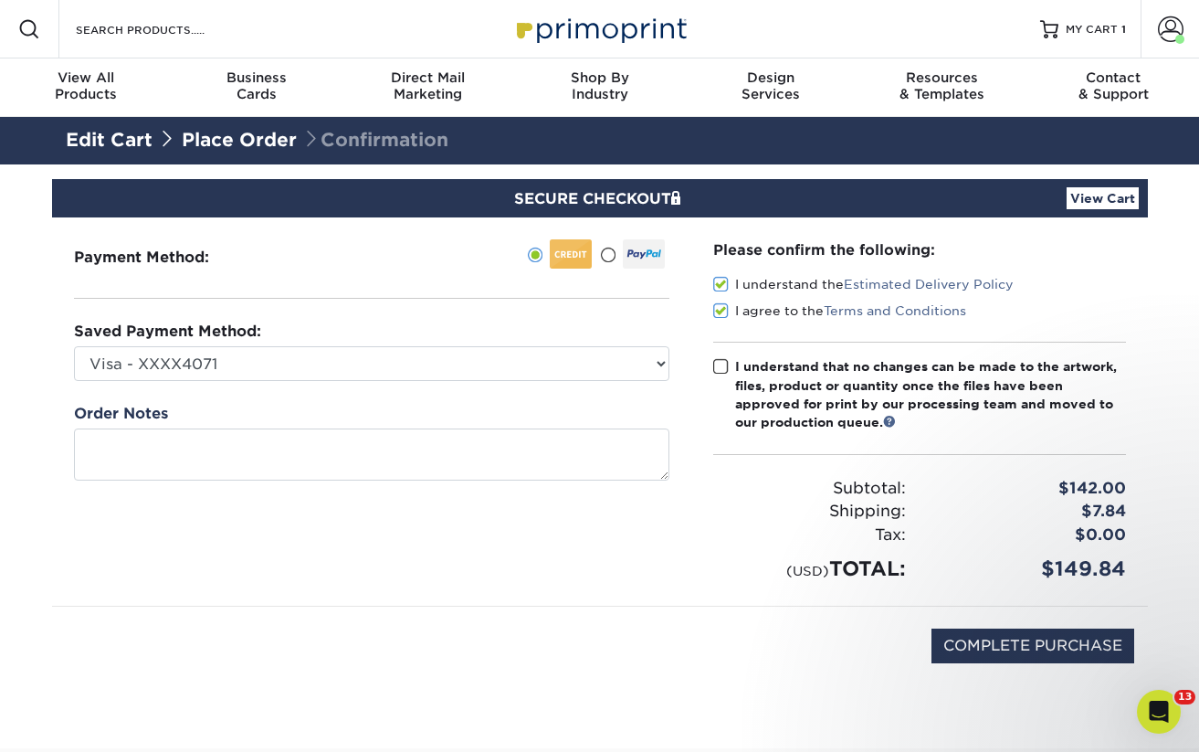
click at [720, 364] on span at bounding box center [721, 366] width 16 height 17
click at [0, 0] on input "I understand that no changes can be made to the artwork, files, product or quan…" at bounding box center [0, 0] width 0 height 0
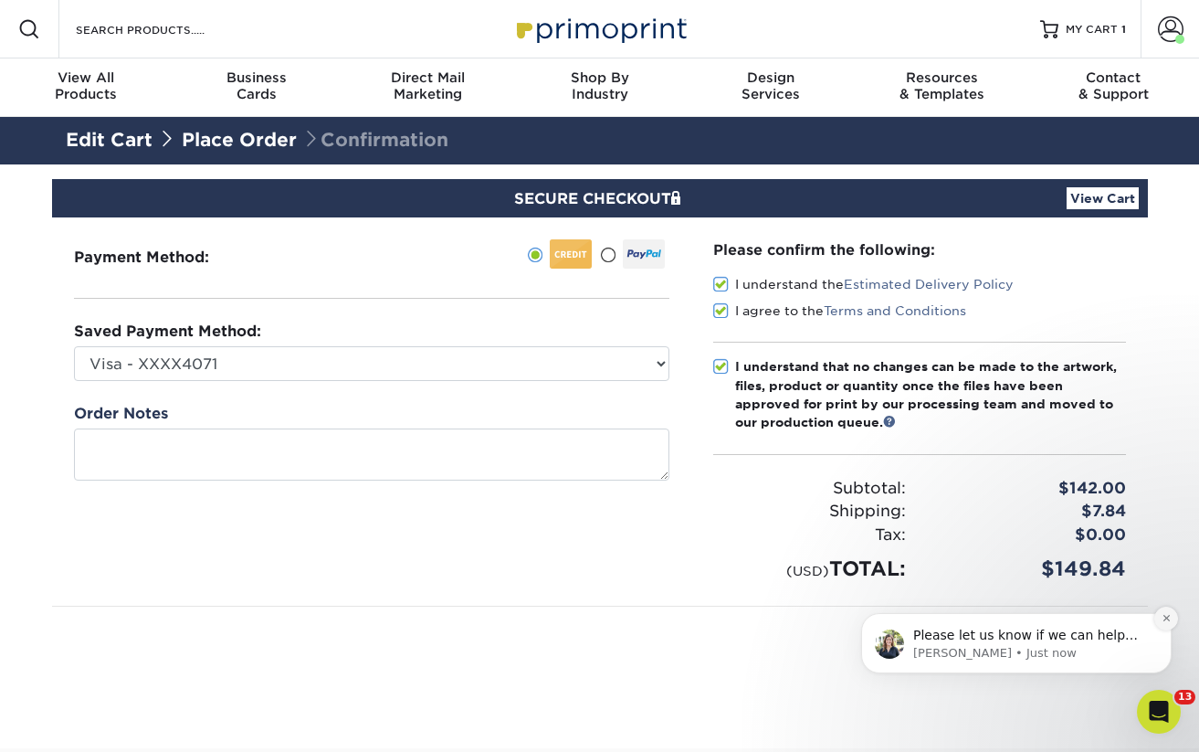
click at [1166, 616] on icon "Dismiss notification" at bounding box center [1167, 618] width 10 height 10
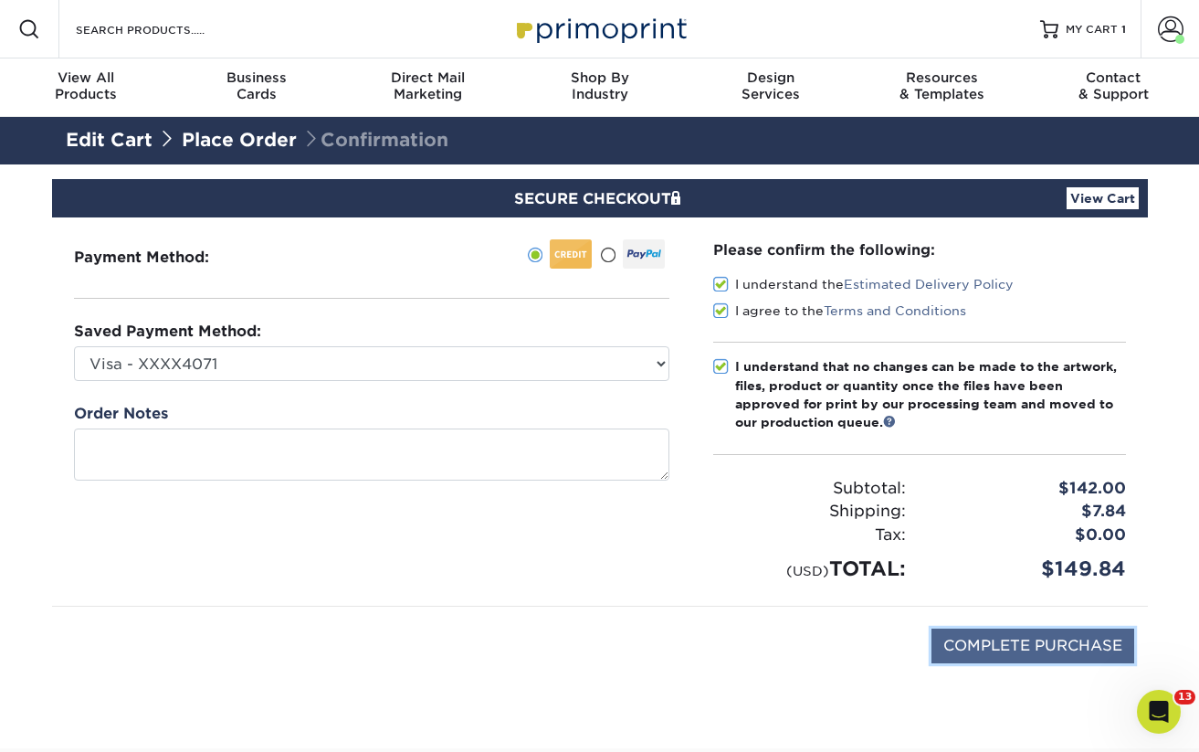
click at [1099, 639] on input "COMPLETE PURCHASE" at bounding box center [1032, 645] width 203 height 35
type input "PROCESSING, PLEASE WAIT..."
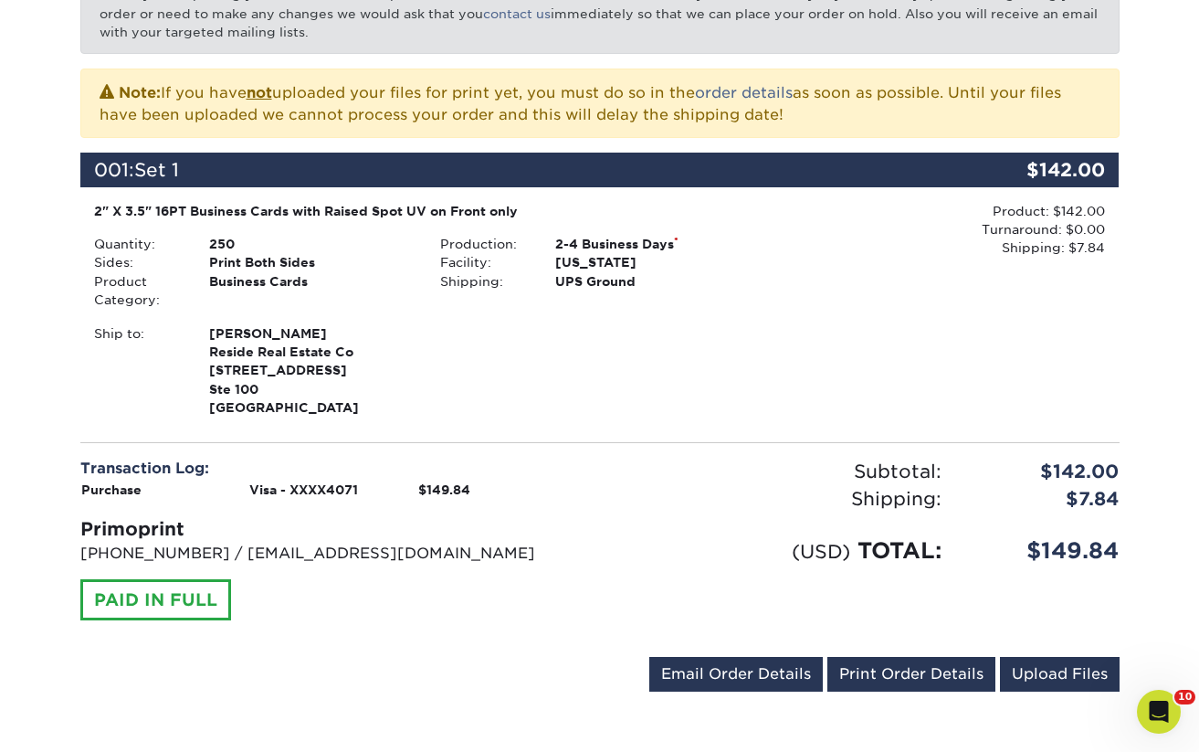
scroll to position [363, 0]
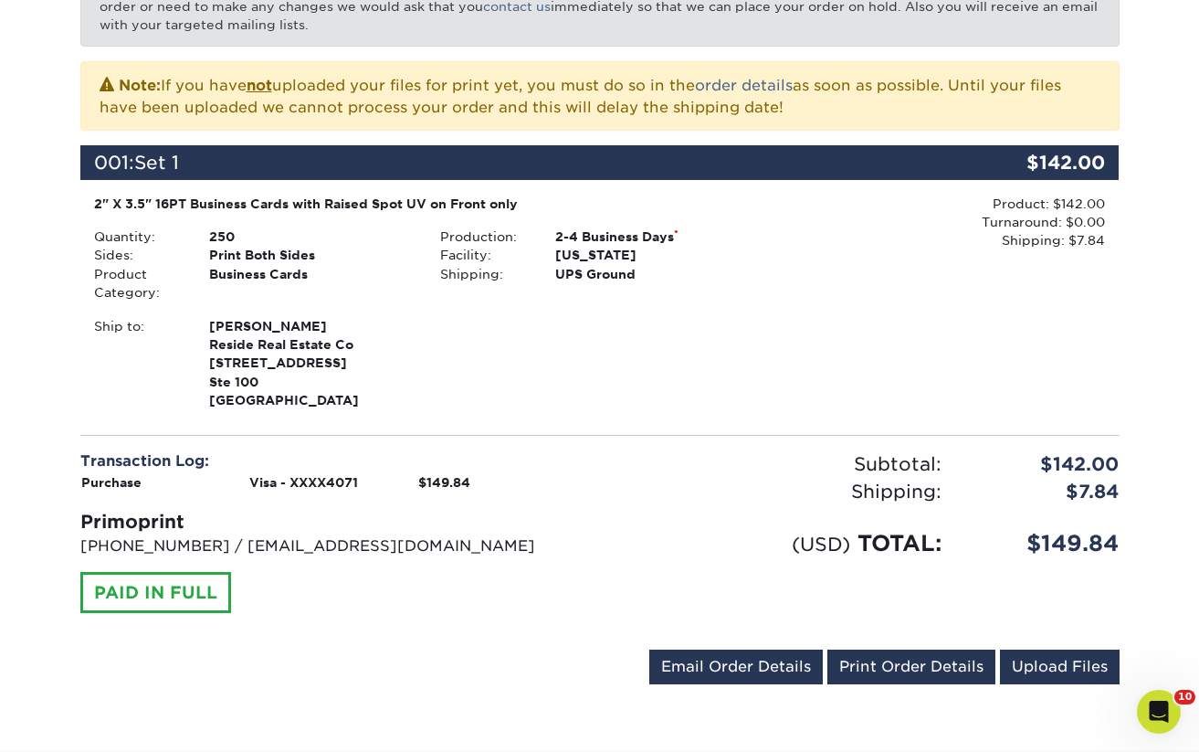
click at [581, 228] on div "2-4 Business Days *" at bounding box center [657, 236] width 231 height 18
click at [592, 238] on div "2-4 Business Days *" at bounding box center [657, 236] width 231 height 18
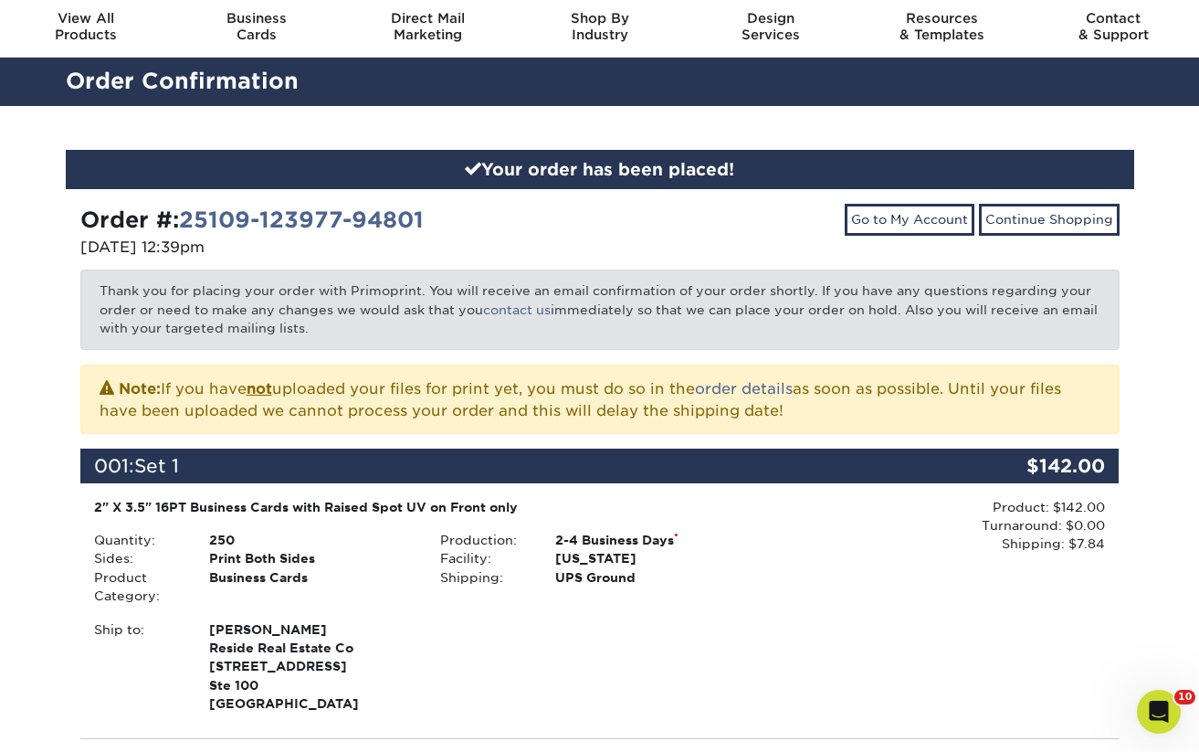
scroll to position [62, 0]
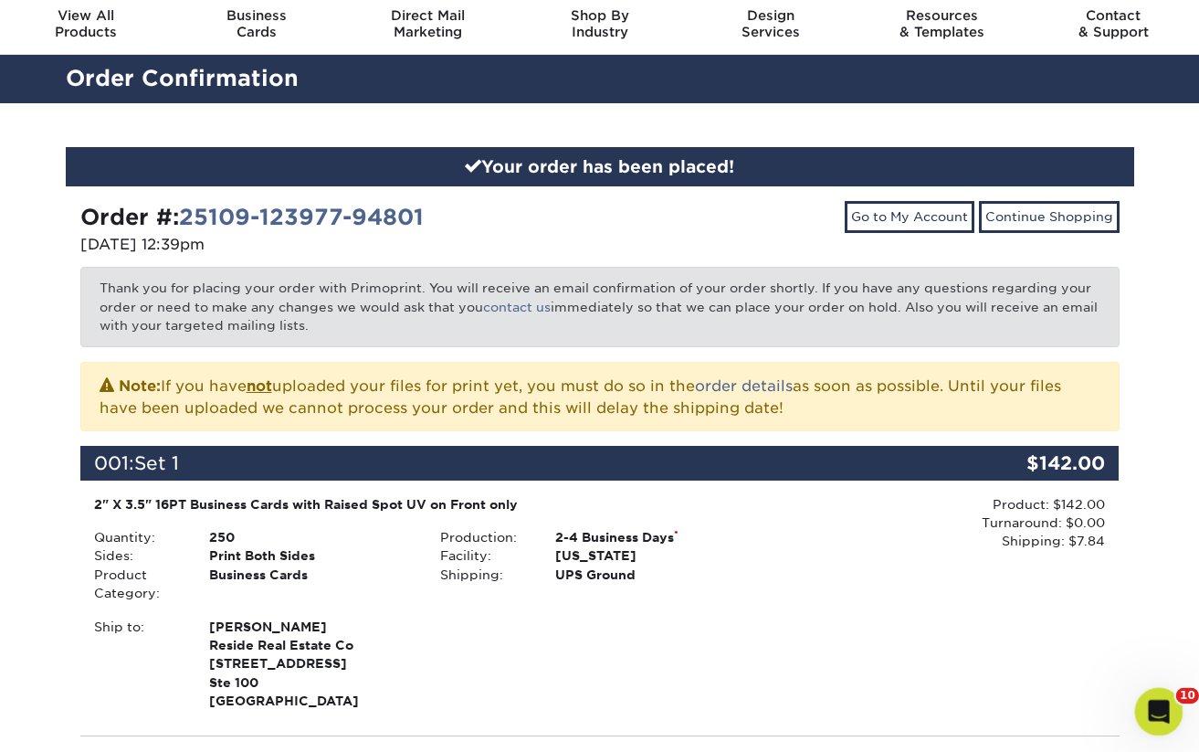
click at [1139, 693] on div "Open Intercom Messenger" at bounding box center [1156, 709] width 60 height 60
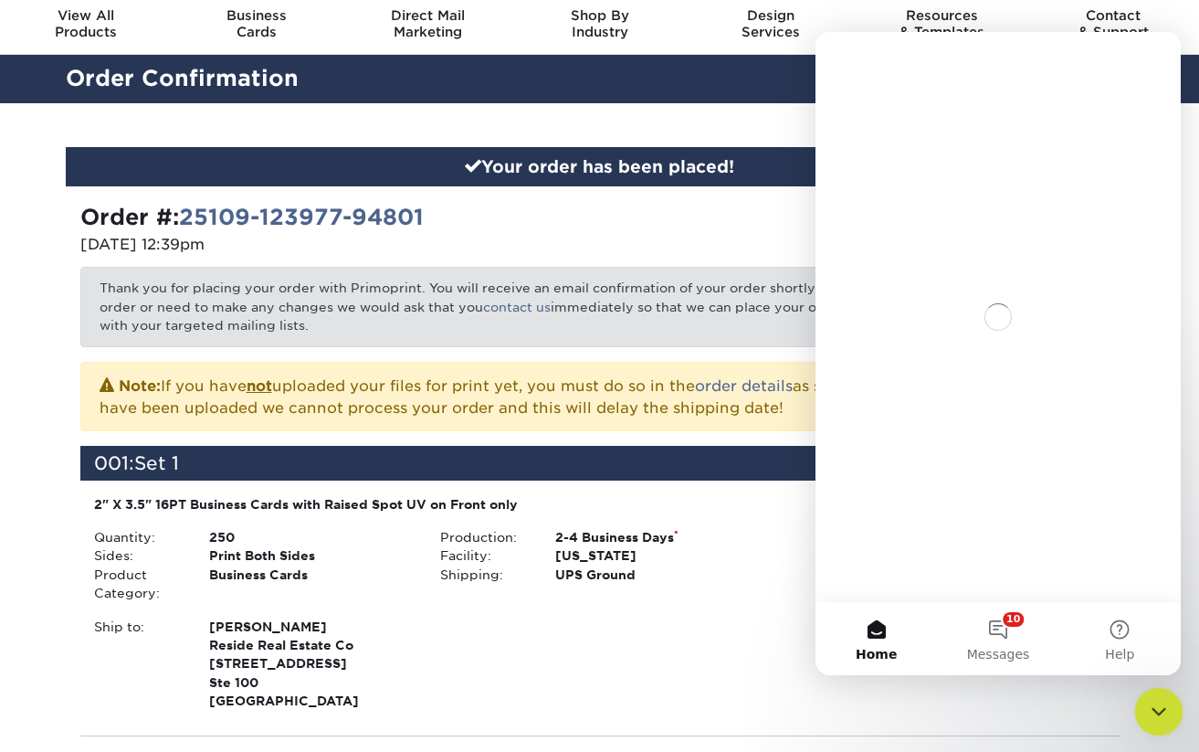
scroll to position [0, 0]
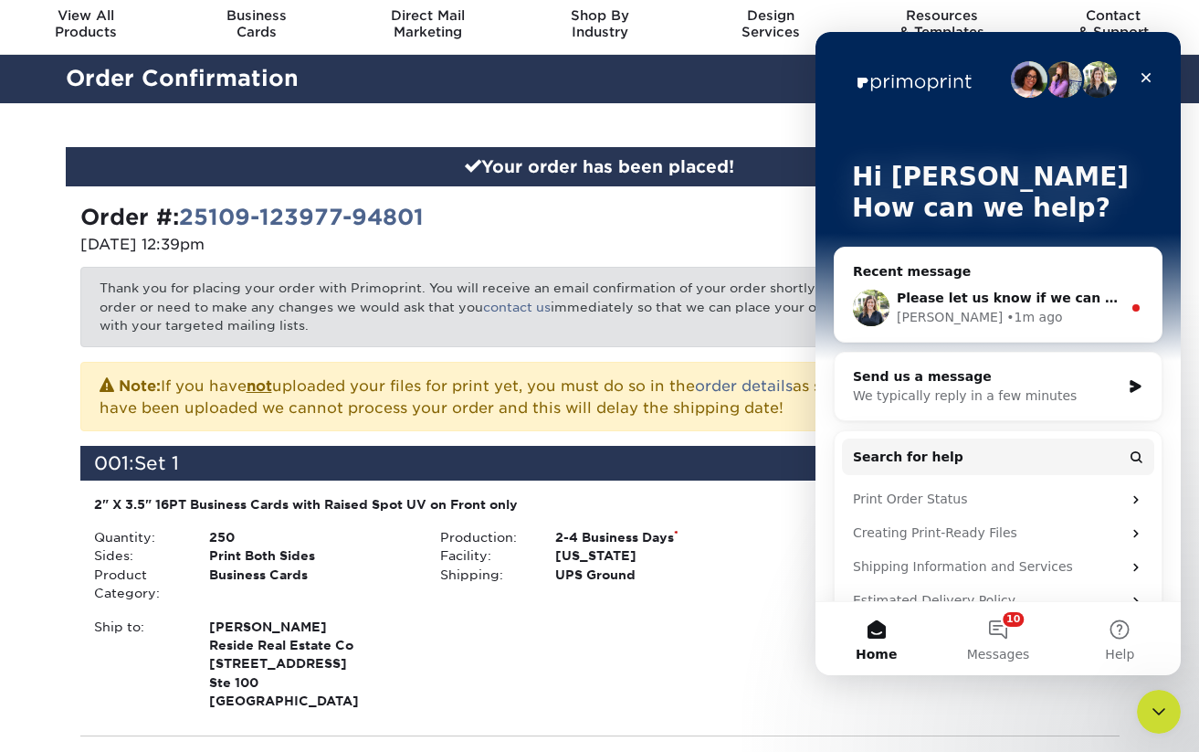
click at [1011, 302] on span "Please let us know if we can help you further or if you have any other question…" at bounding box center [1189, 297] width 584 height 15
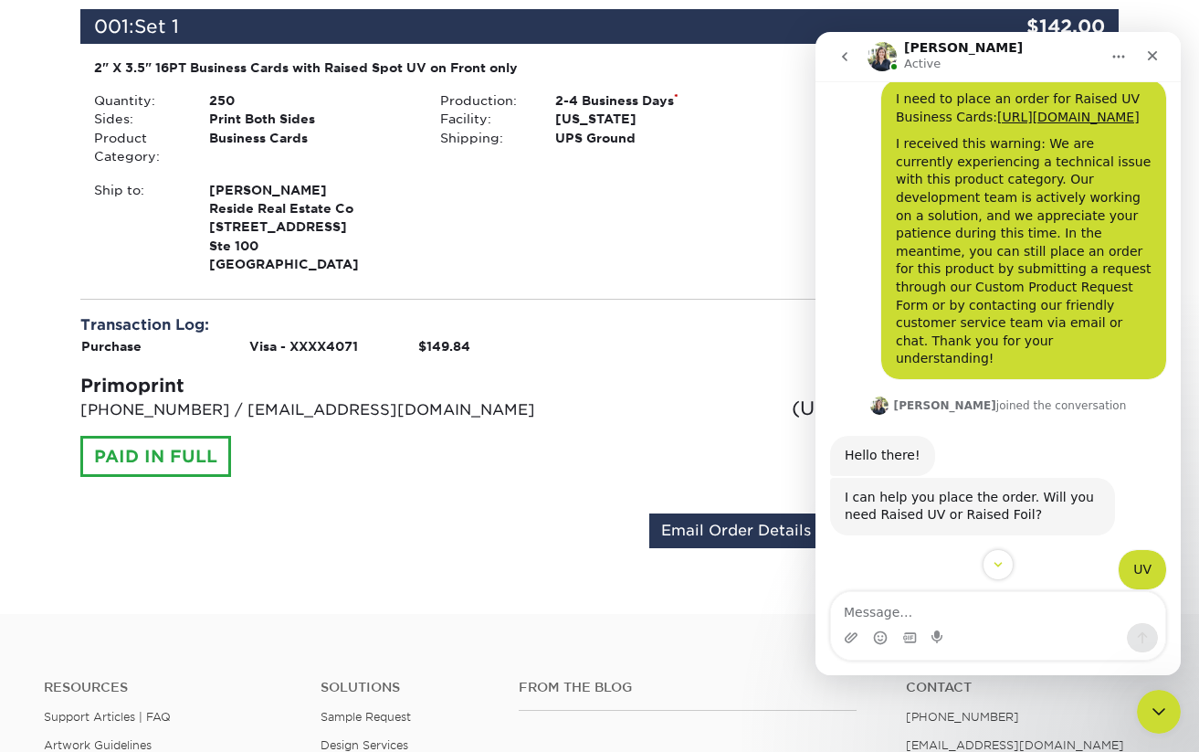
scroll to position [634, 0]
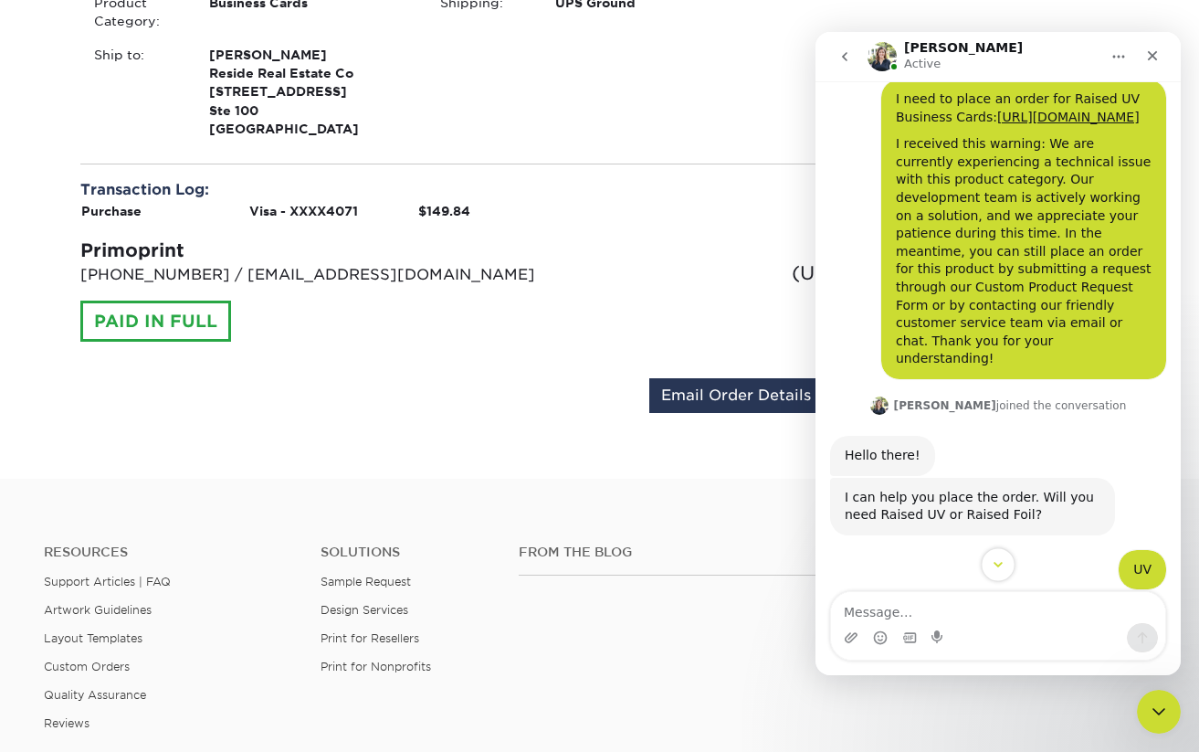
click at [1000, 573] on button "Scroll to bottom" at bounding box center [998, 564] width 34 height 34
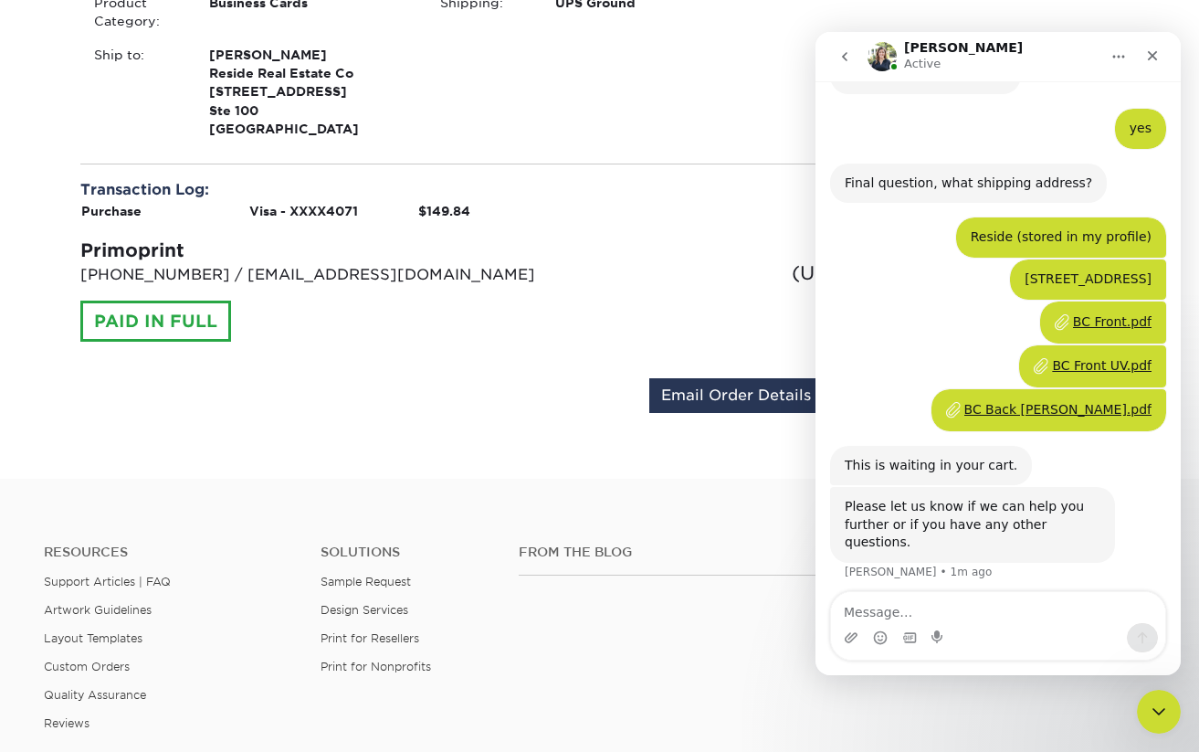
scroll to position [923, 0]
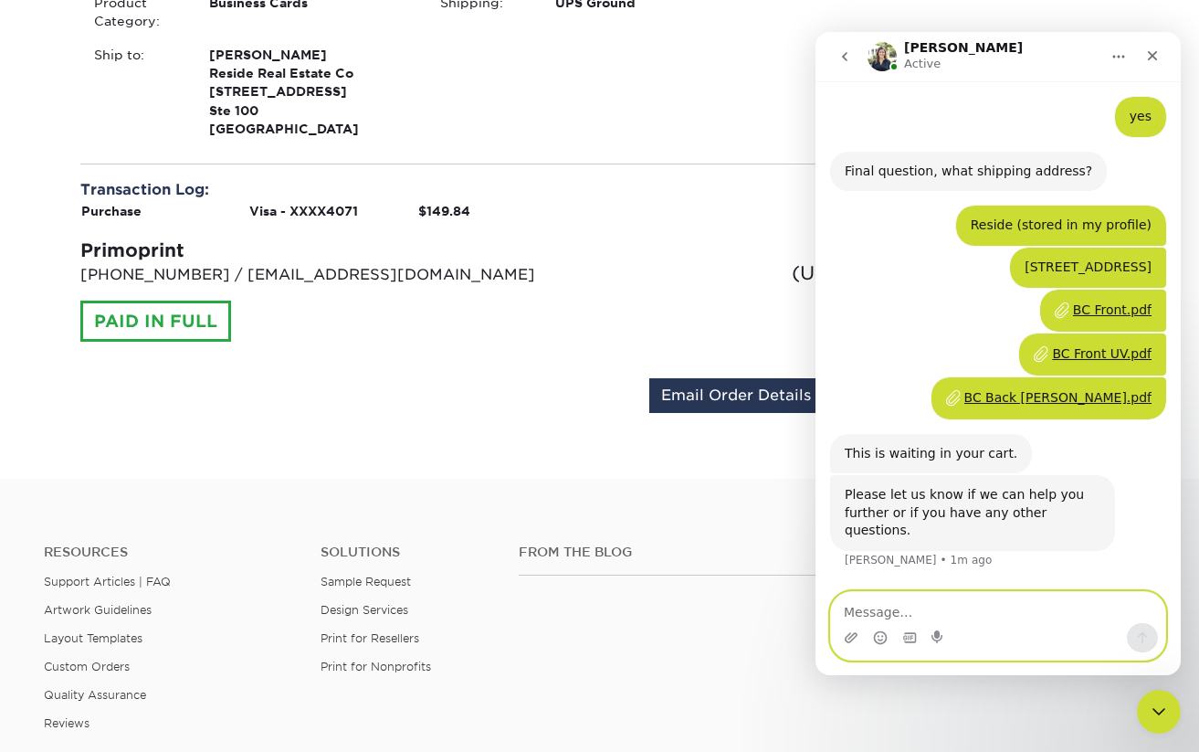
click at [904, 608] on textarea "Message…" at bounding box center [998, 607] width 334 height 31
type textarea "Thank you!"
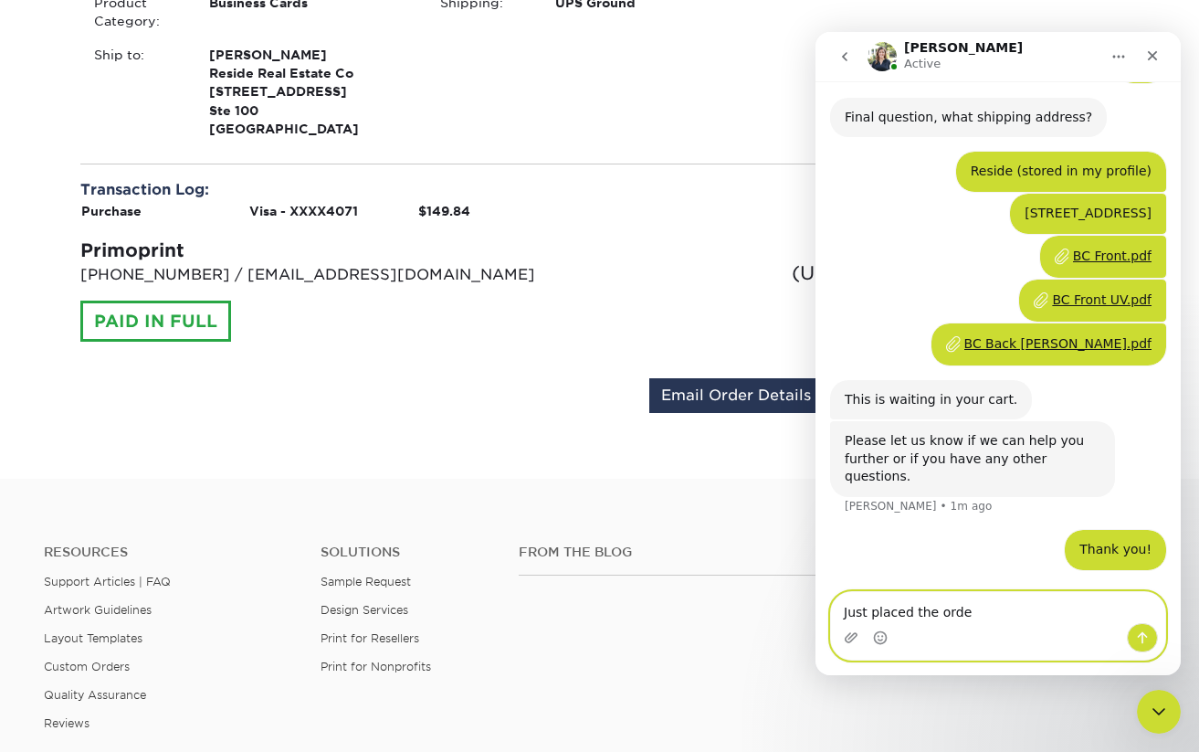
type textarea "Just placed the order"
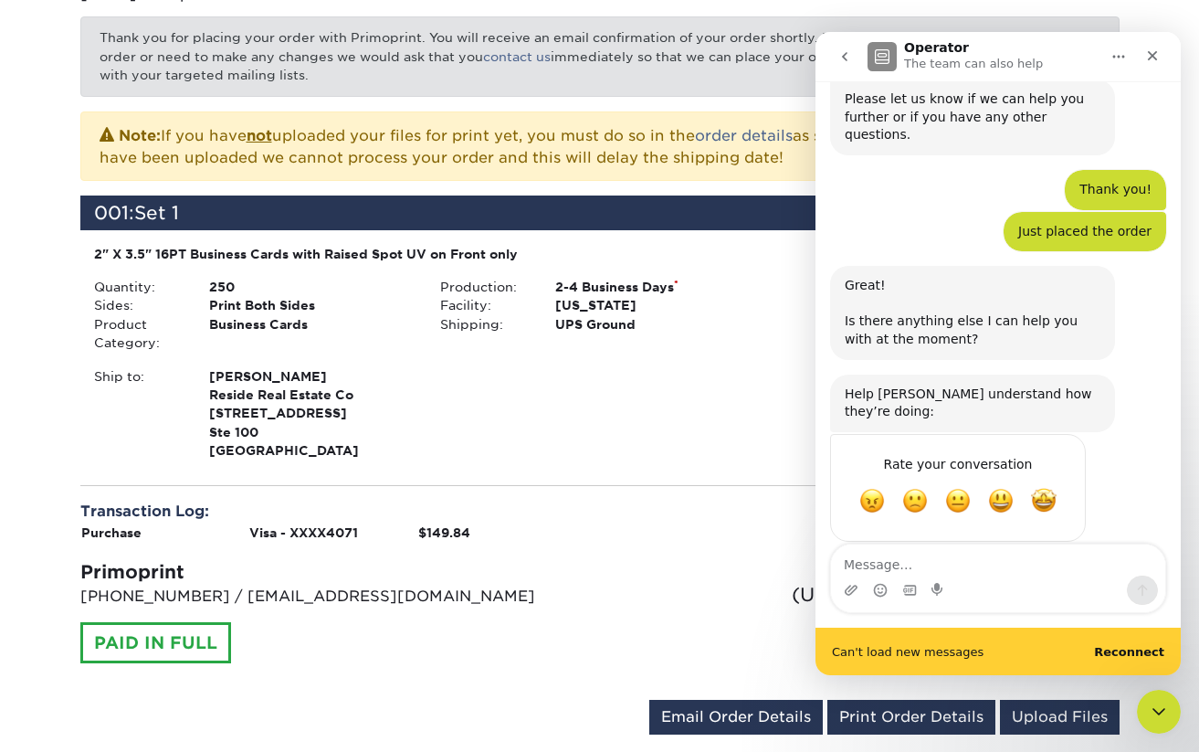
scroll to position [1321, 0]
